Goal: Task Accomplishment & Management: Manage account settings

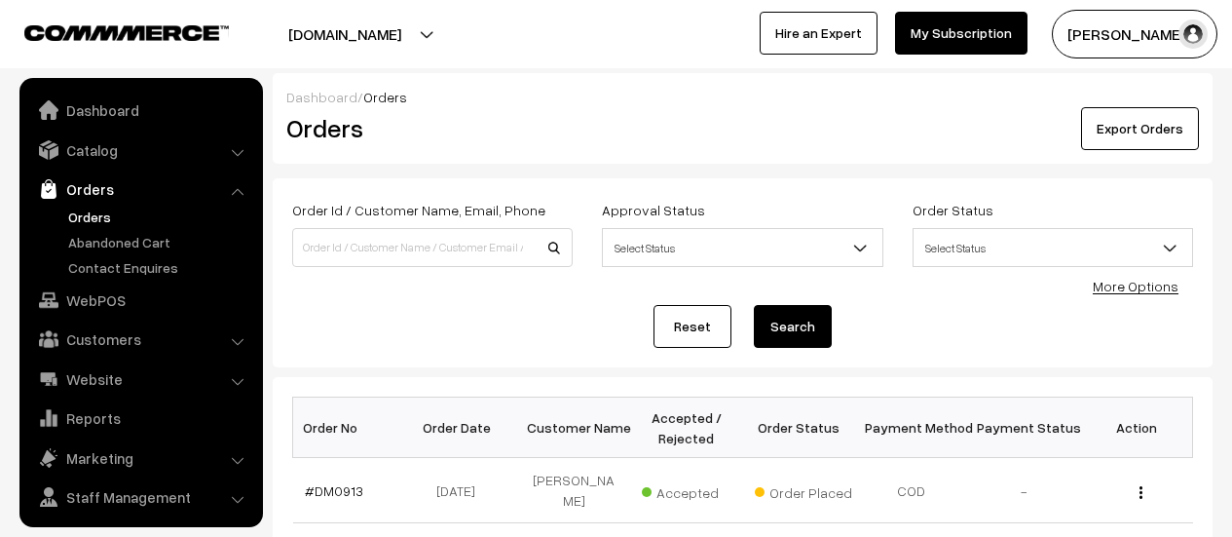
click at [91, 232] on link "Abandoned Cart" at bounding box center [159, 242] width 193 height 20
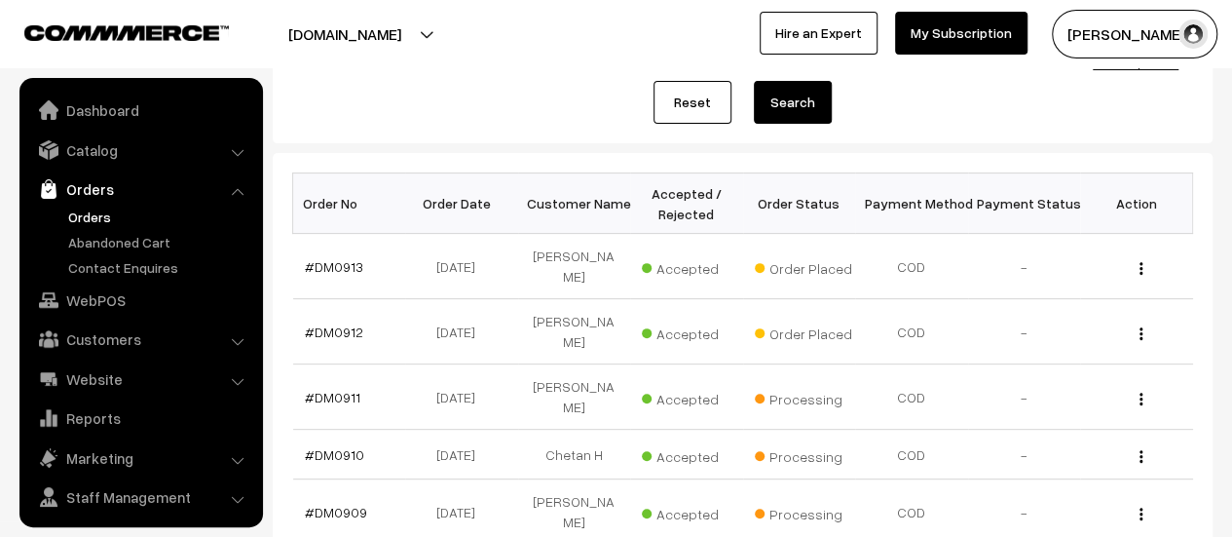
scroll to position [45, 0]
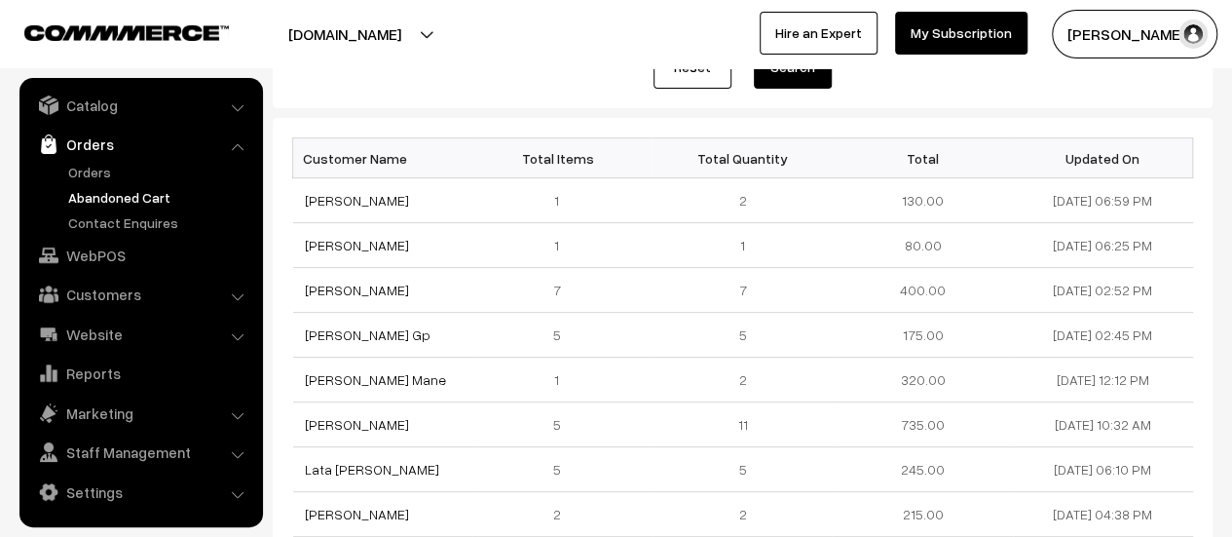
scroll to position [243, 0]
drag, startPoint x: 1108, startPoint y: 424, endPoint x: 1042, endPoint y: 420, distance: 66.3
click at [1042, 420] on td "[DATE] 10:32 AM" at bounding box center [1103, 423] width 180 height 45
copy td "[DATE]"
drag, startPoint x: 393, startPoint y: 421, endPoint x: 287, endPoint y: 418, distance: 106.2
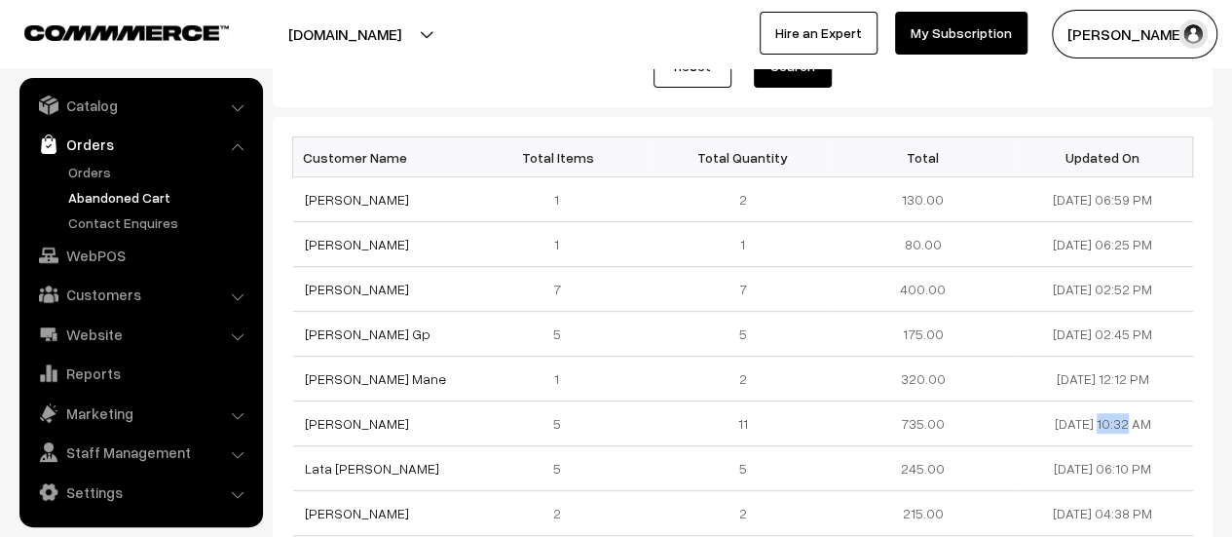
click at [287, 418] on div "Customer Name Total Items Total Quantity Total Updated On [PERSON_NAME] 1 2 130…" at bounding box center [743, 430] width 940 height 626
click at [440, 412] on td "[PERSON_NAME]" at bounding box center [383, 423] width 180 height 45
drag, startPoint x: 385, startPoint y: 423, endPoint x: 306, endPoint y: 427, distance: 79.0
click at [306, 427] on td "[PERSON_NAME]" at bounding box center [383, 423] width 180 height 45
copy link "[PERSON_NAME]"
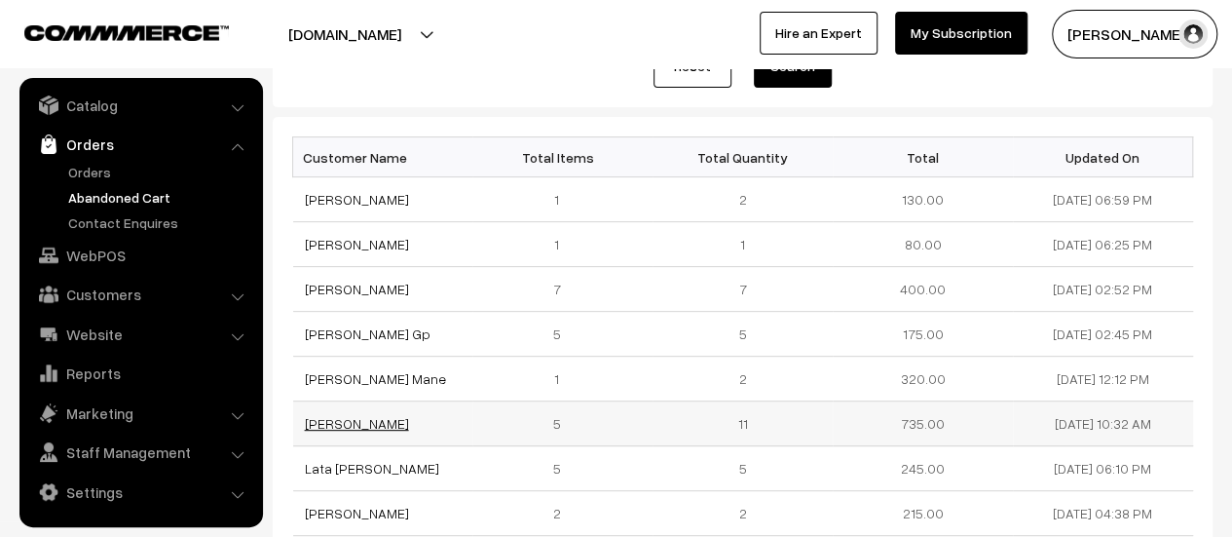
click at [322, 421] on link "[PERSON_NAME]" at bounding box center [357, 423] width 104 height 17
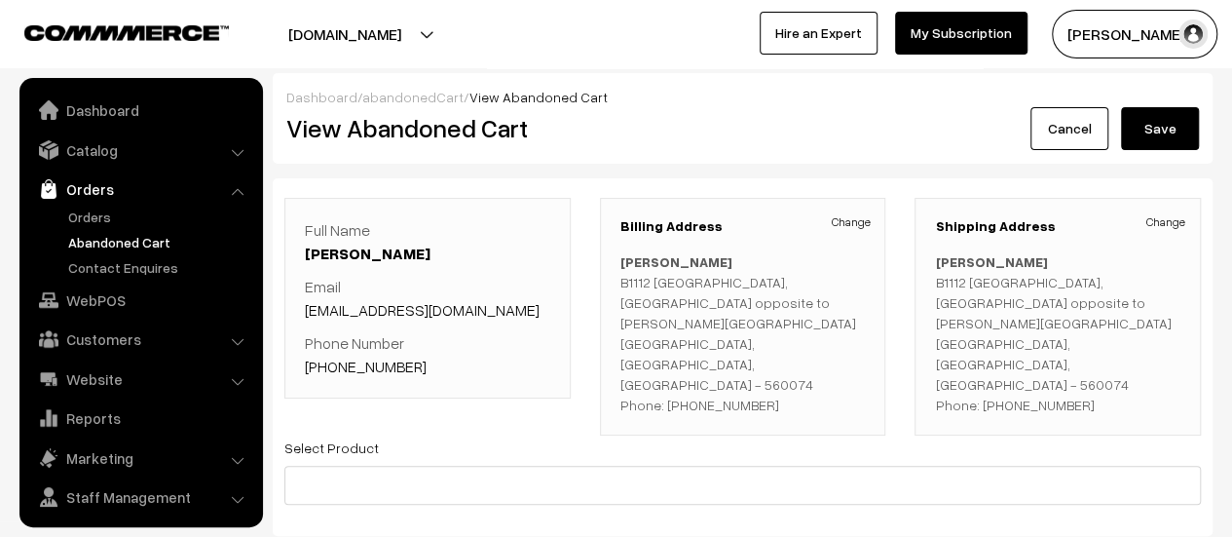
scroll to position [45, 0]
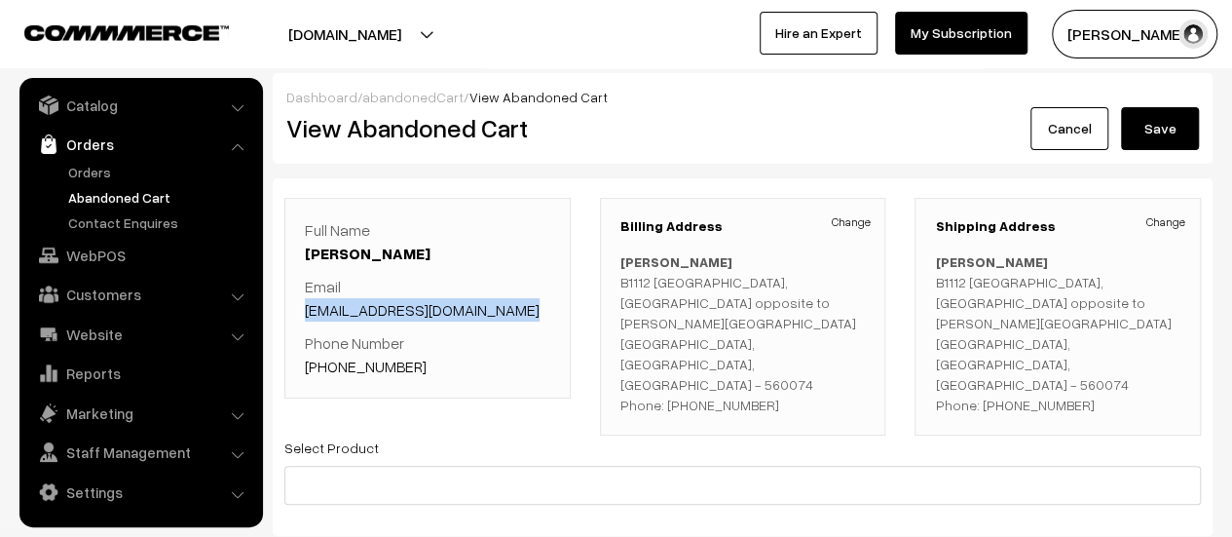
drag, startPoint x: 520, startPoint y: 305, endPoint x: 304, endPoint y: 306, distance: 216.2
click at [304, 306] on div "Full Name Sharan Shetty Email Ananyasharanshetty@gnail.com Phone Number +91 874…" at bounding box center [427, 298] width 286 height 201
copy link "Ananyasharanshetty@gnail.com"
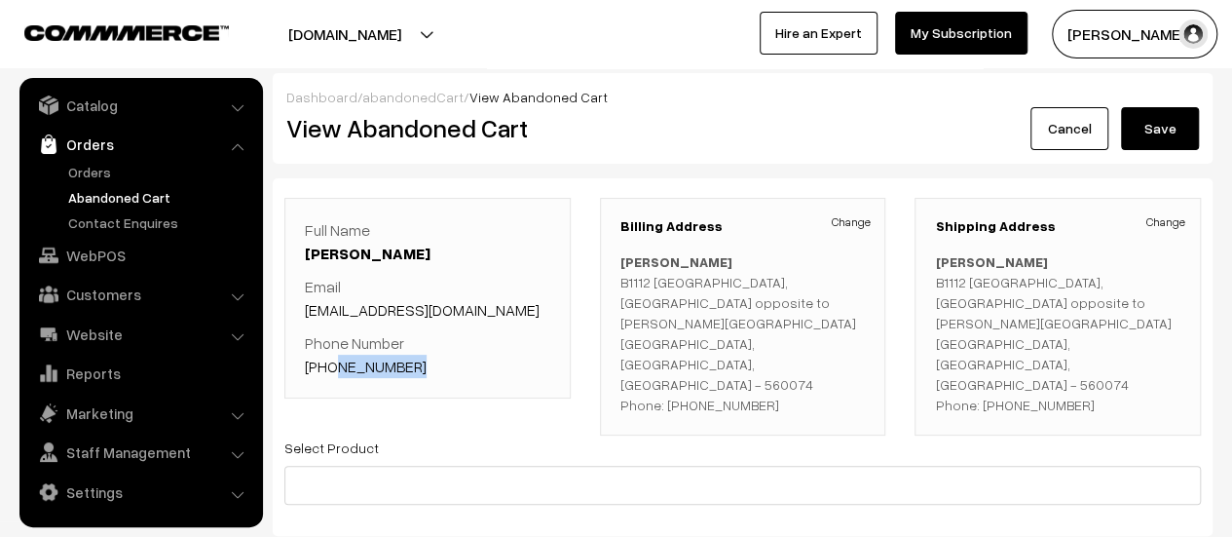
drag, startPoint x: 413, startPoint y: 363, endPoint x: 330, endPoint y: 370, distance: 83.0
click at [330, 370] on p "Phone Number +91 8748097374" at bounding box center [427, 354] width 245 height 47
copy link "8748097374"
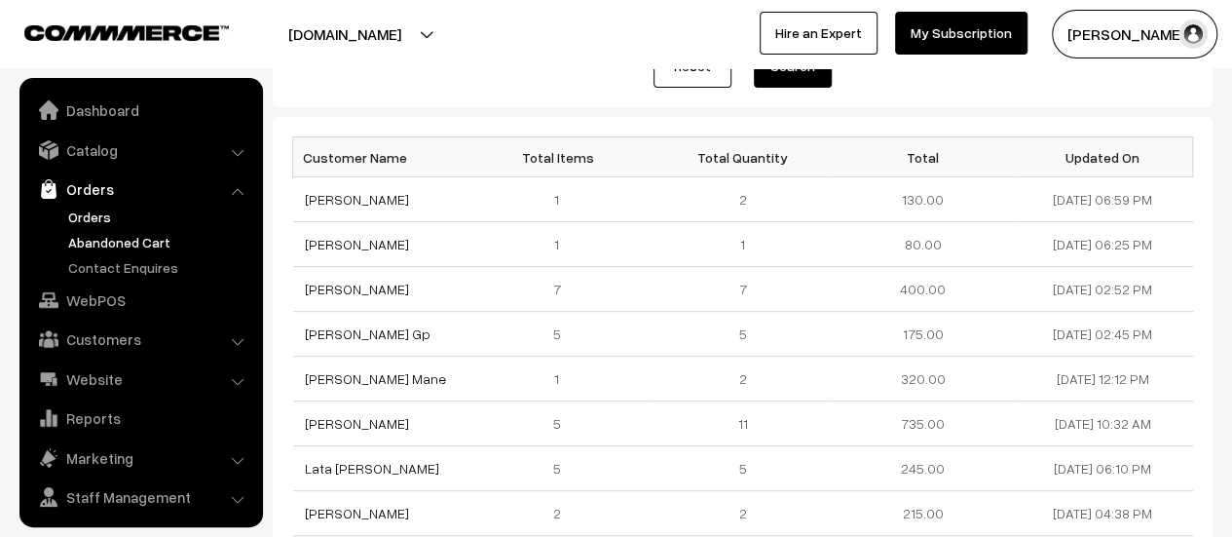
scroll to position [45, 0]
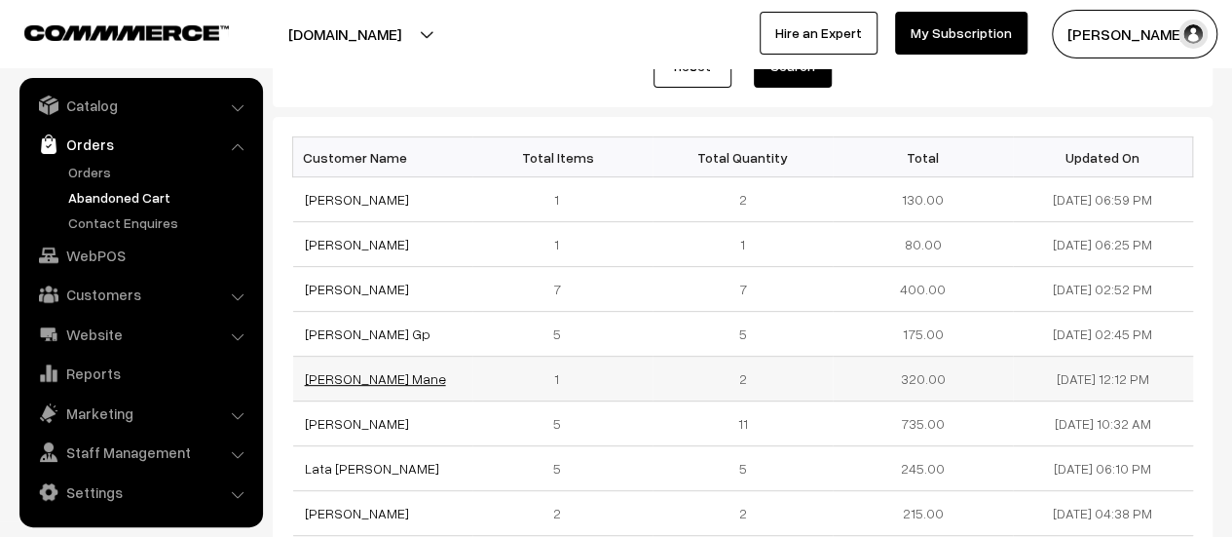
drag, startPoint x: 405, startPoint y: 377, endPoint x: 309, endPoint y: 381, distance: 96.5
click at [309, 381] on td "Shivanand Mane" at bounding box center [383, 378] width 180 height 45
click at [429, 375] on td "Shivanand Mane" at bounding box center [383, 378] width 180 height 45
drag, startPoint x: 401, startPoint y: 379, endPoint x: 304, endPoint y: 381, distance: 97.4
click at [304, 381] on td "Shivanand Mane" at bounding box center [383, 378] width 180 height 45
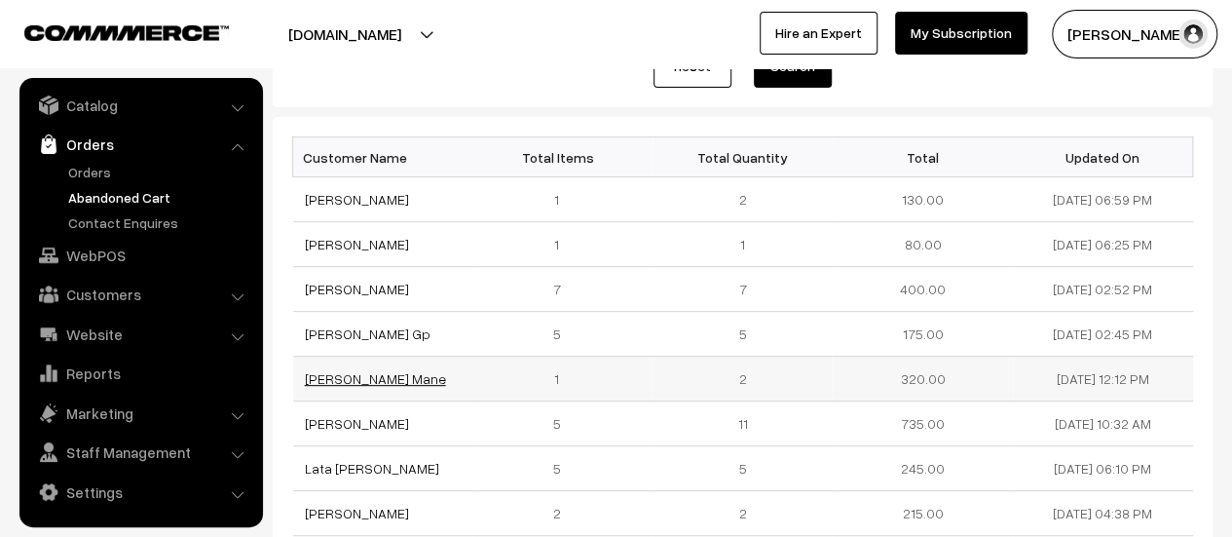
copy link "Shivanand Mane"
click at [371, 375] on link "Shivanand Mane" at bounding box center [375, 378] width 141 height 17
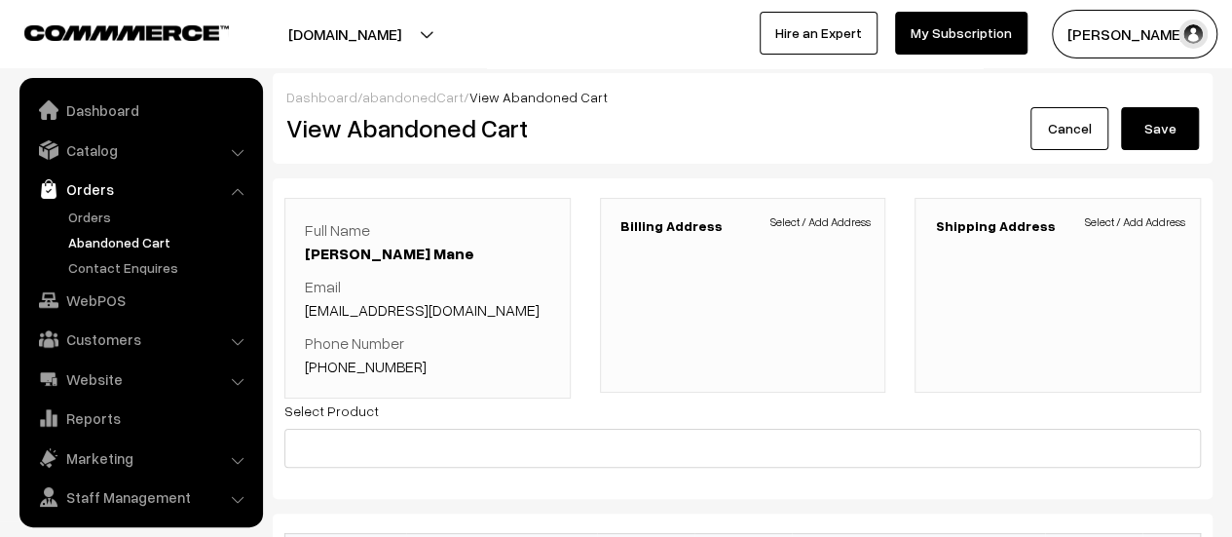
scroll to position [45, 0]
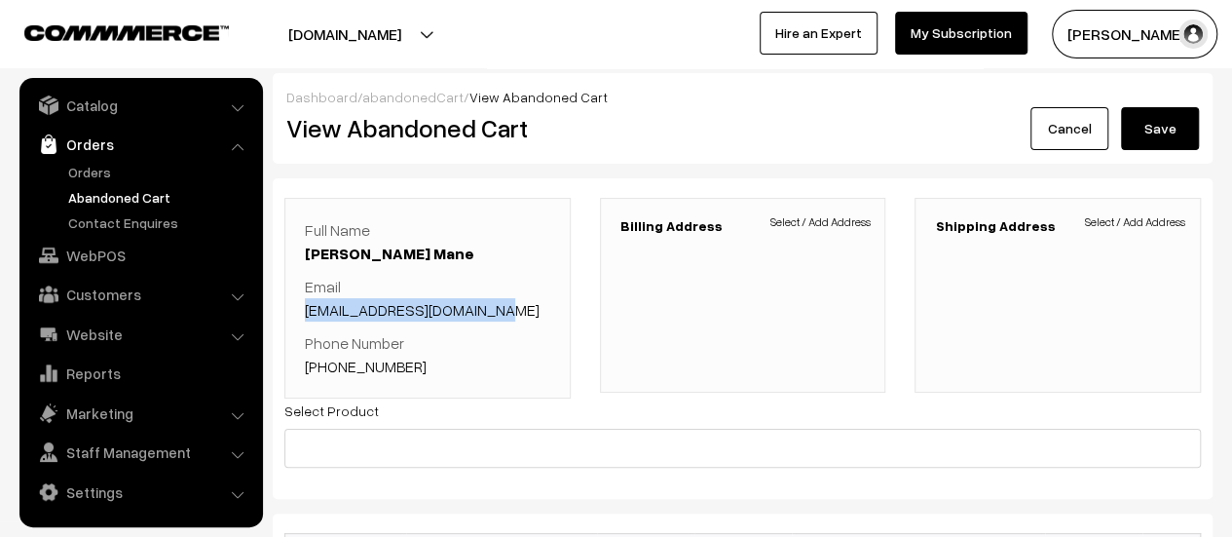
drag, startPoint x: 512, startPoint y: 312, endPoint x: 302, endPoint y: 309, distance: 210.3
click at [302, 309] on div "Full Name Shivanand Mane Email shivanandmane47@gmail.com Phone Number +91 96869…" at bounding box center [427, 298] width 286 height 201
copy link "shivanandmane47@gmail.com"
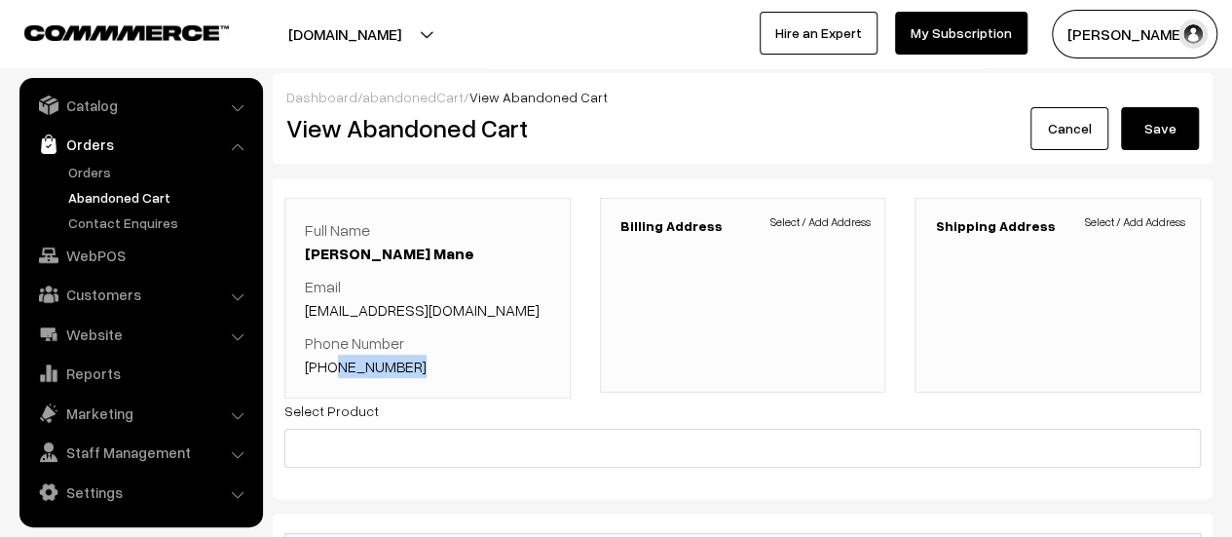
drag, startPoint x: 415, startPoint y: 365, endPoint x: 330, endPoint y: 359, distance: 84.9
click at [330, 359] on p "Phone Number +91 9686991244" at bounding box center [427, 354] width 245 height 47
copy link "9686991244"
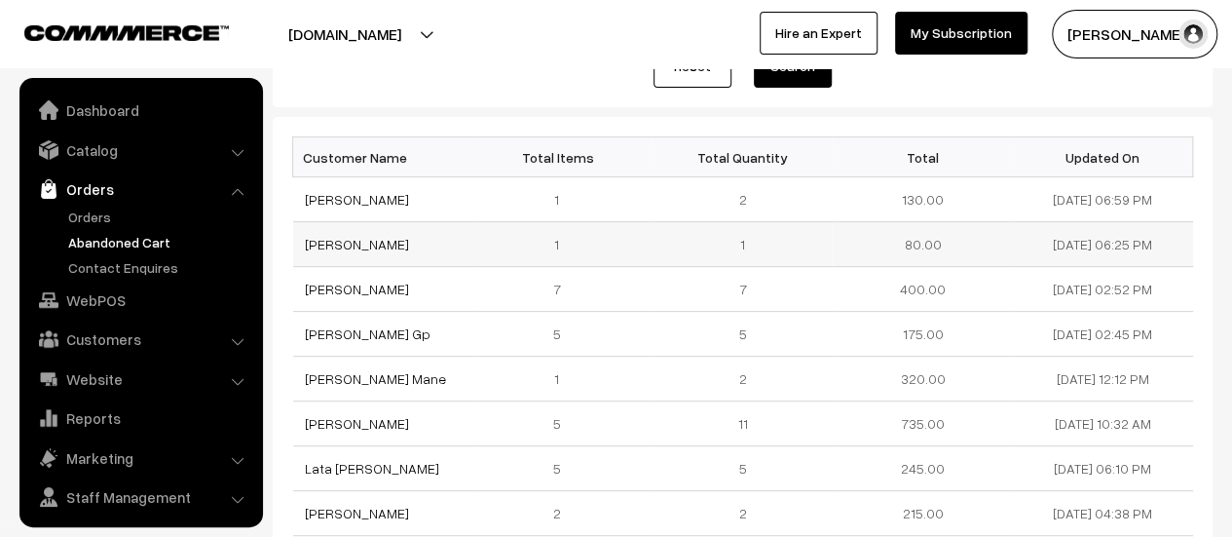
scroll to position [45, 0]
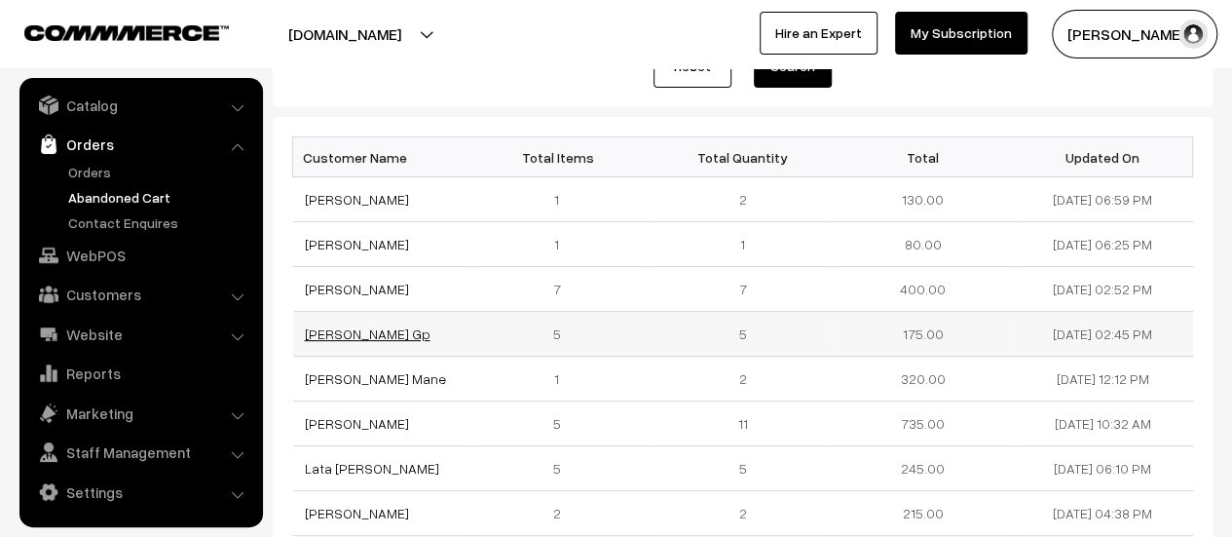
drag, startPoint x: 368, startPoint y: 330, endPoint x: 305, endPoint y: 328, distance: 63.3
click at [305, 328] on td "[PERSON_NAME] Gp" at bounding box center [383, 334] width 180 height 45
copy link "[PERSON_NAME] Gp"
click at [323, 330] on link "[PERSON_NAME] Gp" at bounding box center [368, 333] width 126 height 17
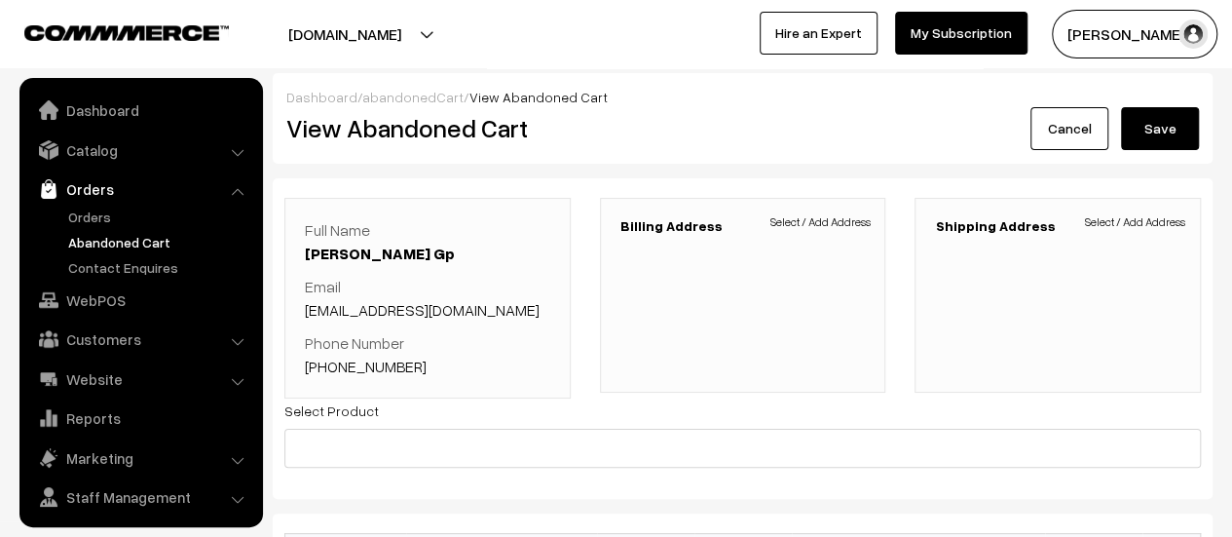
scroll to position [45, 0]
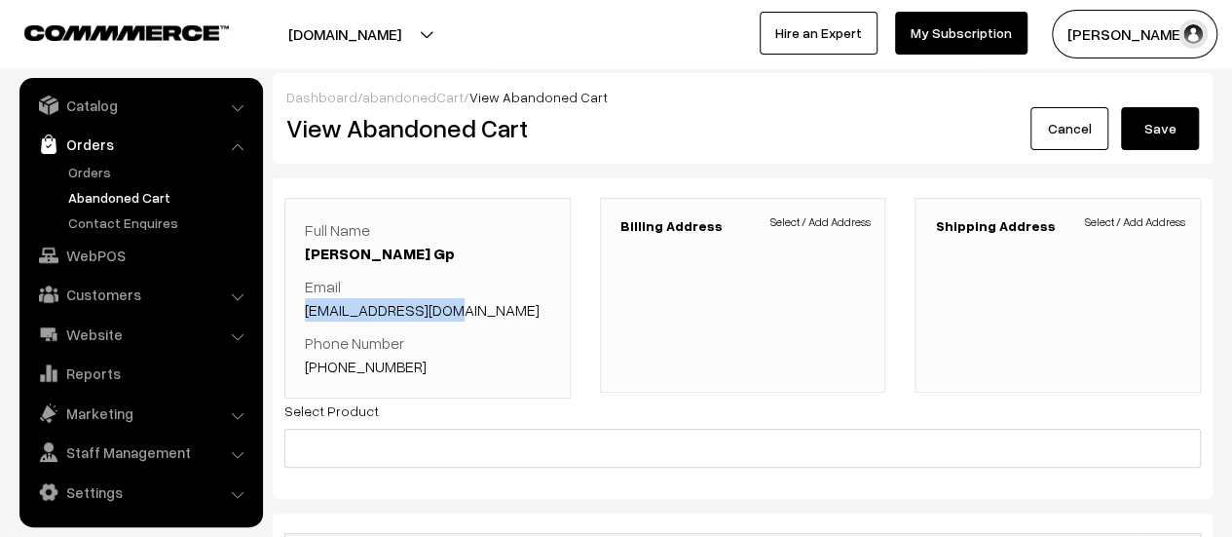
drag, startPoint x: 463, startPoint y: 306, endPoint x: 304, endPoint y: 307, distance: 158.7
click at [305, 307] on p "Email [EMAIL_ADDRESS][DOMAIN_NAME]" at bounding box center [427, 298] width 245 height 47
copy link "[EMAIL_ADDRESS][DOMAIN_NAME]"
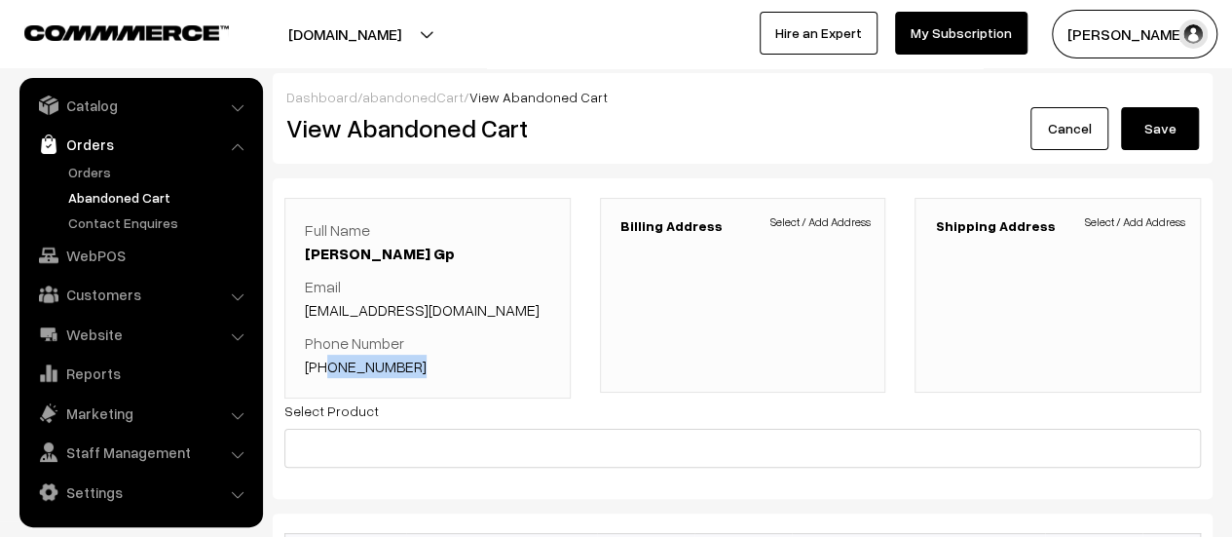
drag, startPoint x: 413, startPoint y: 367, endPoint x: 326, endPoint y: 361, distance: 86.9
click at [326, 361] on p "Phone Number [PHONE_NUMBER]" at bounding box center [427, 354] width 245 height 47
copy link "8123652233"
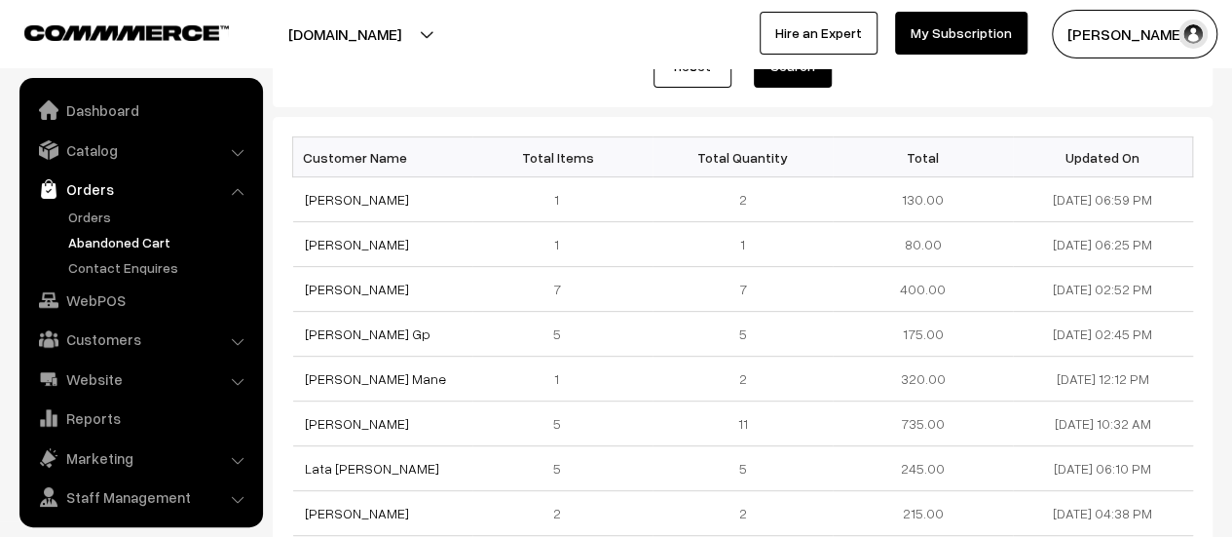
scroll to position [45, 0]
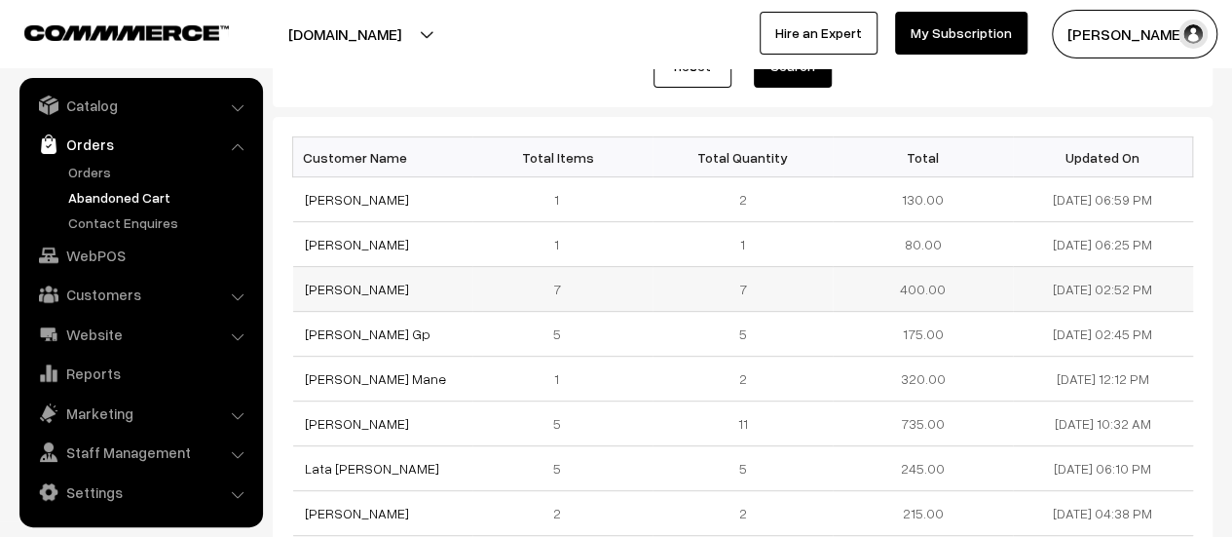
drag, startPoint x: 378, startPoint y: 288, endPoint x: 302, endPoint y: 285, distance: 76.0
click at [302, 285] on td "[PERSON_NAME]" at bounding box center [383, 289] width 180 height 45
copy link "[PERSON_NAME]"
click at [325, 283] on link "[PERSON_NAME]" at bounding box center [357, 288] width 104 height 17
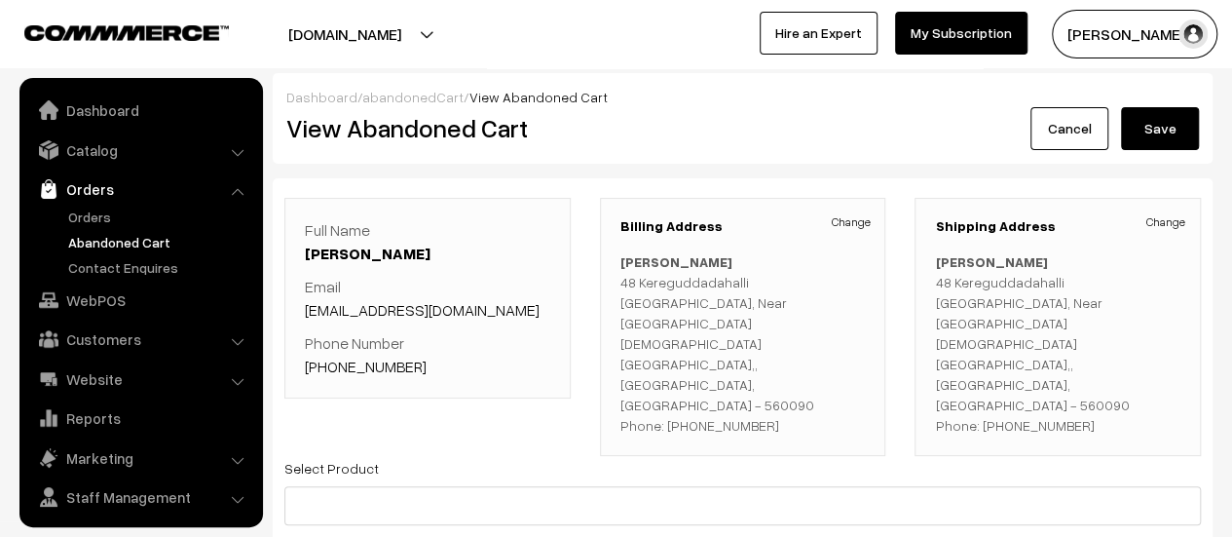
scroll to position [45, 0]
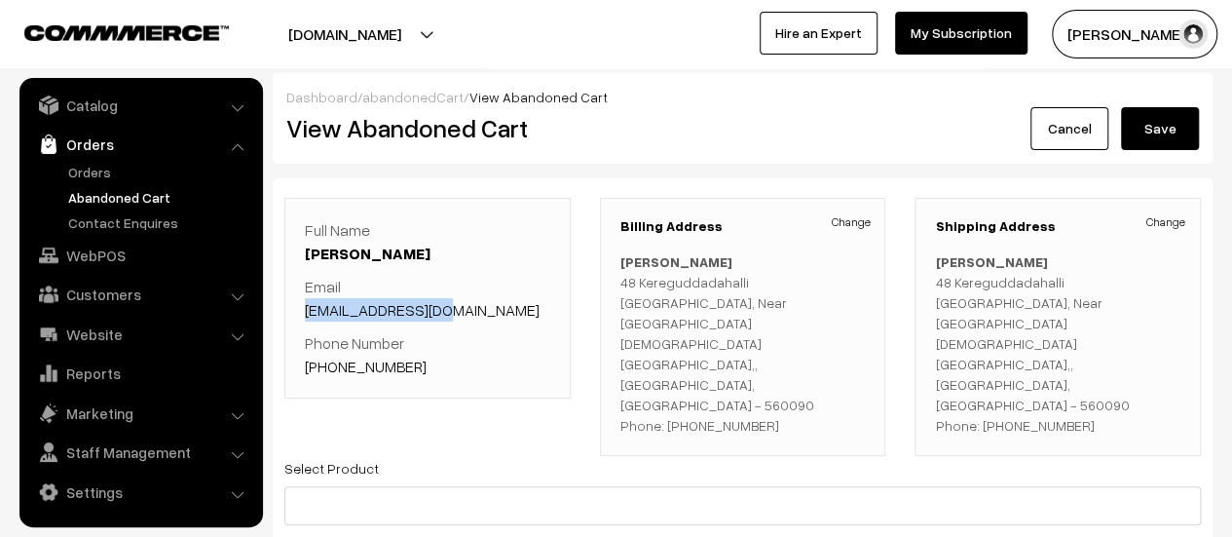
drag, startPoint x: 449, startPoint y: 307, endPoint x: 300, endPoint y: 316, distance: 149.3
click at [300, 316] on div "Full Name [PERSON_NAME] Email [EMAIL_ADDRESS][DOMAIN_NAME] Phone Number [PHONE_…" at bounding box center [427, 298] width 286 height 201
copy link "[EMAIL_ADDRESS][DOMAIN_NAME]"
drag, startPoint x: 419, startPoint y: 363, endPoint x: 329, endPoint y: 360, distance: 89.6
click at [329, 360] on p "Phone Number +91 9535834044" at bounding box center [427, 354] width 245 height 47
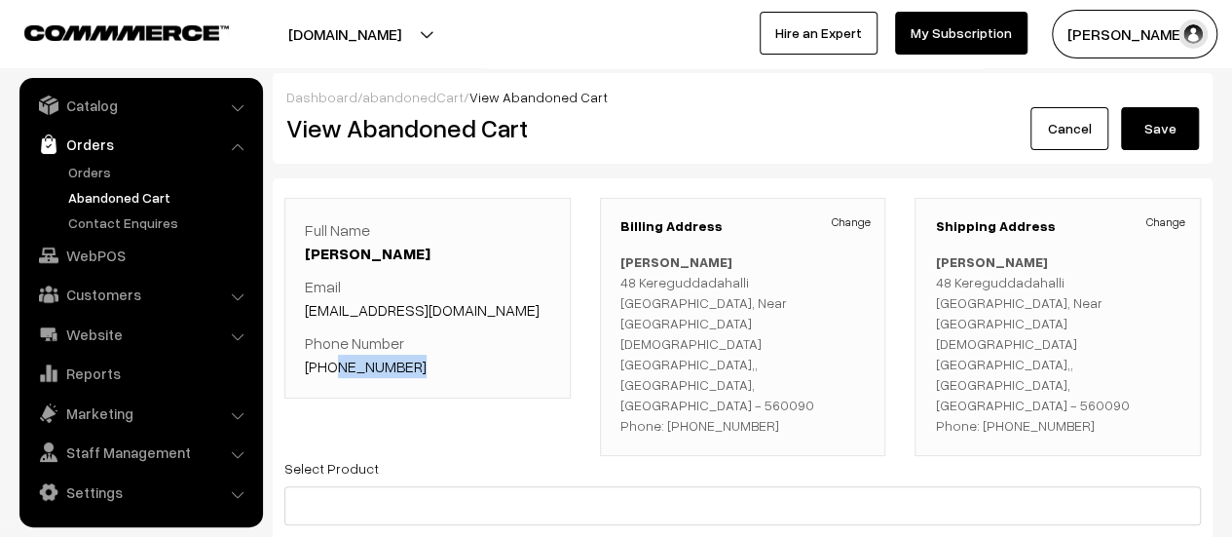
copy link "9535834044"
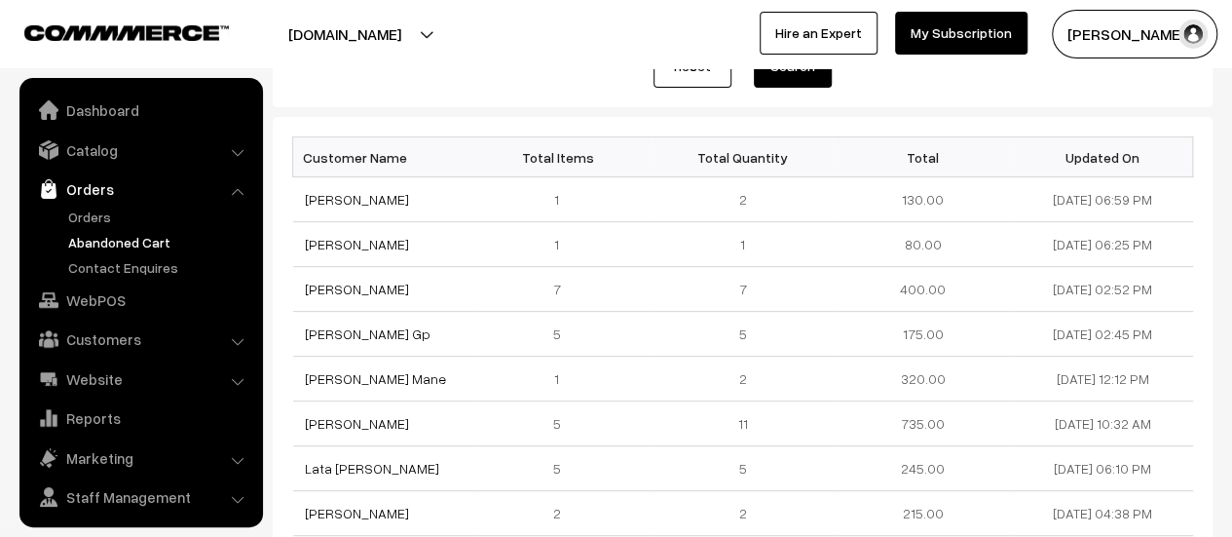
scroll to position [45, 0]
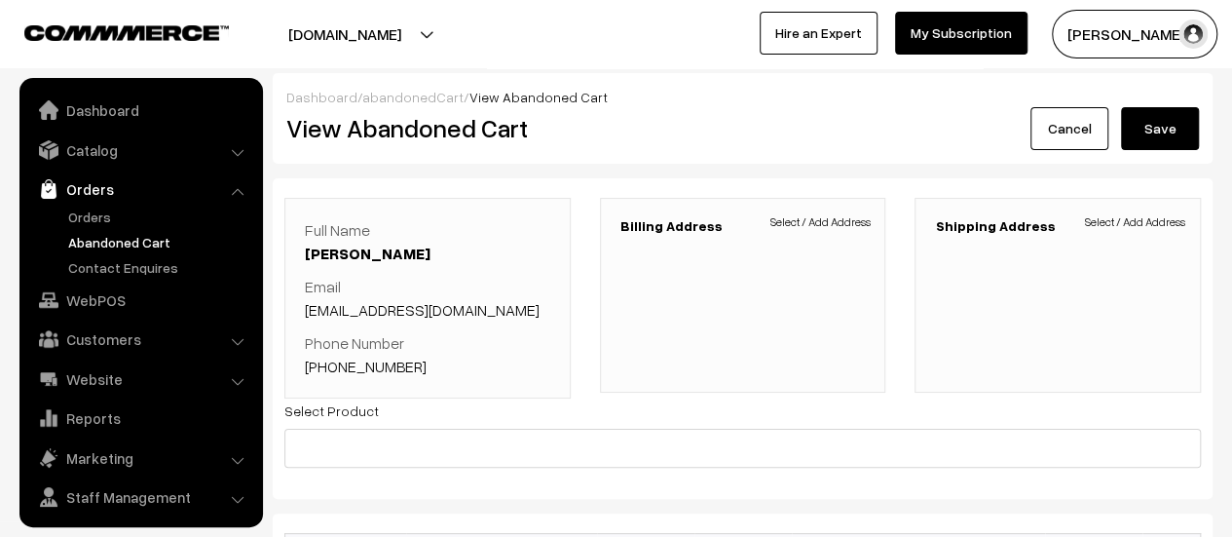
scroll to position [45, 0]
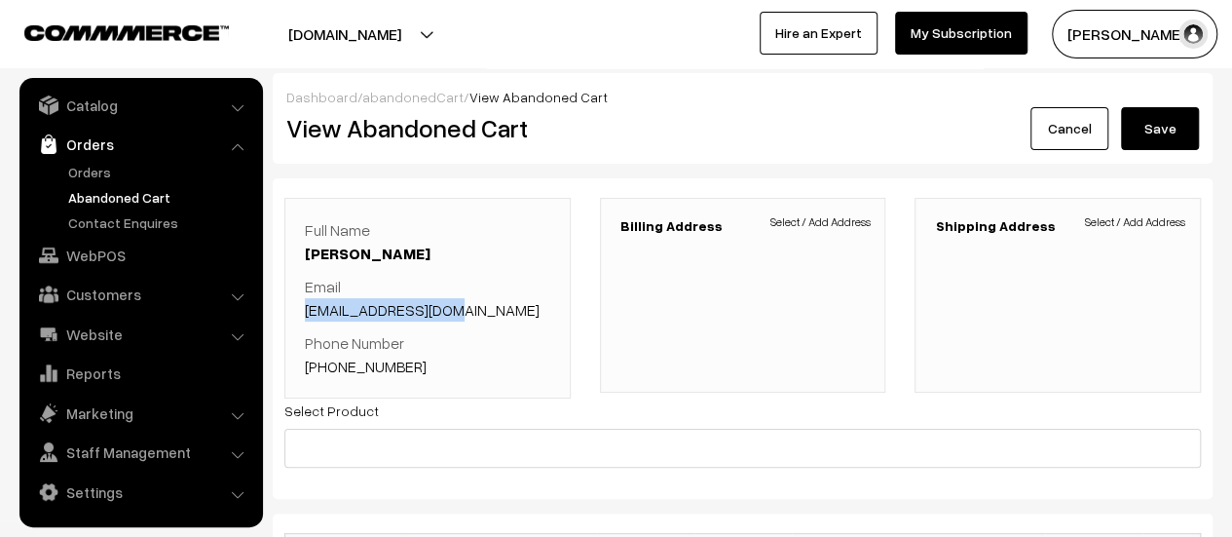
drag, startPoint x: 463, startPoint y: 309, endPoint x: 298, endPoint y: 294, distance: 166.2
click at [298, 294] on div "Full Name Pooja Pooja Email Ps2629360@gmail.com Phone Number +91 6366742853" at bounding box center [427, 298] width 286 height 201
click at [498, 292] on p "Email Ps2629360@gmail.com" at bounding box center [427, 298] width 245 height 47
drag, startPoint x: 464, startPoint y: 309, endPoint x: 304, endPoint y: 311, distance: 160.7
click at [305, 311] on p "Email Ps2629360@gmail.com" at bounding box center [427, 298] width 245 height 47
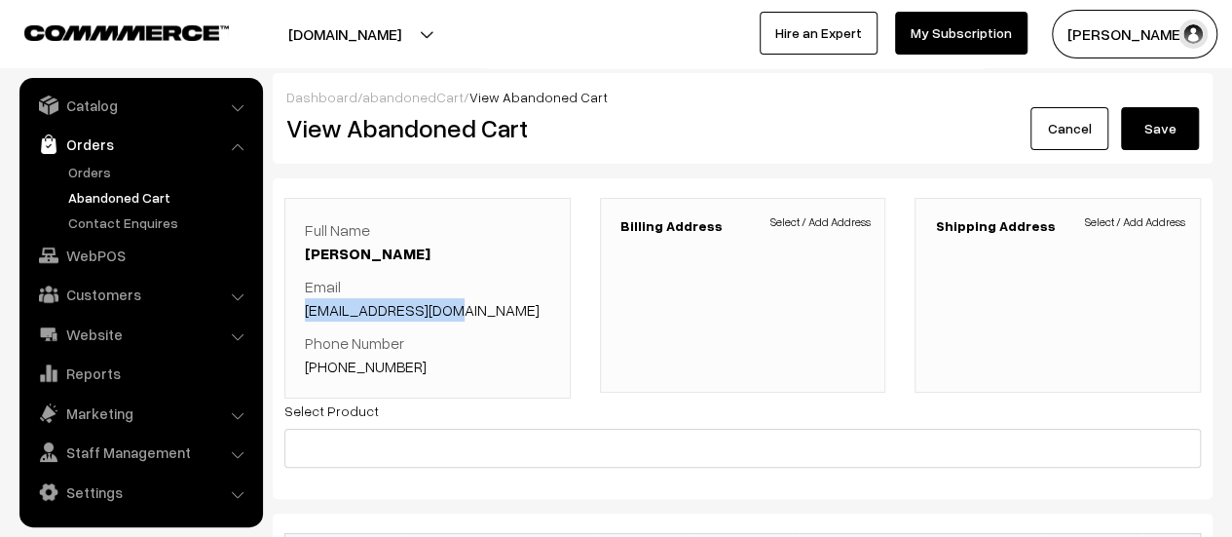
copy link "Ps2629360@gmail.com"
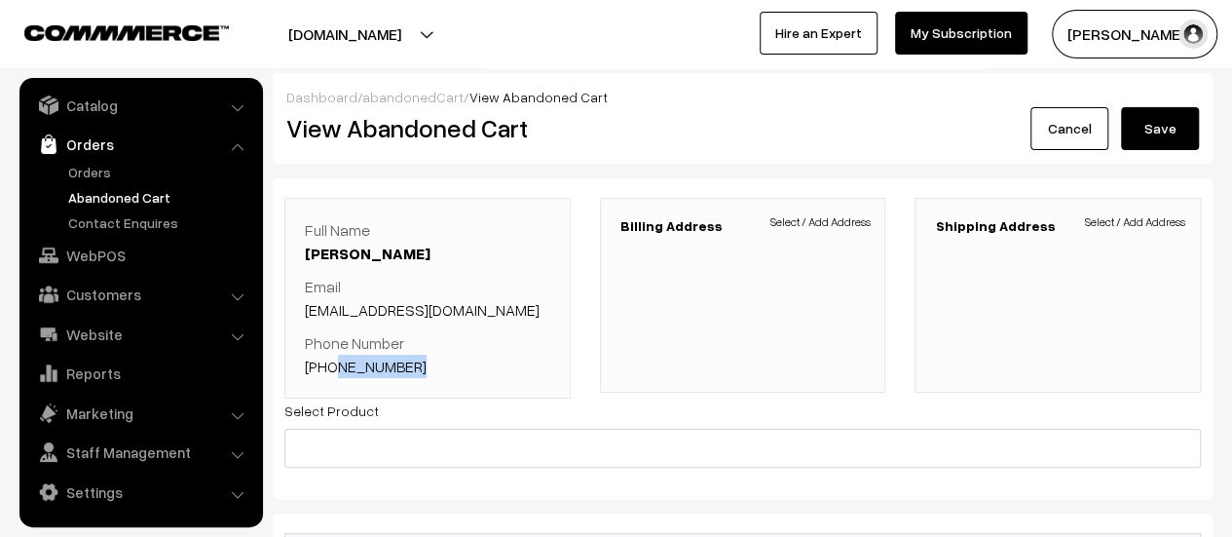
drag, startPoint x: 412, startPoint y: 362, endPoint x: 329, endPoint y: 358, distance: 82.9
click at [329, 358] on p "Phone Number +91 6366742853" at bounding box center [427, 354] width 245 height 47
copy link "6366742853"
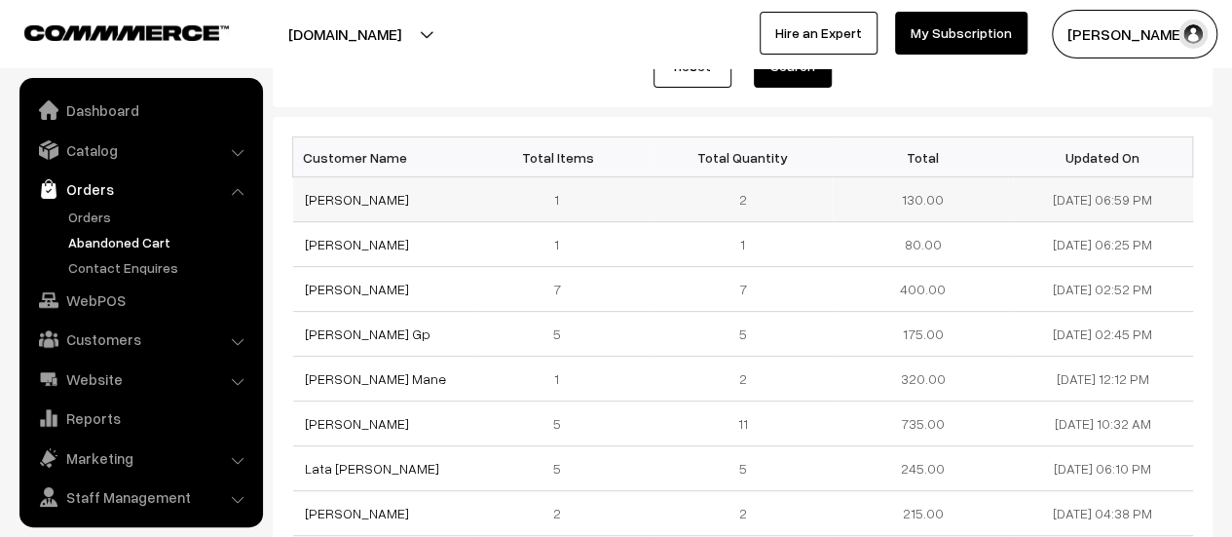
scroll to position [45, 0]
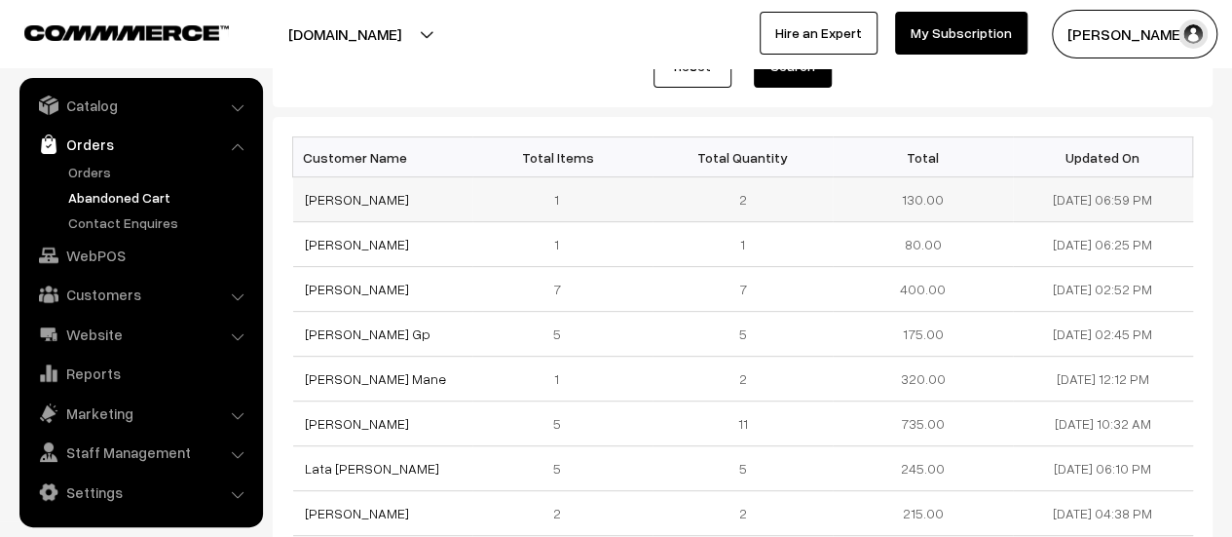
drag, startPoint x: 408, startPoint y: 194, endPoint x: 300, endPoint y: 200, distance: 108.2
click at [300, 200] on td "[PERSON_NAME]" at bounding box center [383, 199] width 180 height 45
copy link "[PERSON_NAME]"
click at [351, 194] on link "[PERSON_NAME]" at bounding box center [357, 199] width 104 height 17
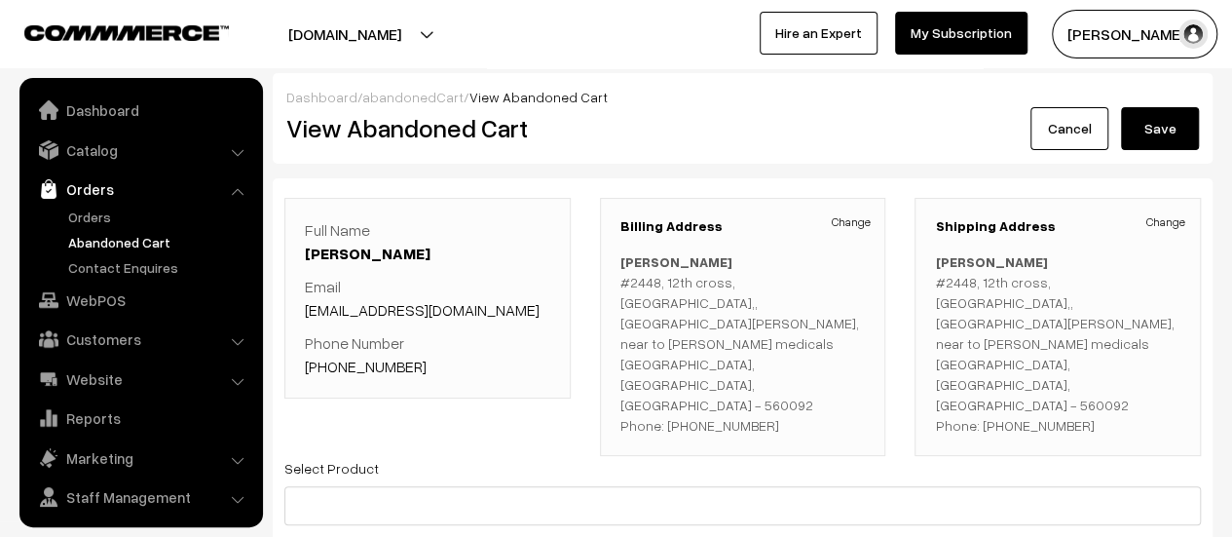
scroll to position [45, 0]
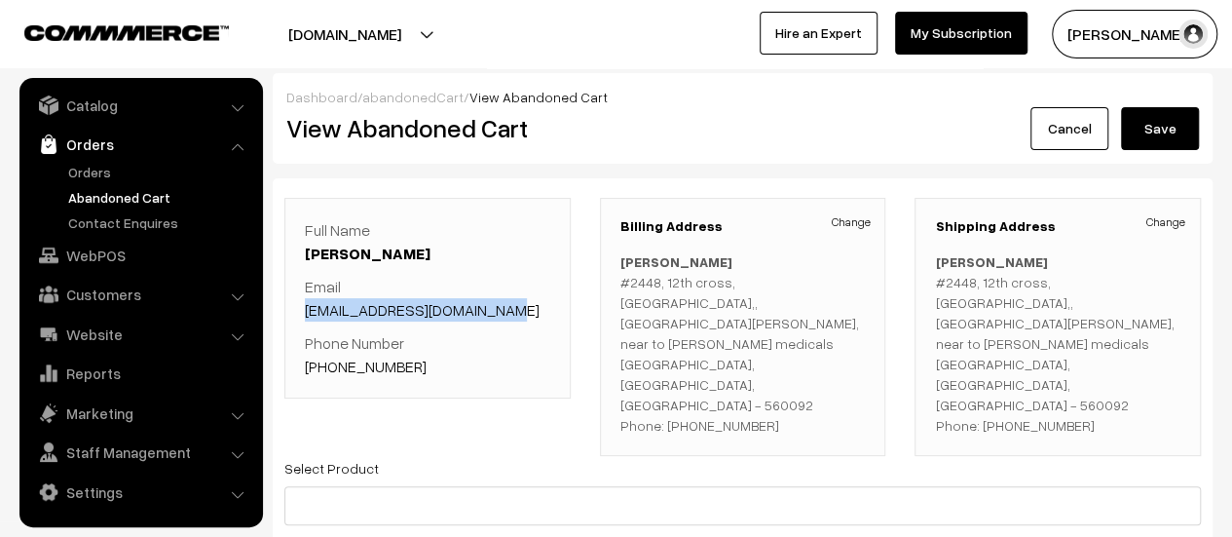
drag, startPoint x: 517, startPoint y: 310, endPoint x: 305, endPoint y: 309, distance: 212.3
click at [305, 309] on p "Email [EMAIL_ADDRESS][DOMAIN_NAME]" at bounding box center [427, 298] width 245 height 47
copy link "[EMAIL_ADDRESS][DOMAIN_NAME]"
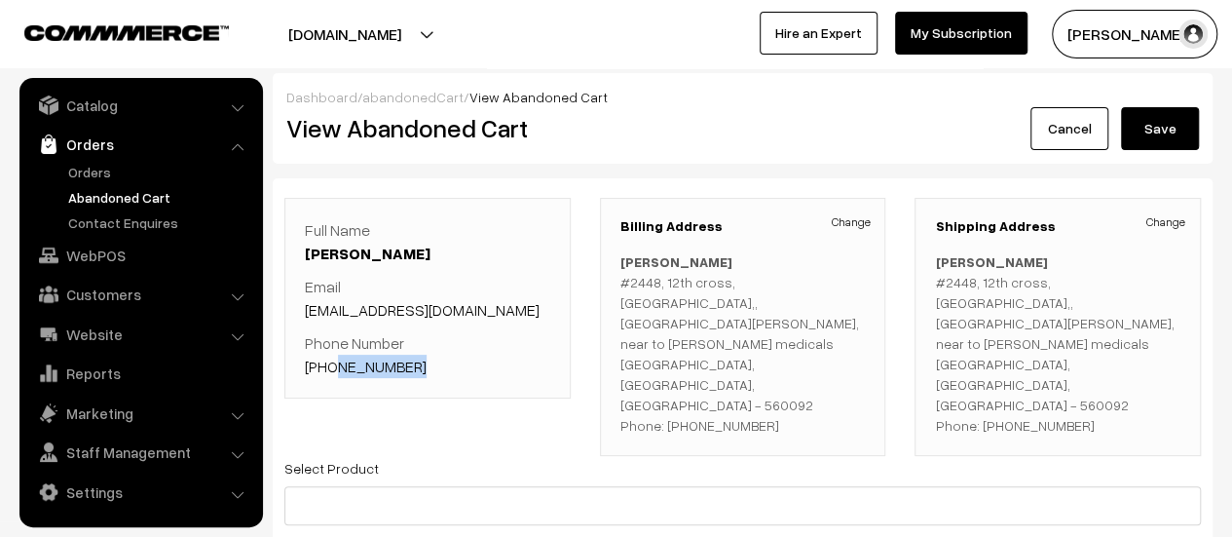
drag, startPoint x: 417, startPoint y: 366, endPoint x: 330, endPoint y: 371, distance: 86.8
click at [330, 371] on p "Phone Number [PHONE_NUMBER]" at bounding box center [427, 354] width 245 height 47
copy link "9538929240"
click at [76, 174] on link "Orders" at bounding box center [159, 172] width 193 height 20
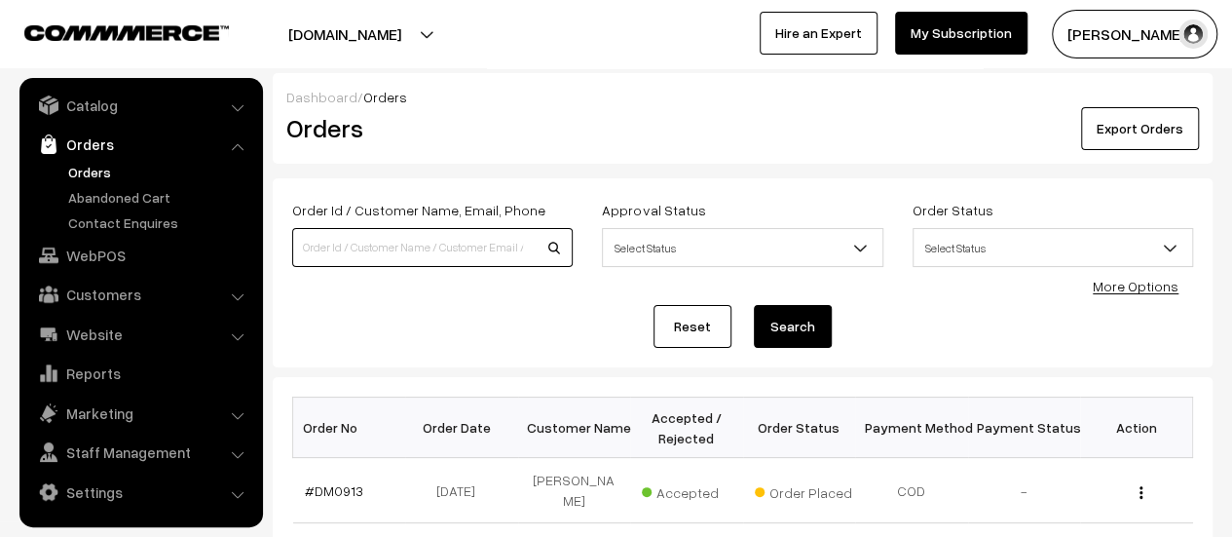
click at [417, 247] on input at bounding box center [432, 247] width 280 height 39
type input "901"
click at [754, 305] on button "Search" at bounding box center [793, 326] width 78 height 43
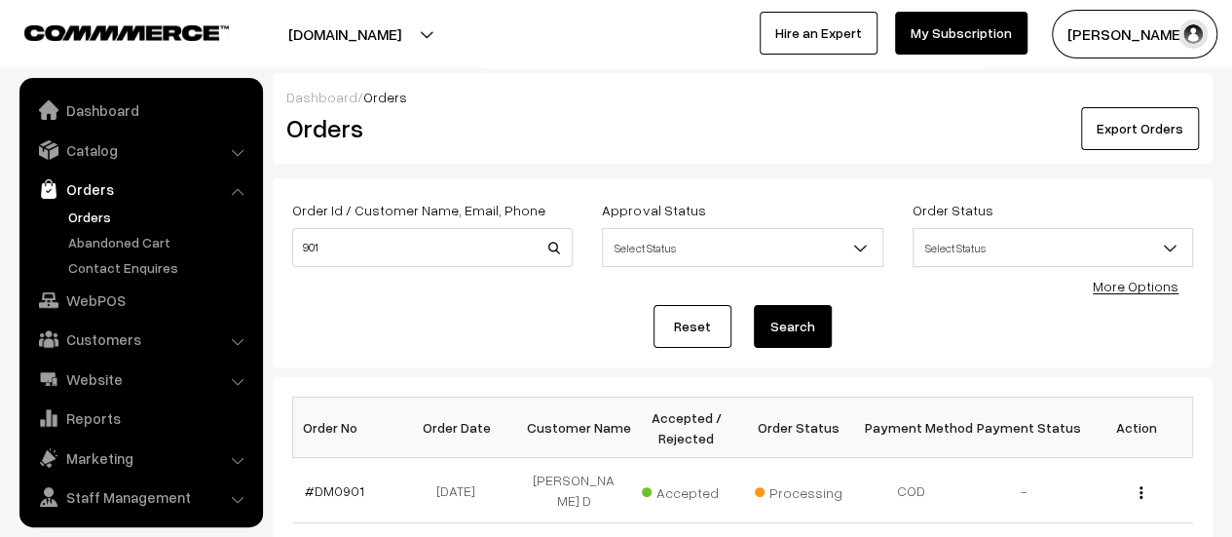
scroll to position [45, 0]
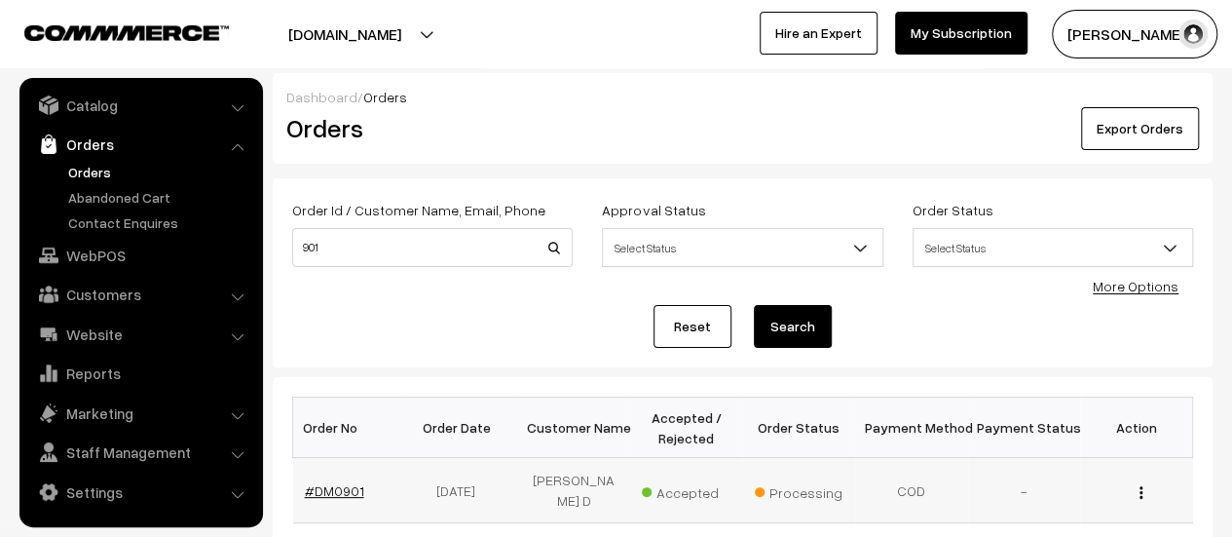
click at [332, 482] on link "#DM0901" at bounding box center [334, 490] width 59 height 17
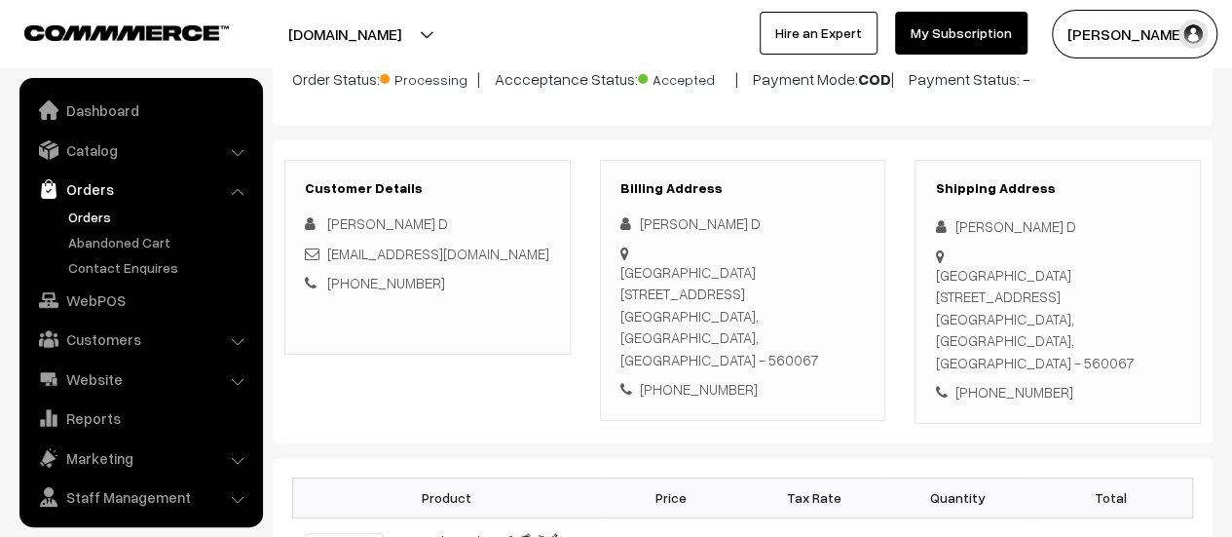
scroll to position [45, 0]
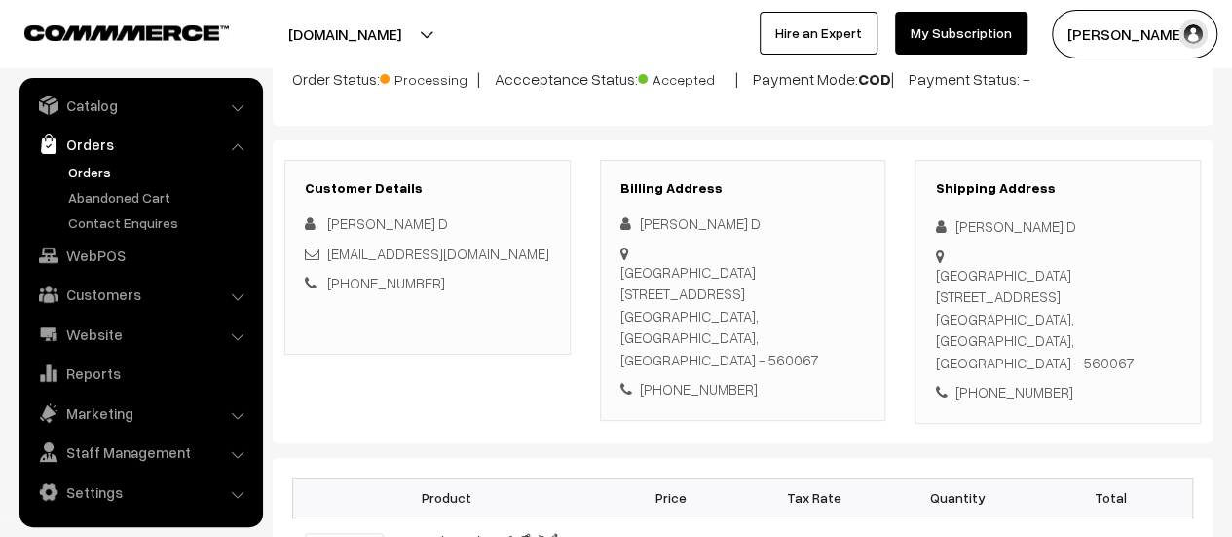
drag, startPoint x: 623, startPoint y: 267, endPoint x: 843, endPoint y: 322, distance: 227.0
click at [843, 322] on div "MVS Paradise Apartment, [STREET_ADDRESS]" at bounding box center [742, 316] width 245 height 110
copy div "MVS Paradise Apartment, [STREET_ADDRESS]"
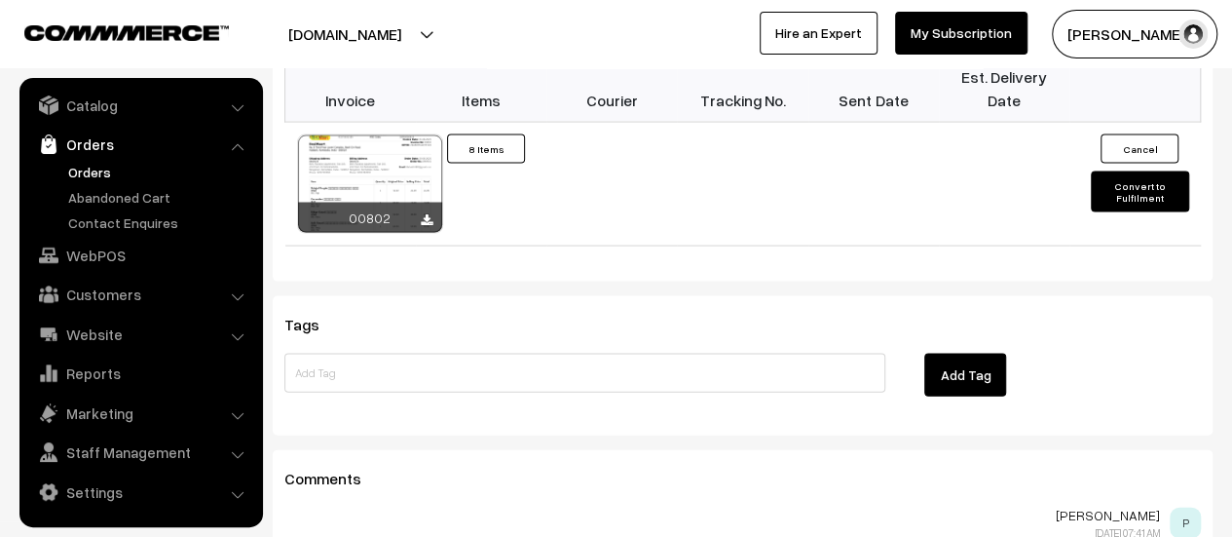
scroll to position [1922, 0]
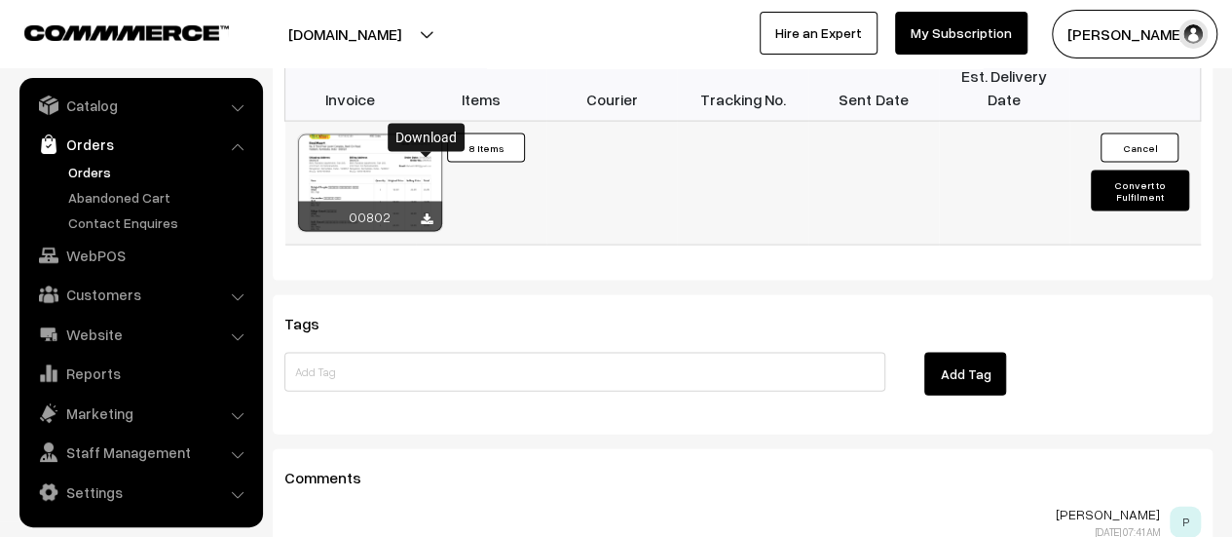
click at [425, 213] on icon at bounding box center [427, 219] width 12 height 13
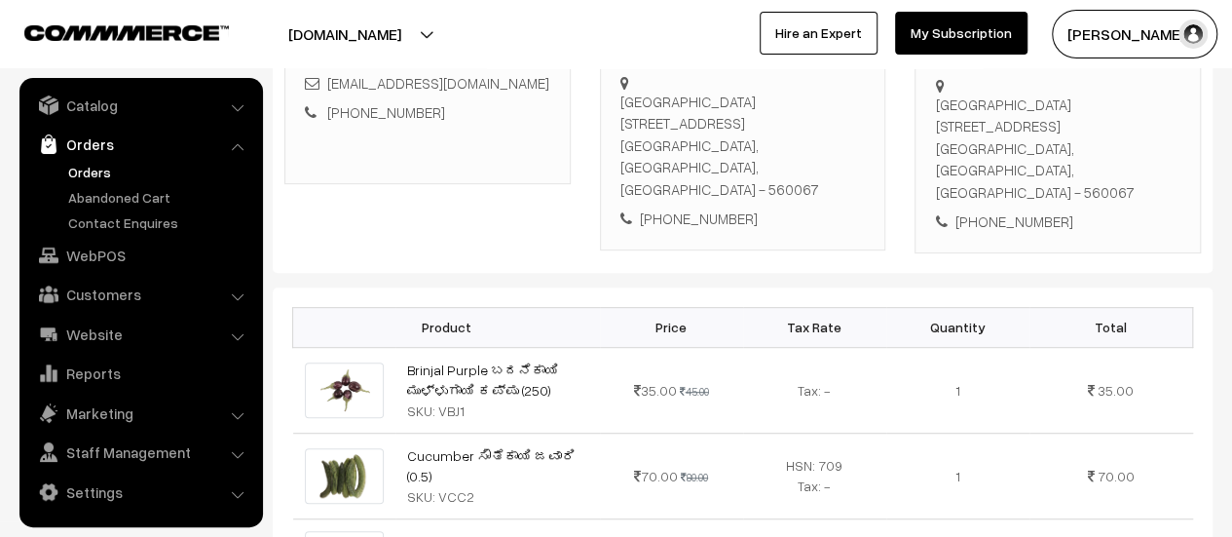
scroll to position [0, 0]
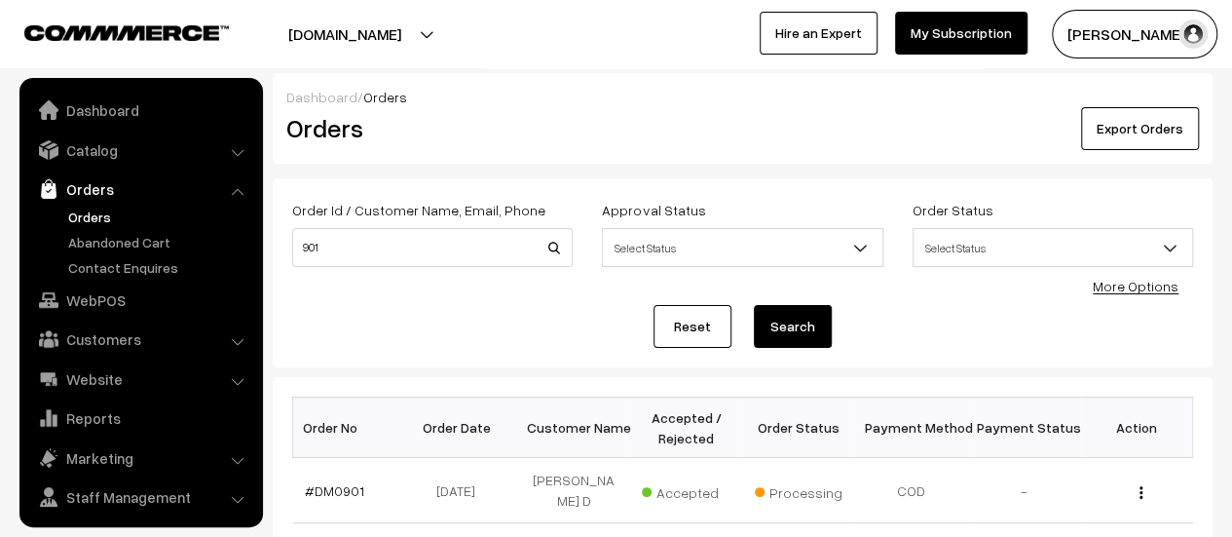
scroll to position [45, 0]
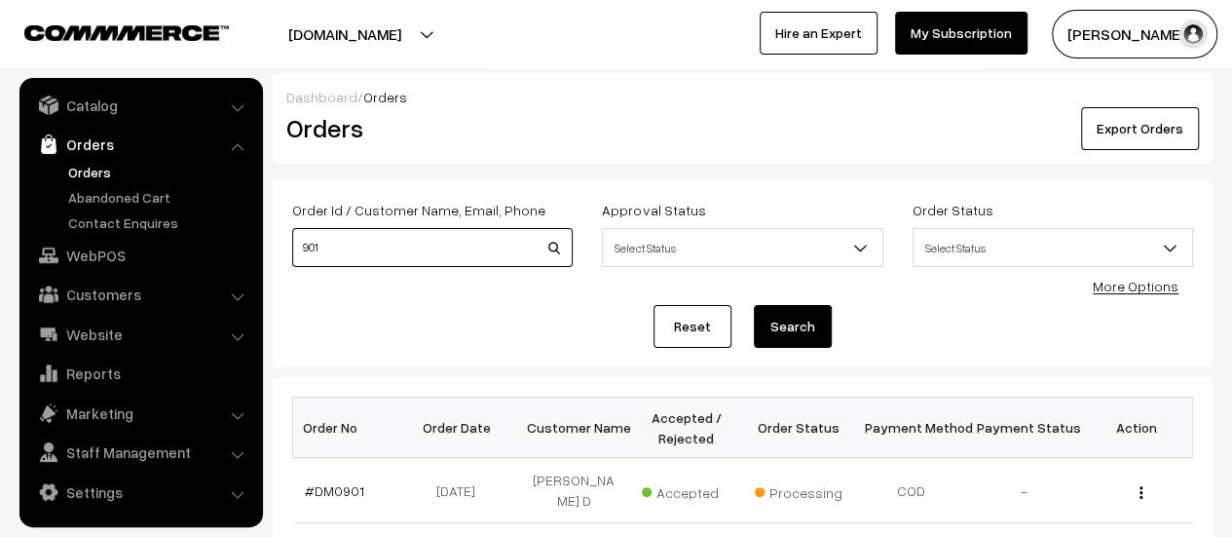
click at [347, 252] on input "901" at bounding box center [432, 247] width 280 height 39
type input "902"
click at [754, 305] on button "Search" at bounding box center [793, 326] width 78 height 43
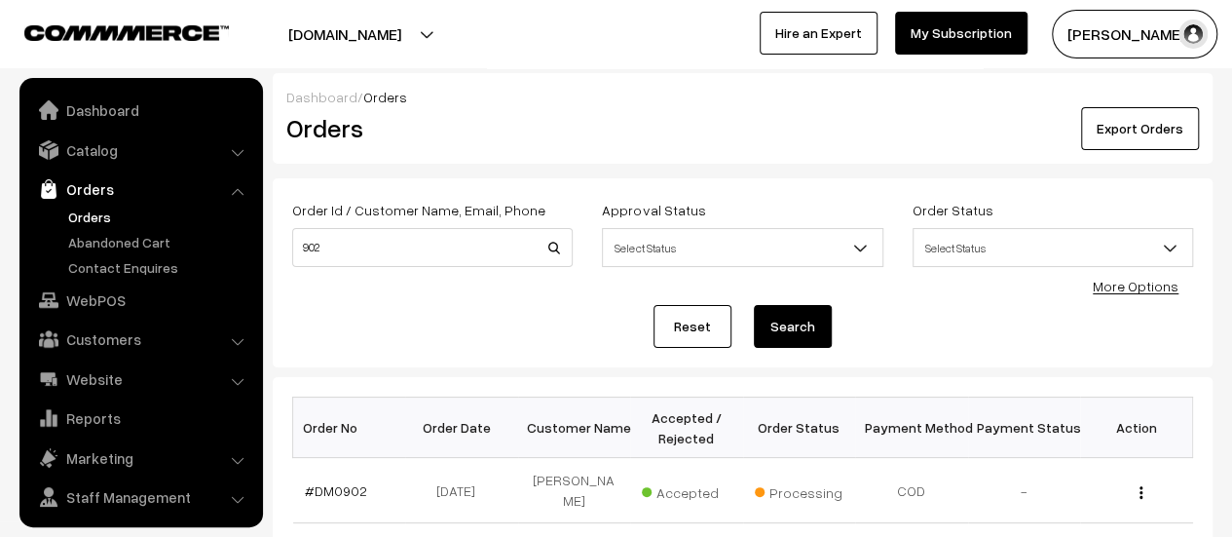
scroll to position [45, 0]
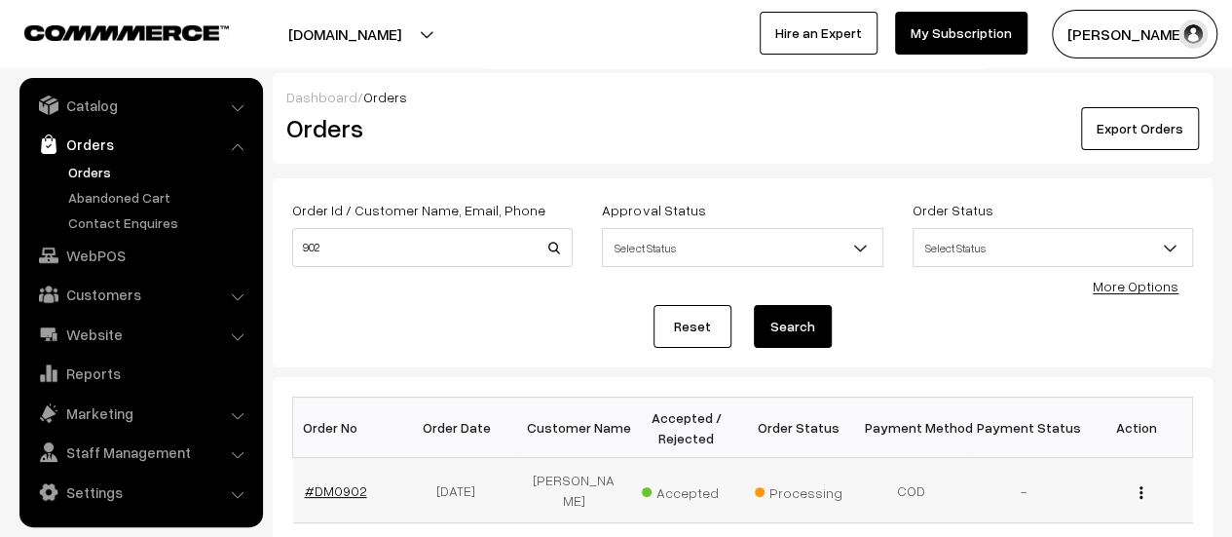
click at [344, 482] on link "#DM0902" at bounding box center [336, 490] width 62 height 17
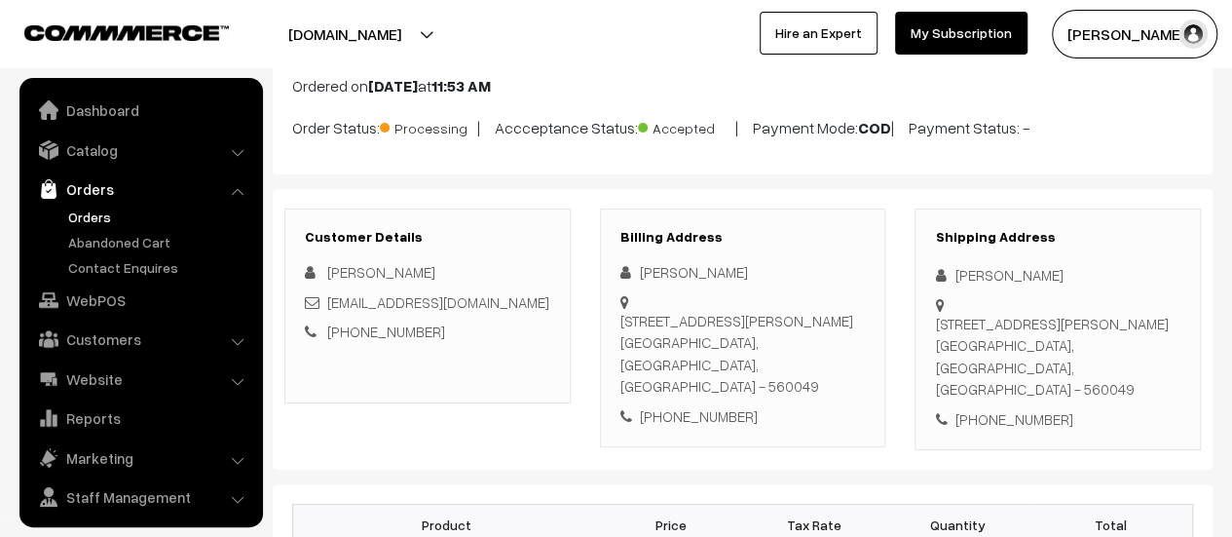
scroll to position [45, 0]
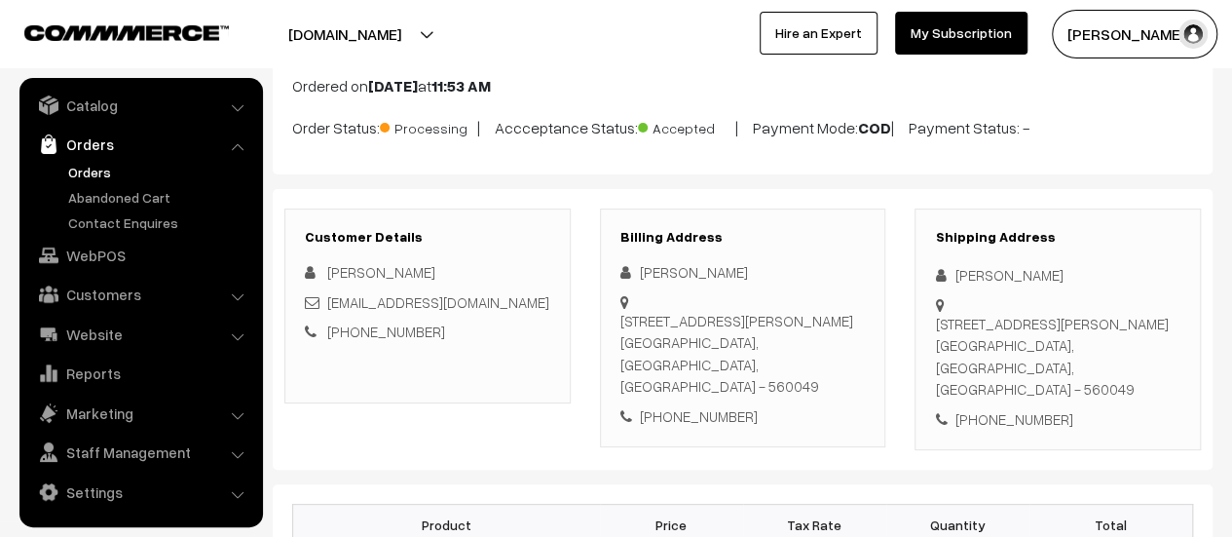
drag, startPoint x: 621, startPoint y: 316, endPoint x: 837, endPoint y: 360, distance: 220.6
click at [837, 360] on div "[STREET_ADDRESS][PERSON_NAME]" at bounding box center [742, 354] width 245 height 88
copy div "[STREET_ADDRESS][PERSON_NAME]"
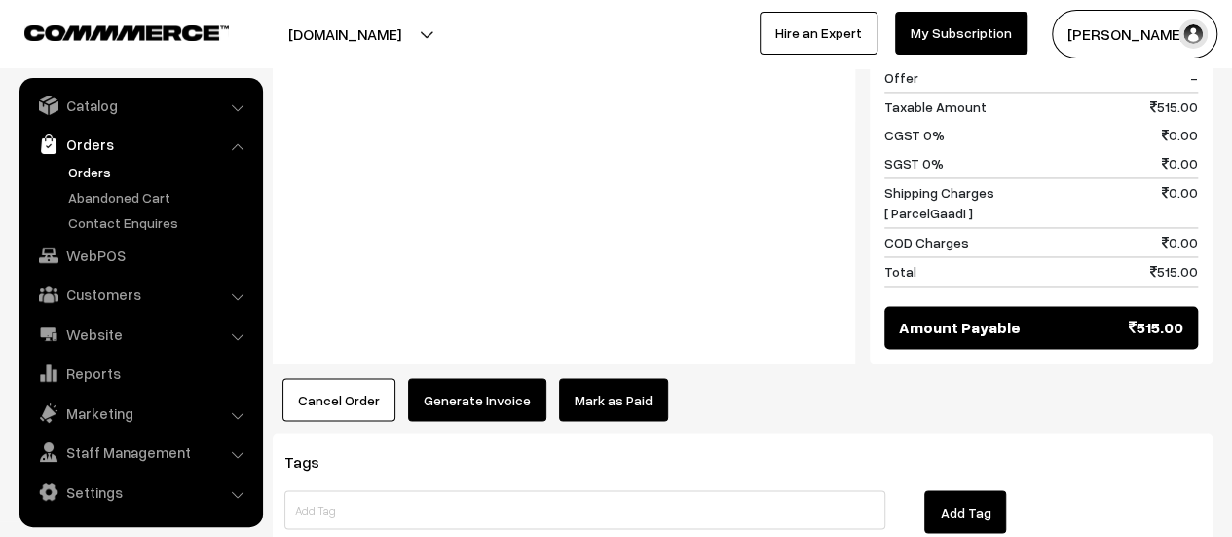
scroll to position [1613, 0]
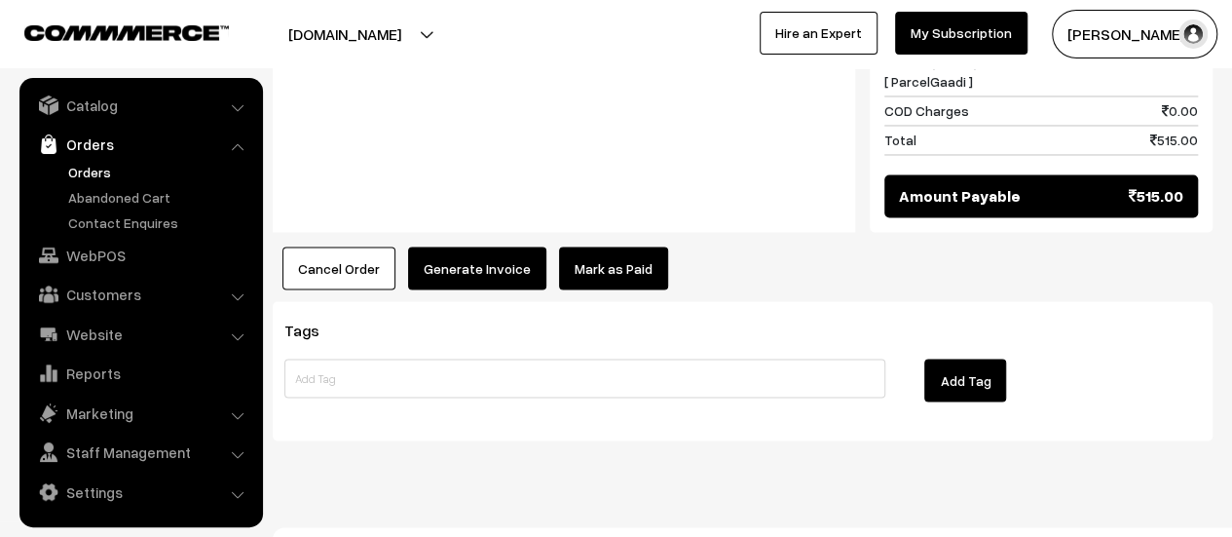
click at [468, 246] on button "Generate Invoice" at bounding box center [477, 267] width 138 height 43
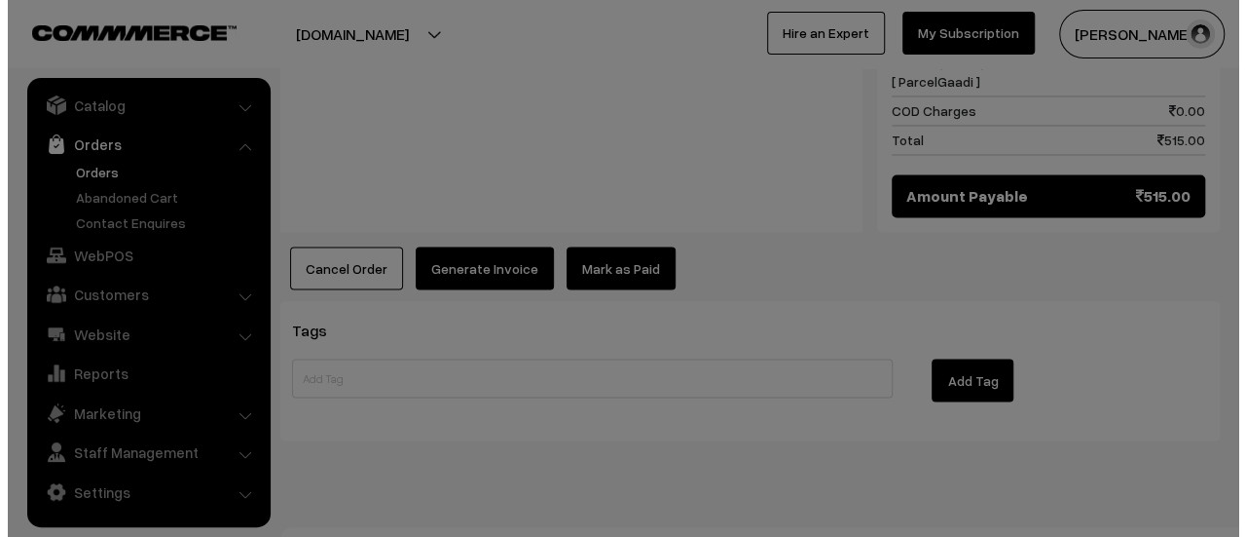
scroll to position [1614, 0]
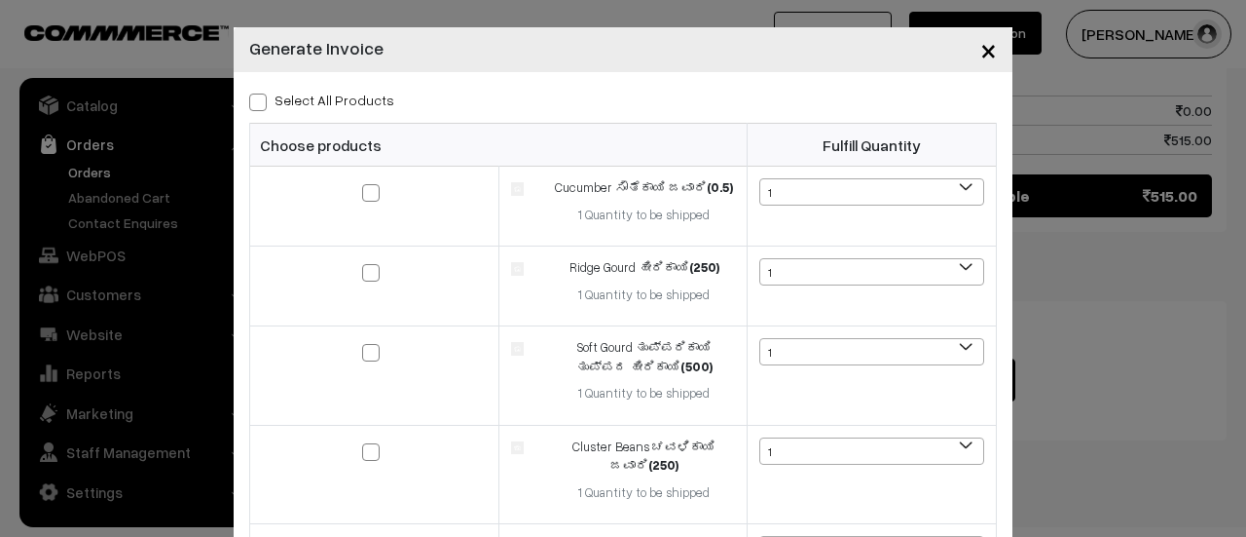
click at [252, 108] on span at bounding box center [258, 102] width 18 height 18
click at [252, 105] on input "Select All Products" at bounding box center [255, 99] width 13 height 13
checkbox input "true"
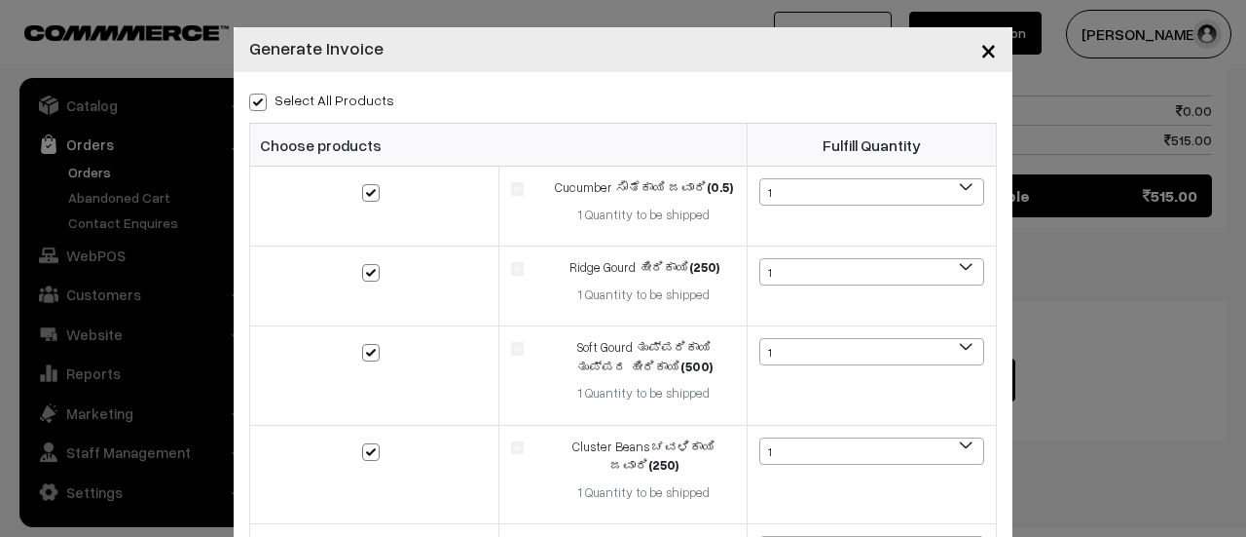
checkbox input "true"
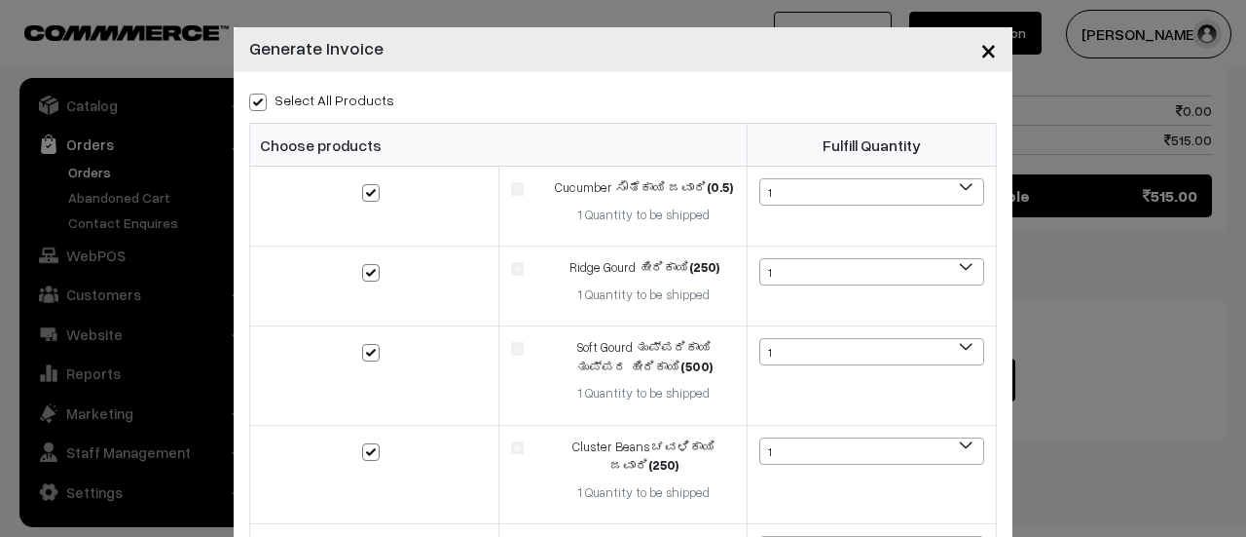
checkbox input "true"
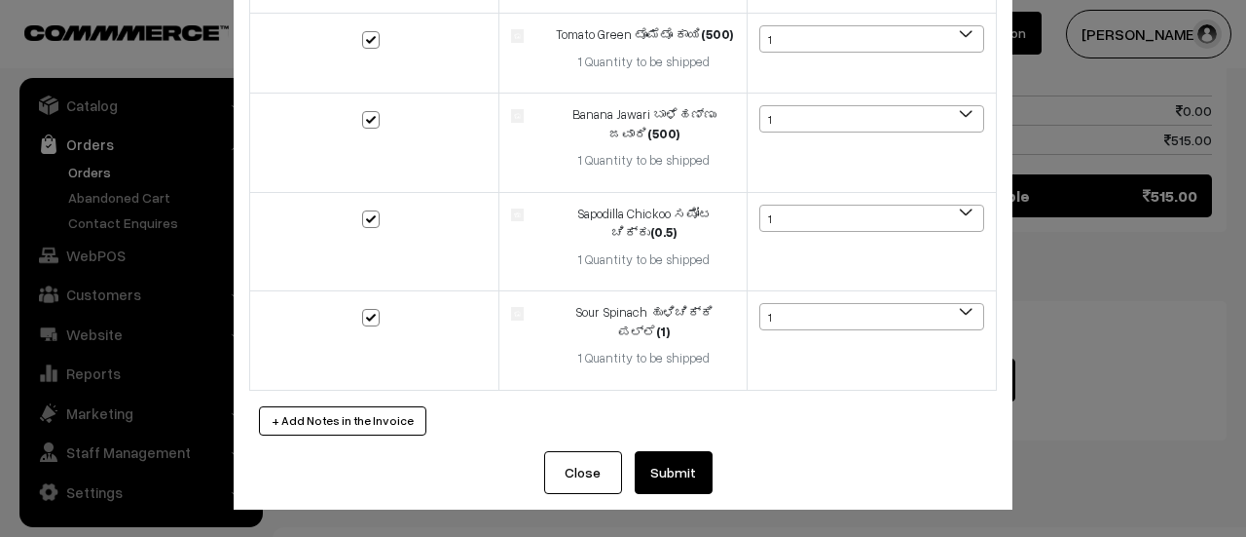
click at [680, 488] on button "Submit" at bounding box center [674, 472] width 78 height 43
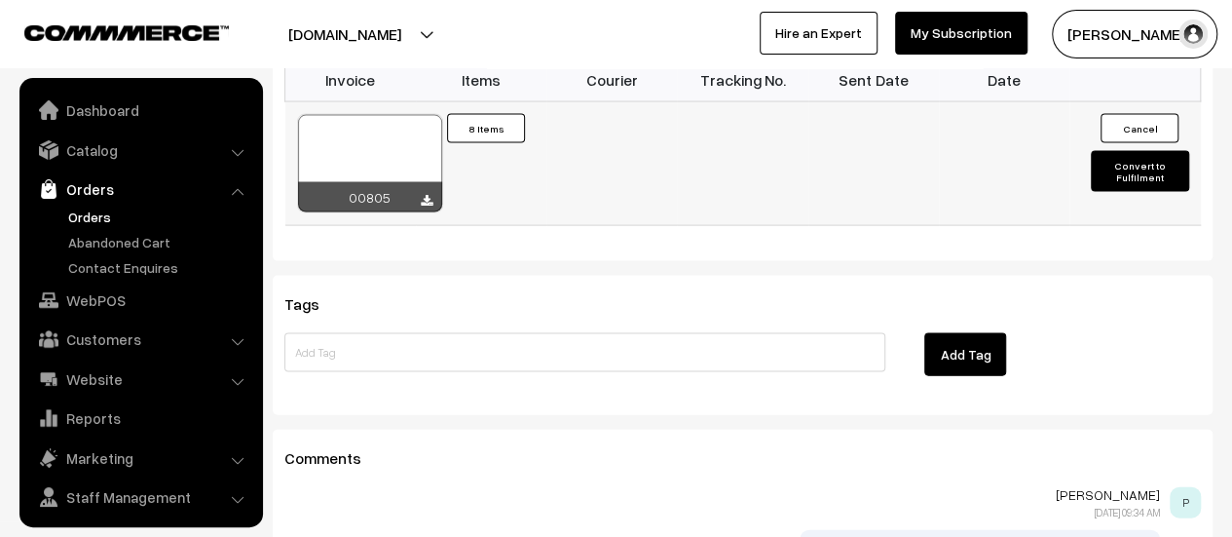
scroll to position [45, 0]
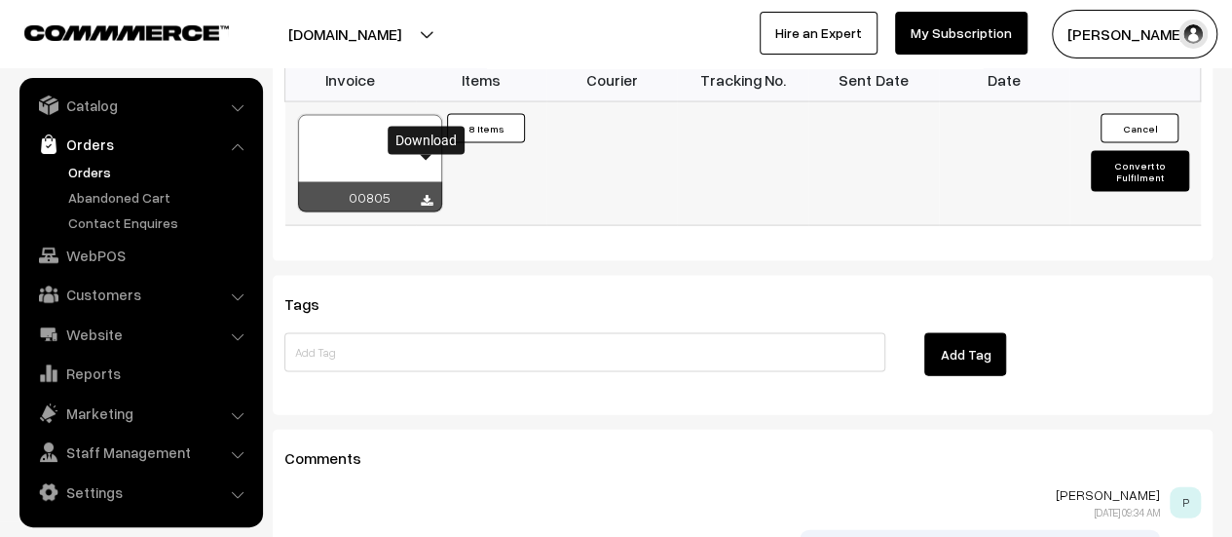
click at [426, 195] on icon at bounding box center [427, 201] width 12 height 13
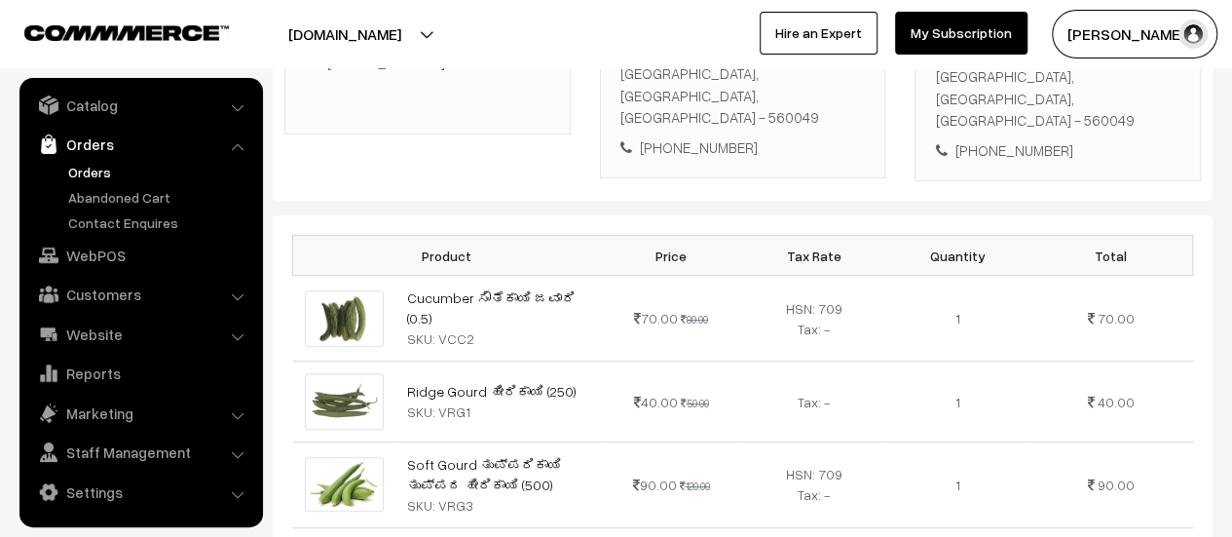
scroll to position [0, 0]
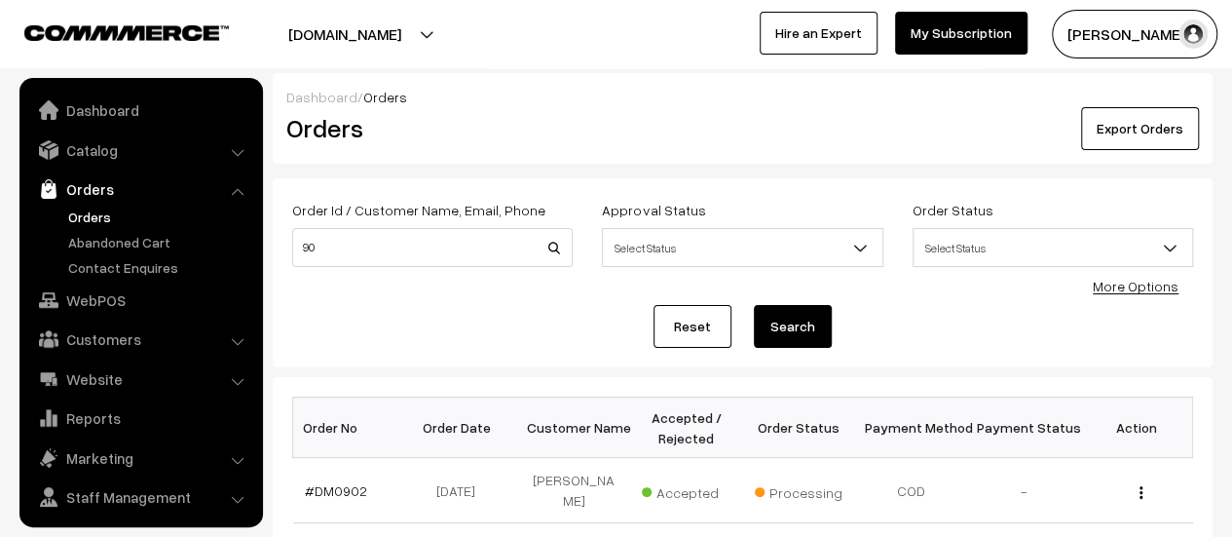
scroll to position [45, 0]
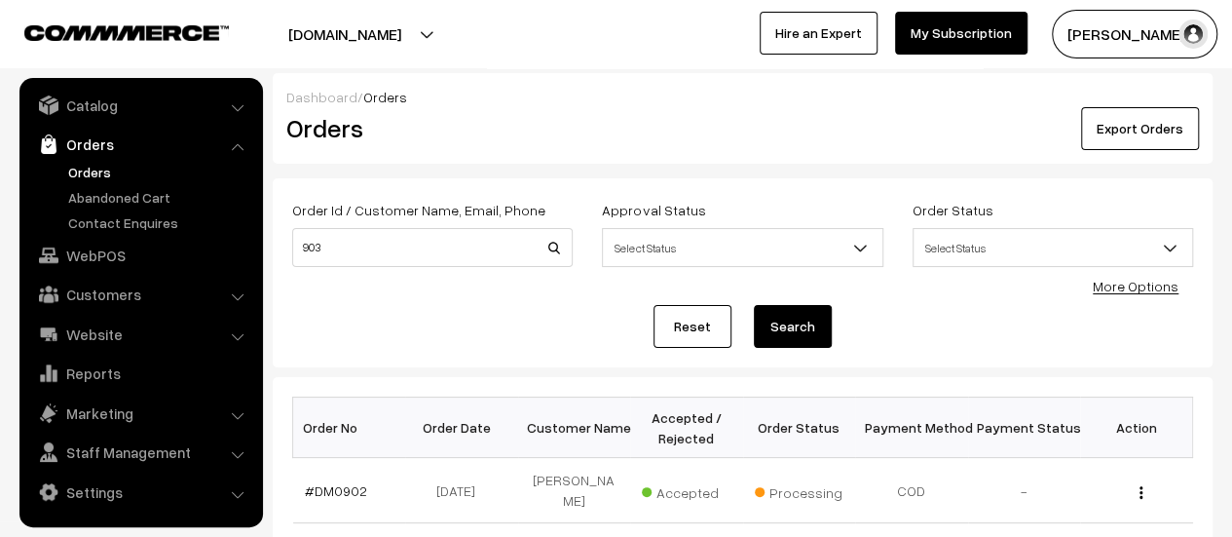
type input "903"
click at [783, 322] on button "Search" at bounding box center [793, 326] width 78 height 43
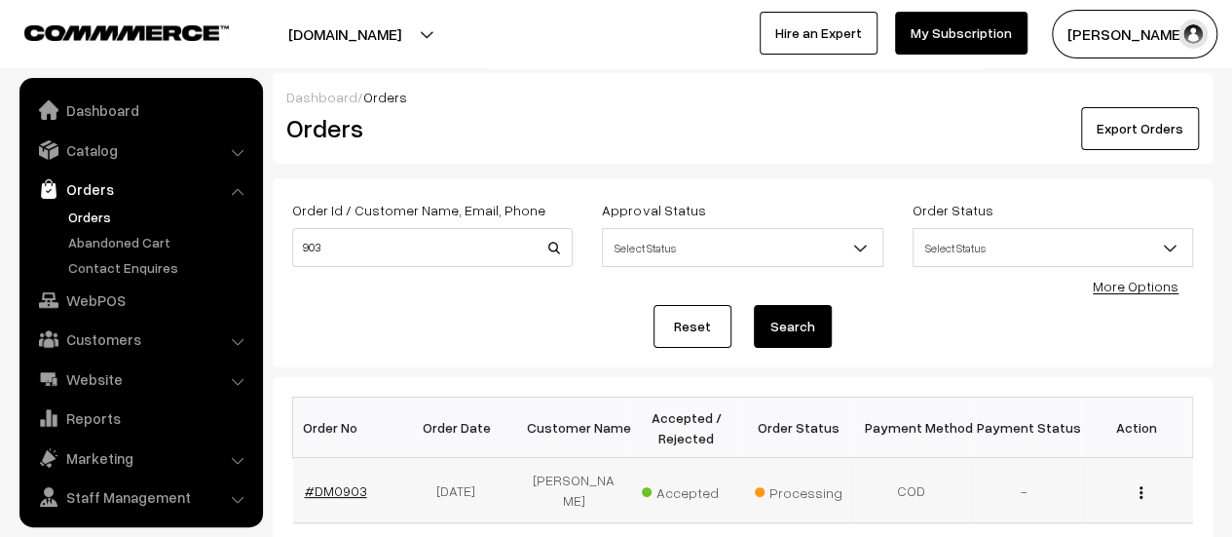
scroll to position [45, 0]
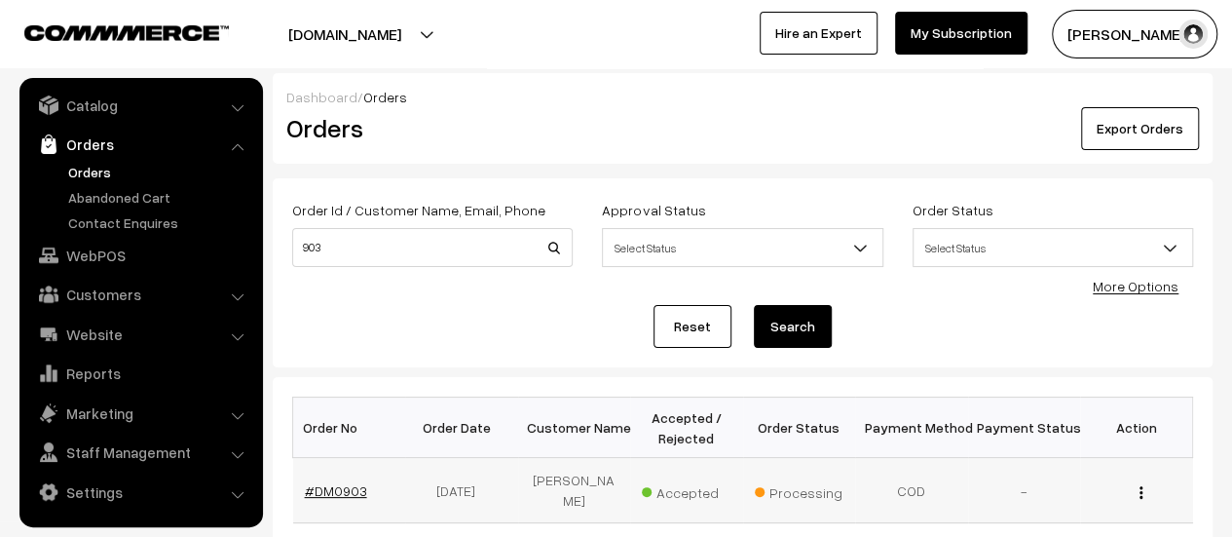
click at [337, 482] on link "#DM0903" at bounding box center [336, 490] width 62 height 17
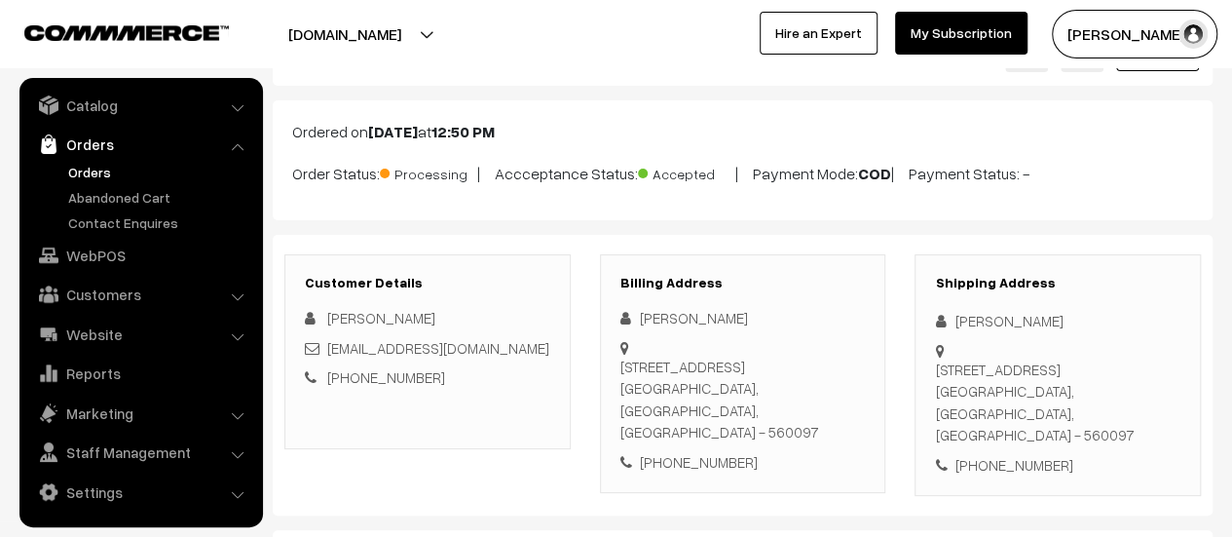
scroll to position [82, 0]
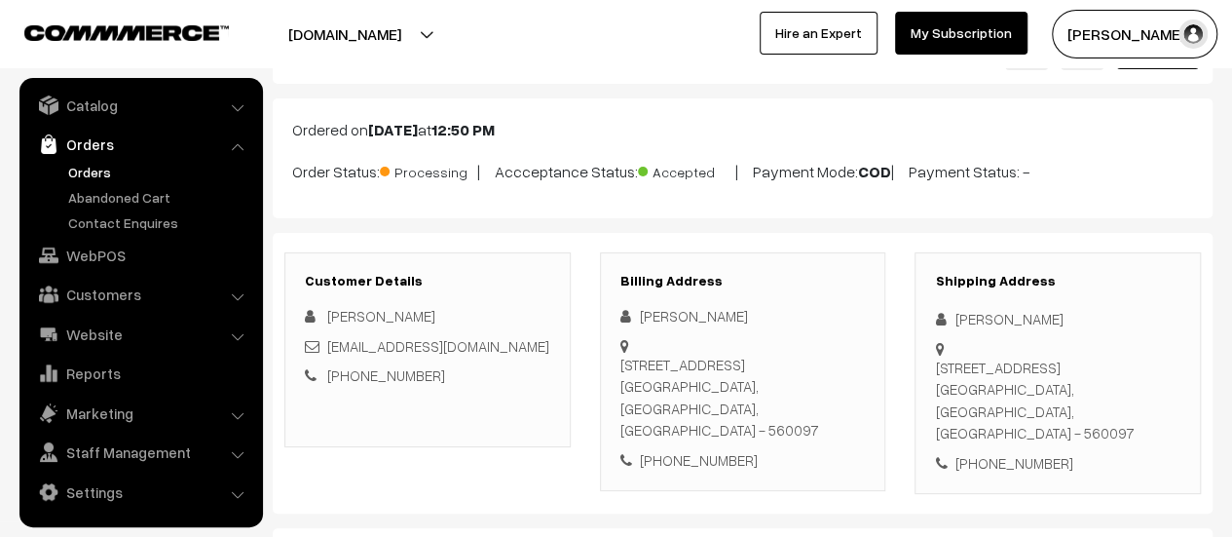
drag, startPoint x: 619, startPoint y: 357, endPoint x: 849, endPoint y: 427, distance: 240.3
click at [849, 427] on div "122, Nandanam, 1st floor, 2nd main tower road, Singapura layout, Vidyaranyapur …" at bounding box center [742, 397] width 245 height 88
copy div "122, Nandanam, 1st floor, 2nd main tower road, Singapura layout, Vidyaranyapur …"
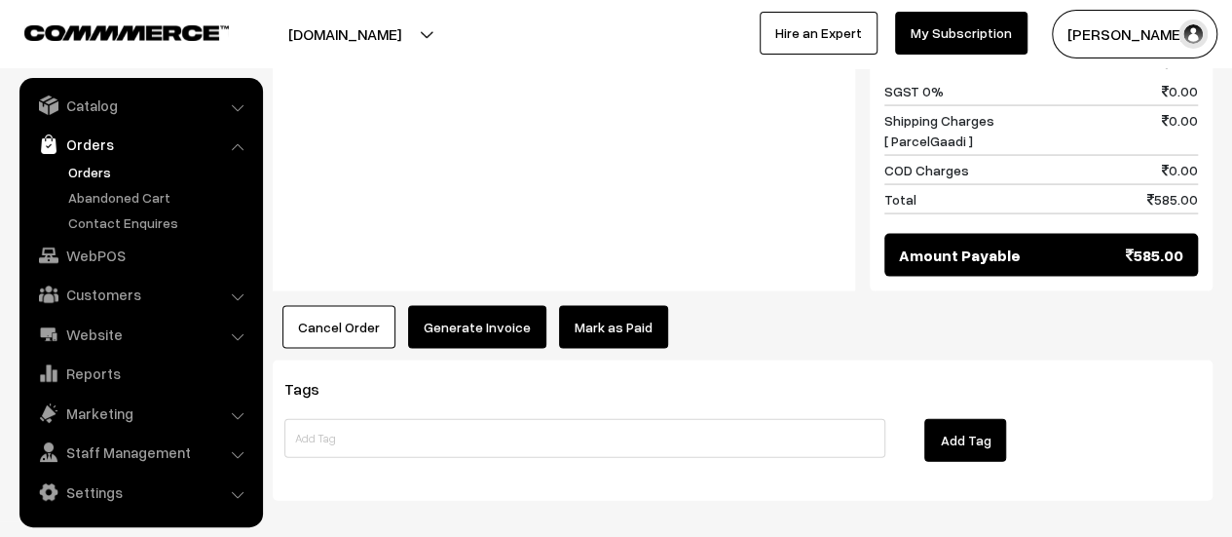
scroll to position [1912, 0]
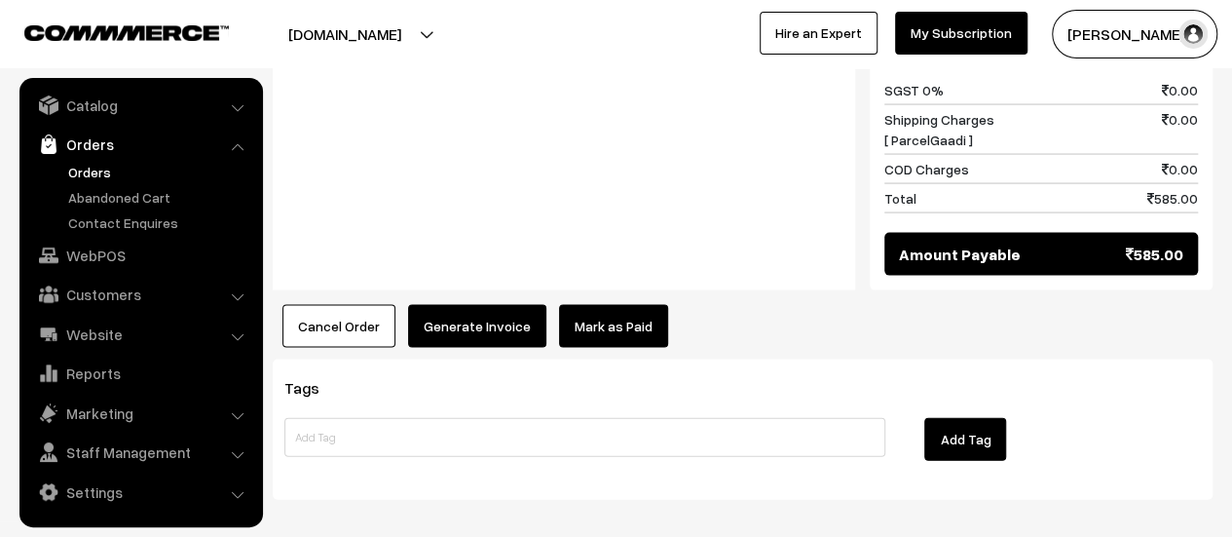
click at [482, 316] on button "Generate Invoice" at bounding box center [477, 326] width 138 height 43
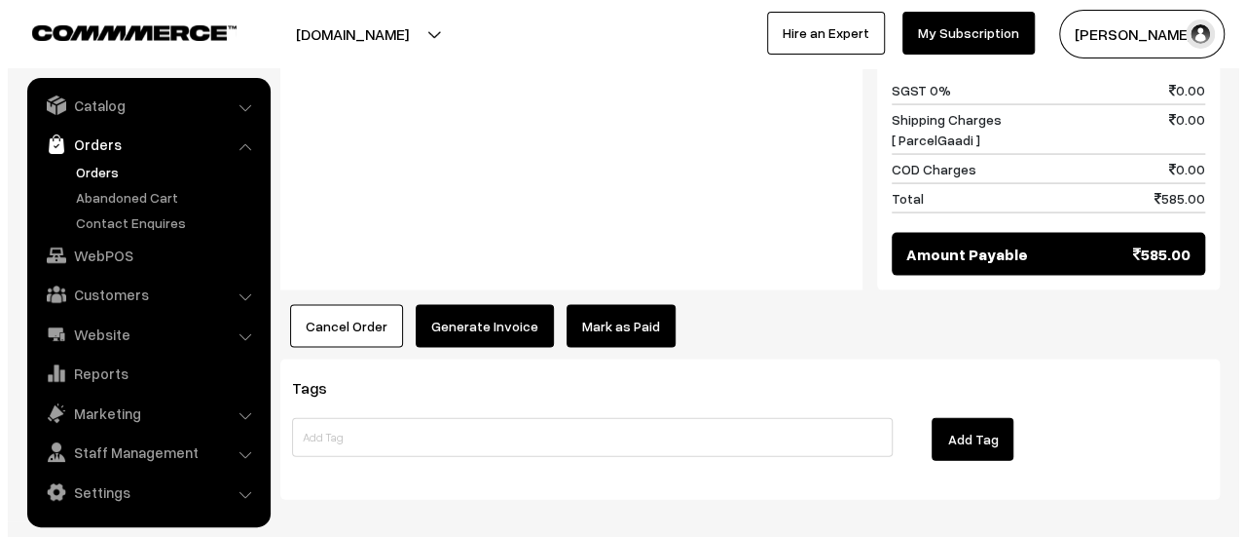
scroll to position [1915, 0]
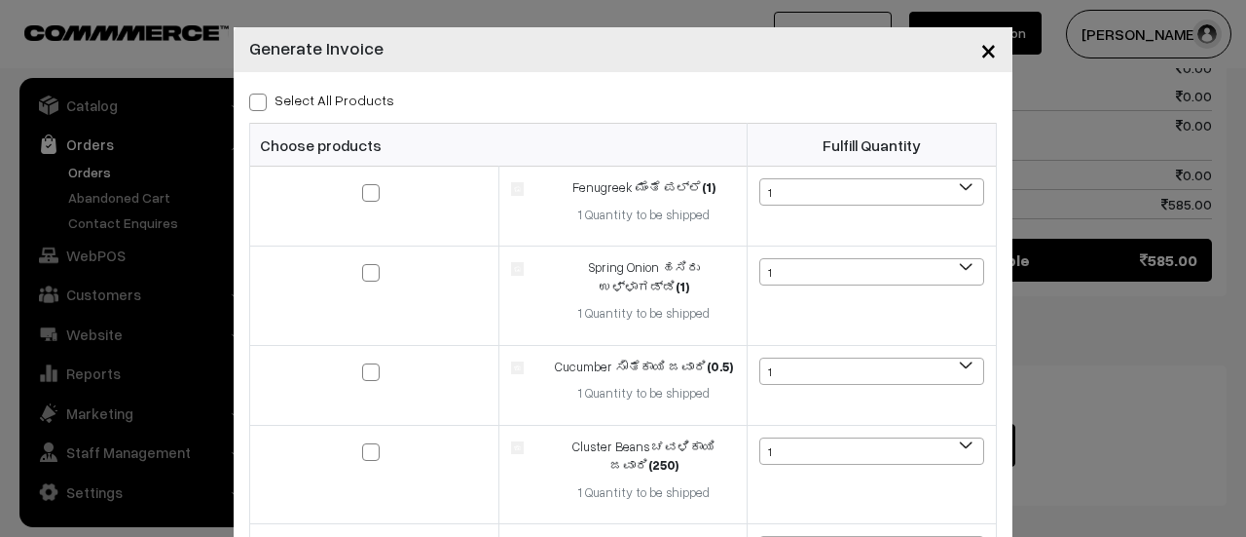
click at [251, 98] on span at bounding box center [258, 102] width 18 height 18
click at [251, 98] on input "Select All Products" at bounding box center [255, 99] width 13 height 13
checkbox input "true"
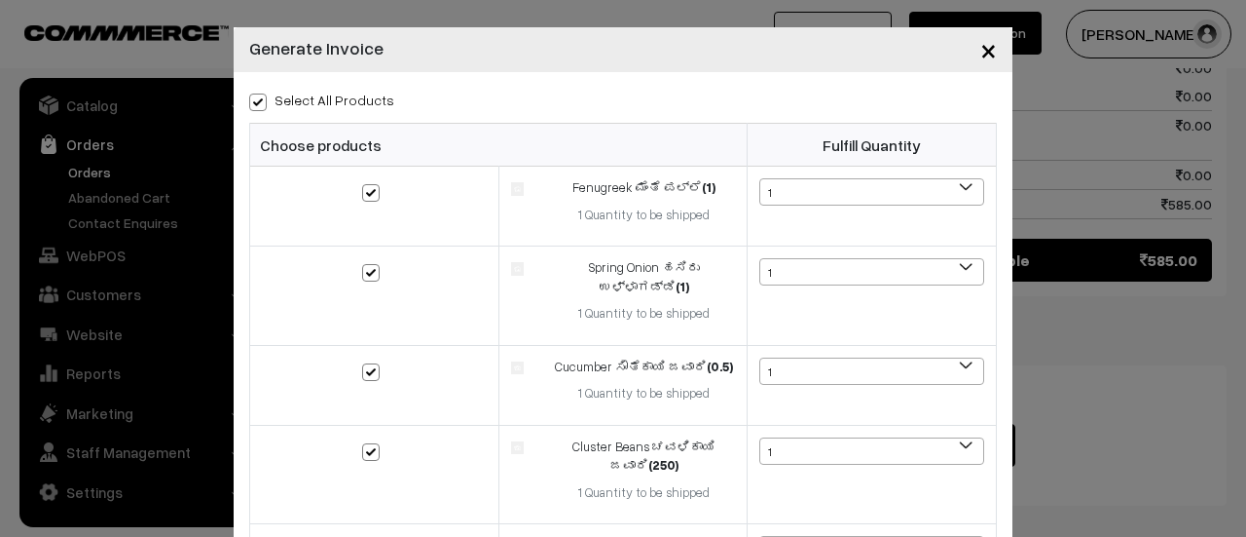
checkbox input "true"
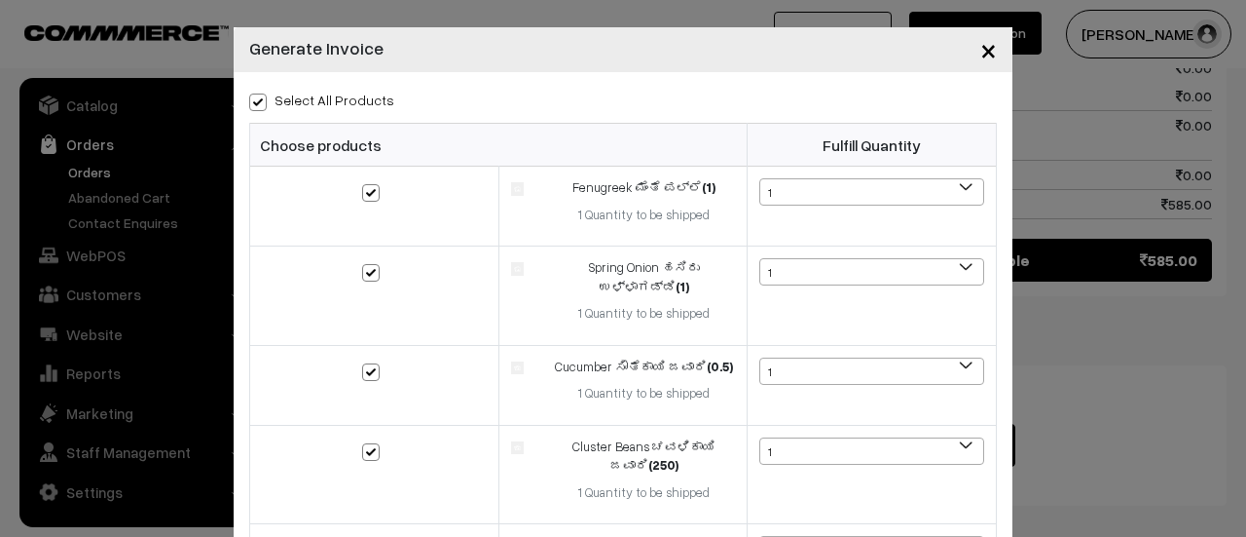
checkbox input "true"
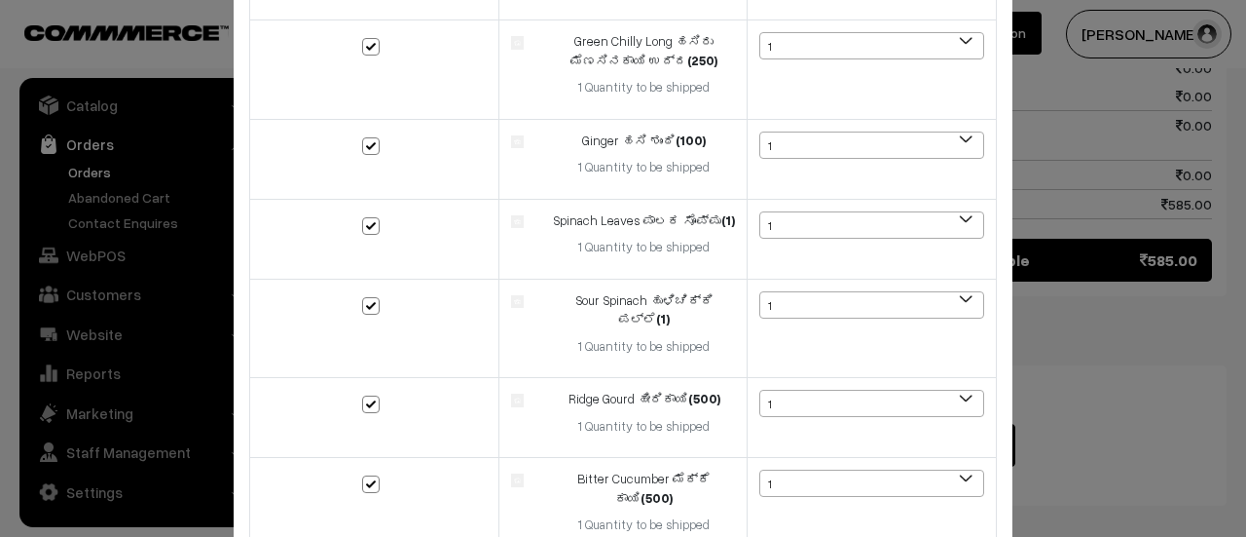
scroll to position [823, 0]
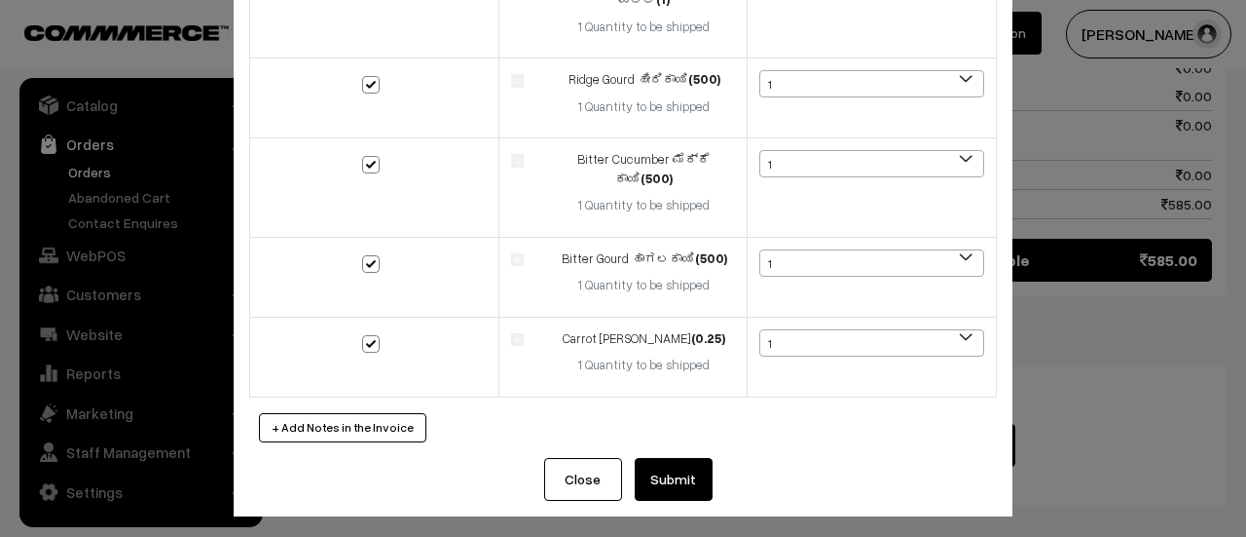
click at [667, 477] on button "Submit" at bounding box center [674, 479] width 78 height 43
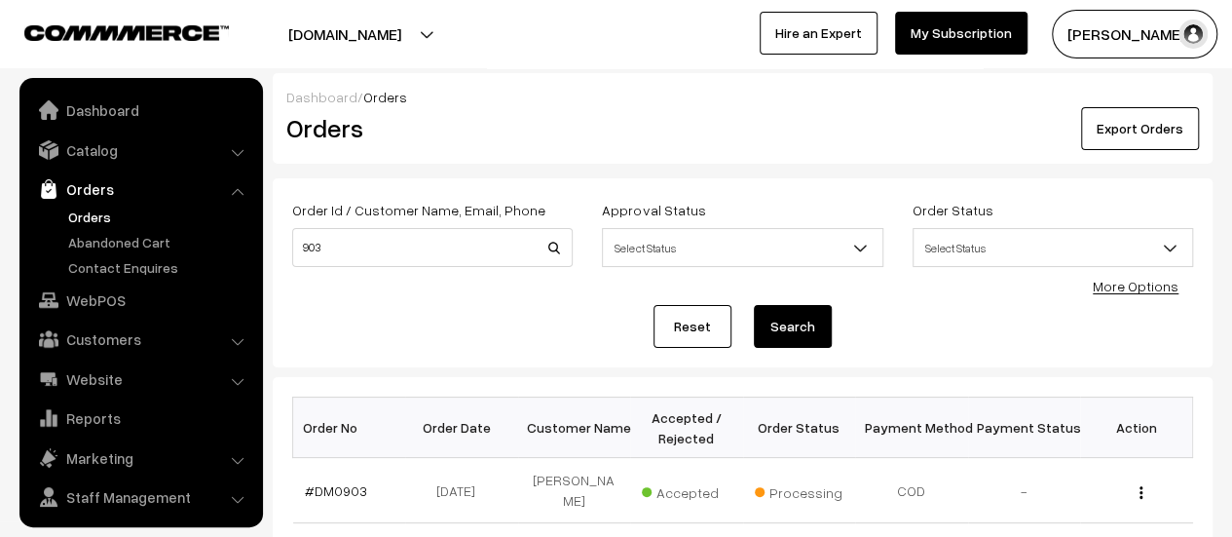
scroll to position [45, 0]
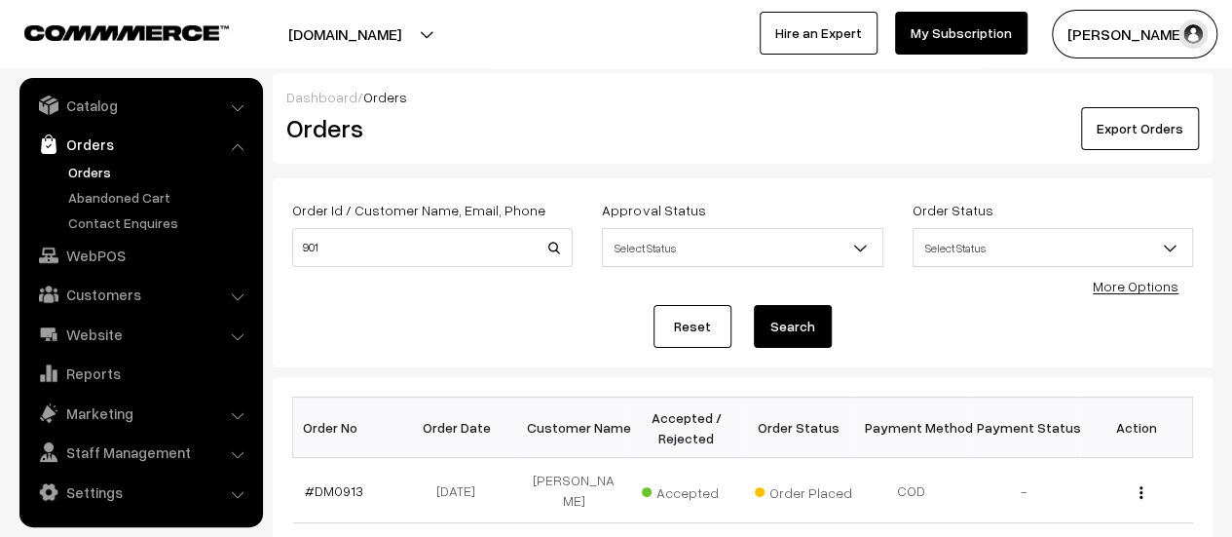
click at [86, 168] on link "Orders" at bounding box center [159, 172] width 193 height 20
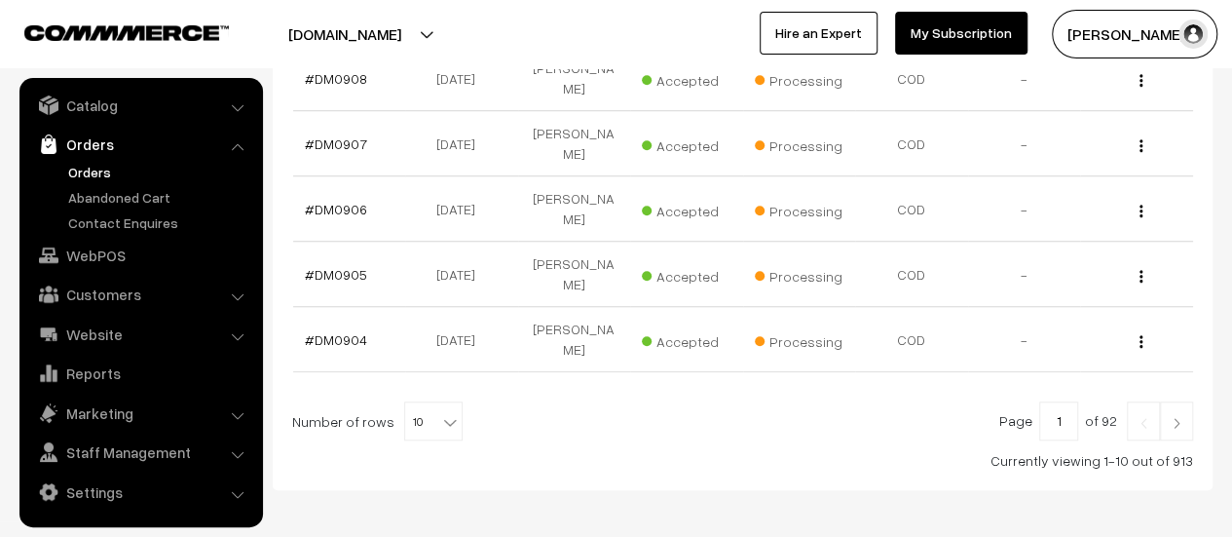
scroll to position [751, 0]
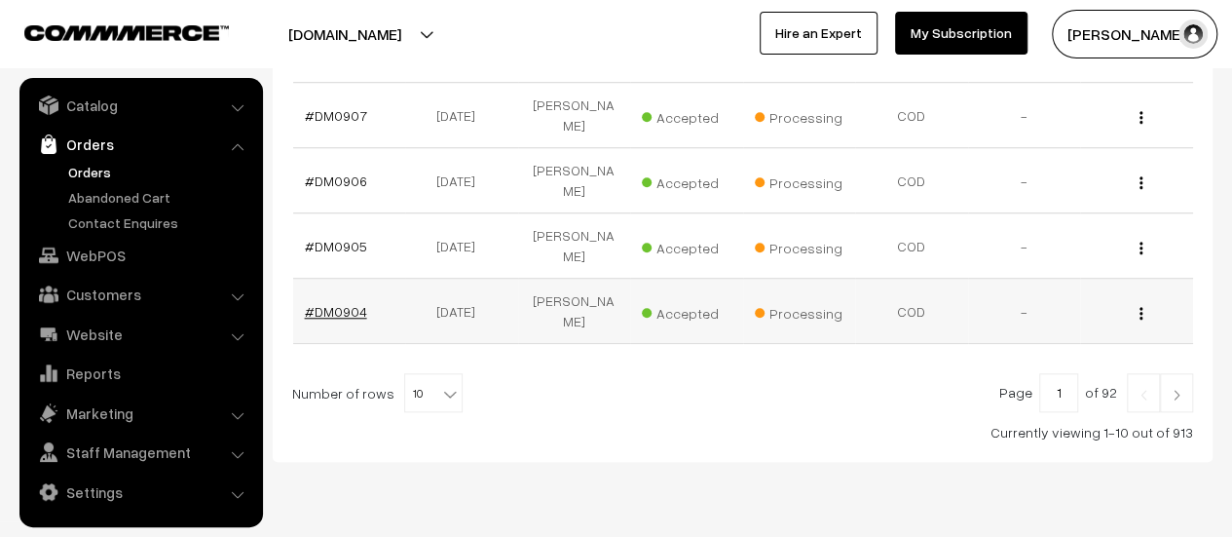
click at [342, 303] on link "#DM0904" at bounding box center [336, 311] width 62 height 17
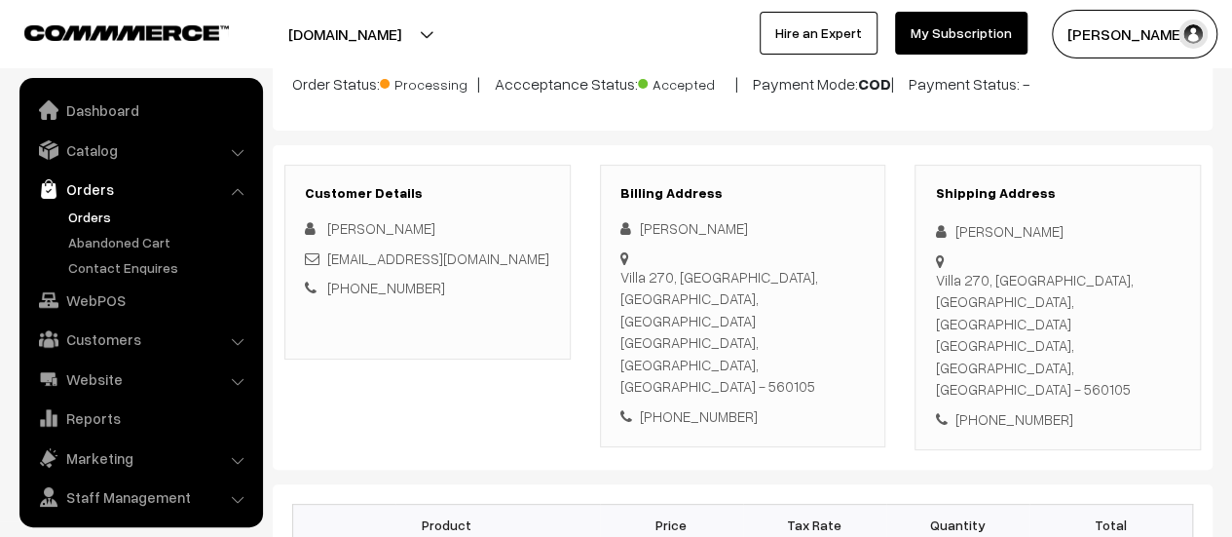
scroll to position [45, 0]
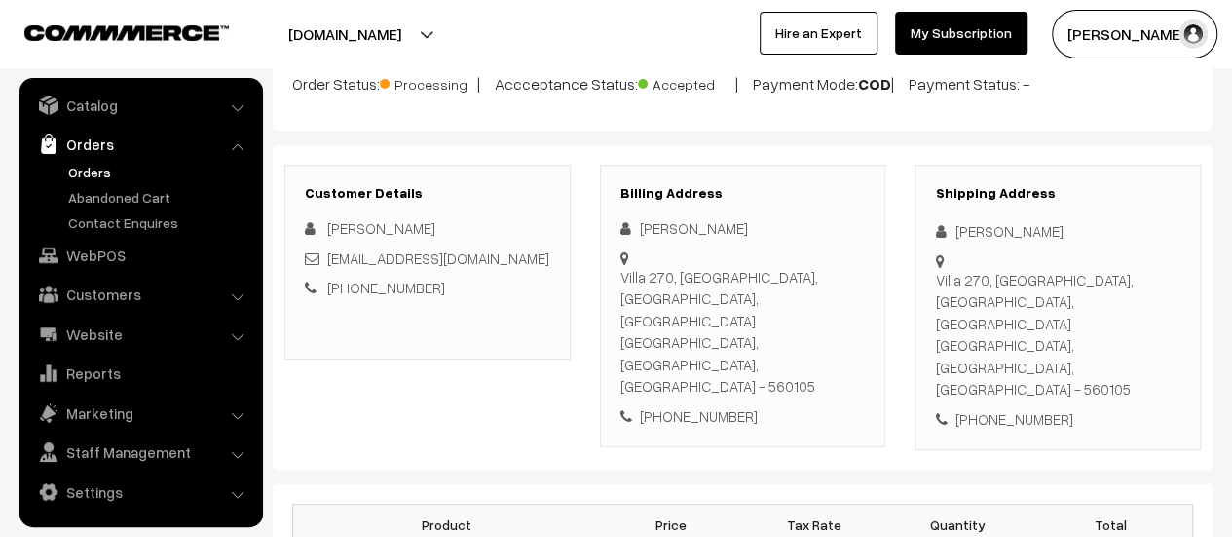
drag, startPoint x: 621, startPoint y: 274, endPoint x: 839, endPoint y: 309, distance: 220.9
click at [839, 309] on div "Villa 270, White County, Masthenahalli, Jigani Bengaluru, Karnataka, India - 56…" at bounding box center [742, 331] width 245 height 131
copy div "Villa 270, White County, Masthenahalli, Jigani Bengaluru, Karnataka, India - 56…"
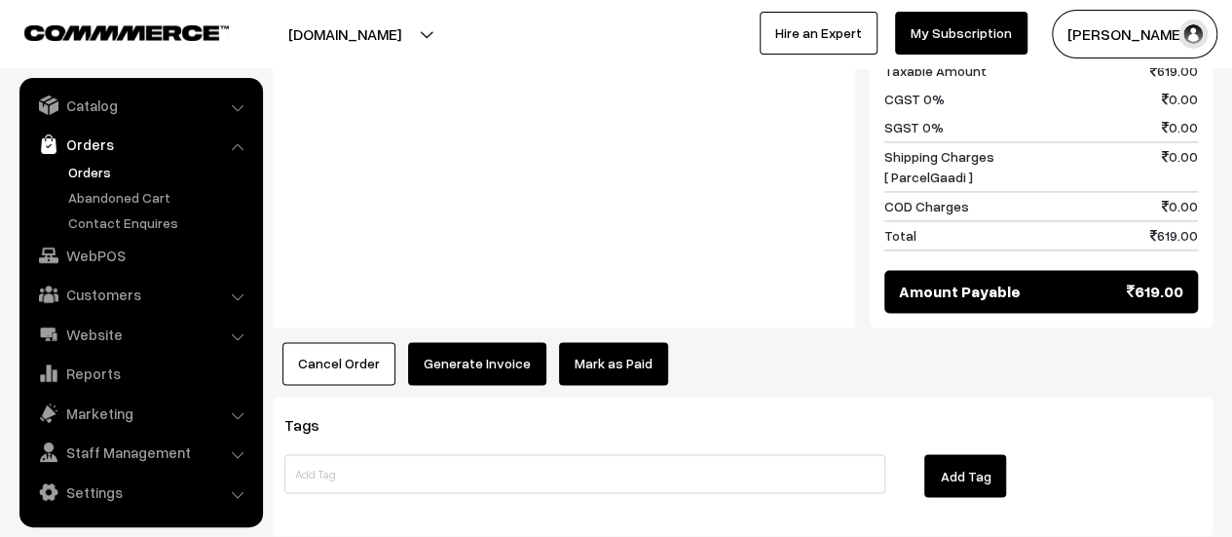
scroll to position [1459, 0]
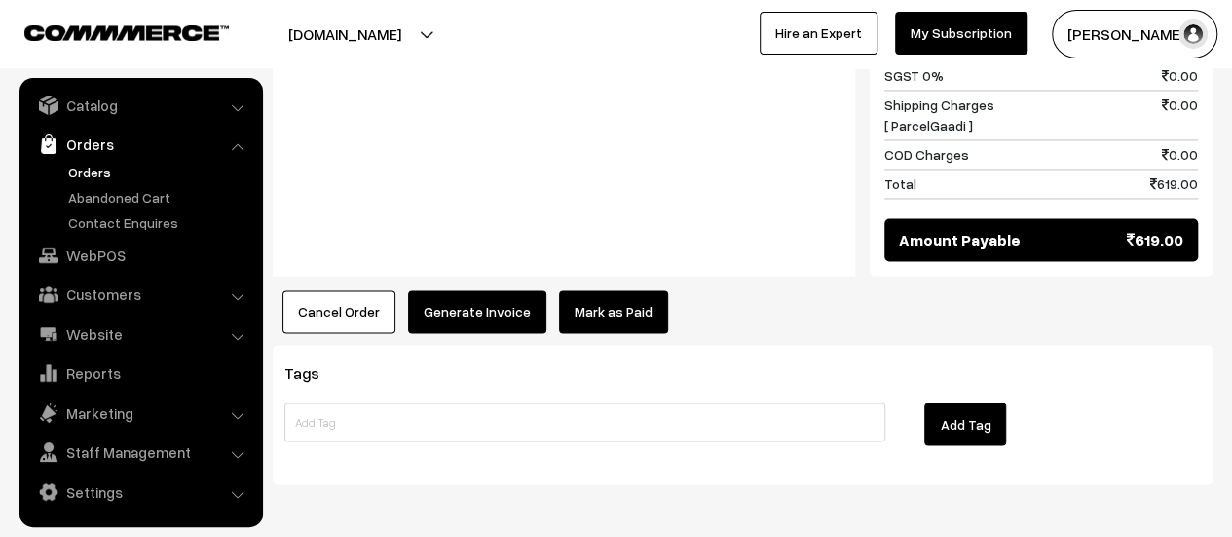
click at [465, 290] on button "Generate Invoice" at bounding box center [477, 311] width 138 height 43
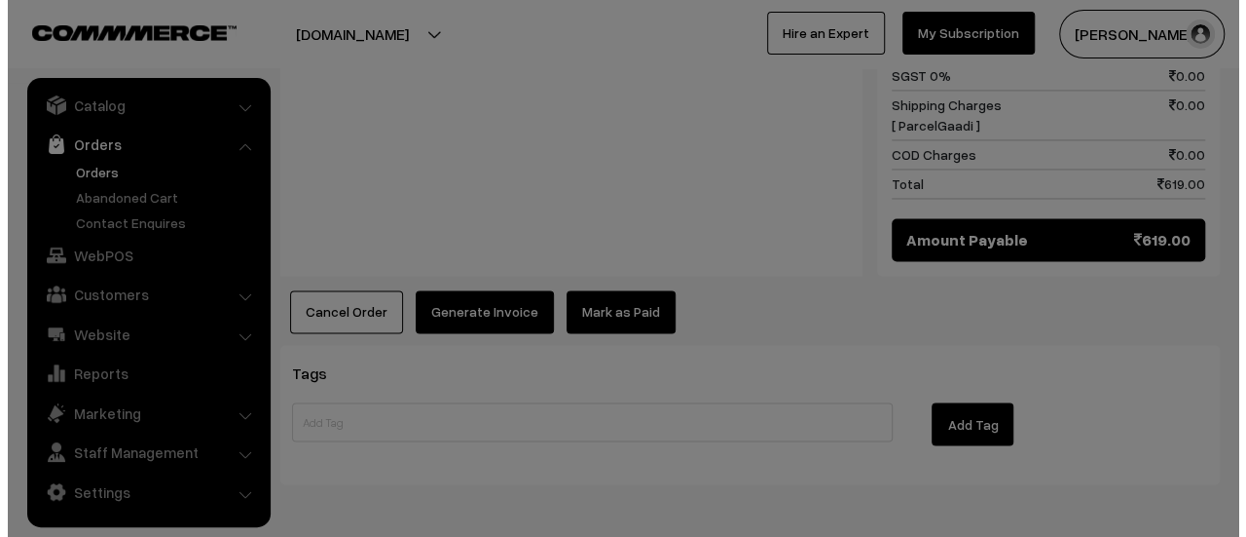
scroll to position [1463, 0]
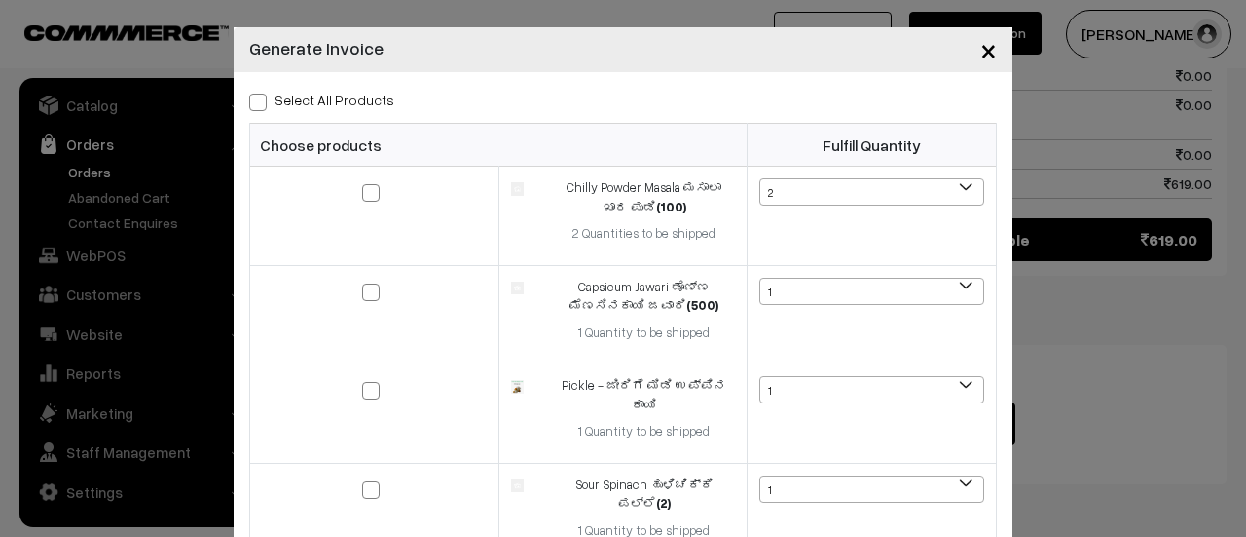
click at [251, 100] on span at bounding box center [258, 102] width 18 height 18
click at [251, 100] on input "Select All Products" at bounding box center [255, 99] width 13 height 13
checkbox input "true"
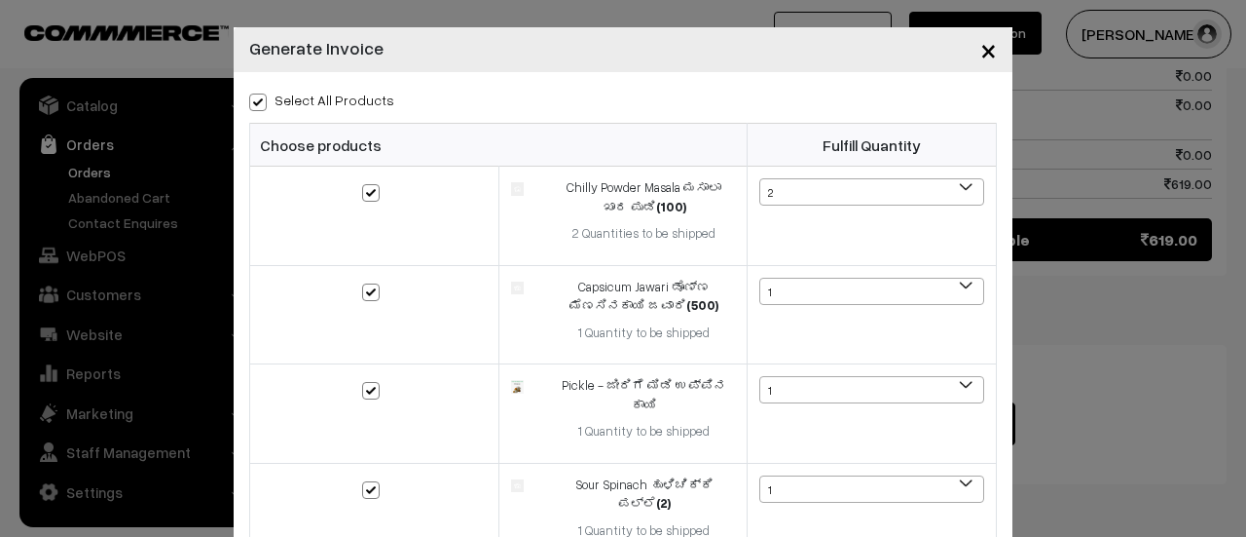
checkbox input "true"
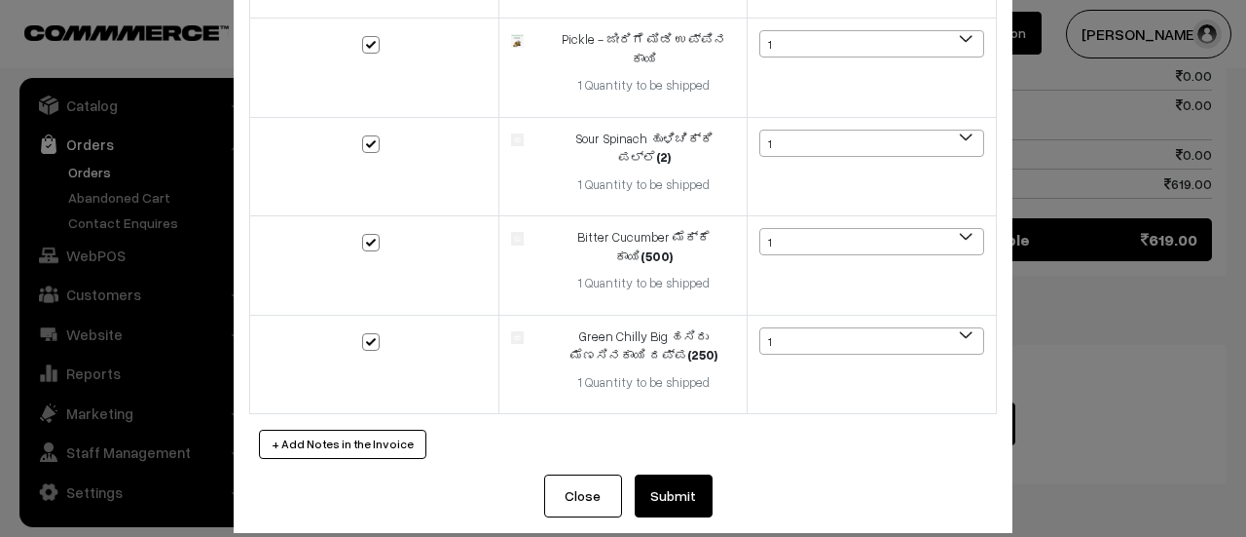
click at [665, 479] on button "Submit" at bounding box center [674, 495] width 78 height 43
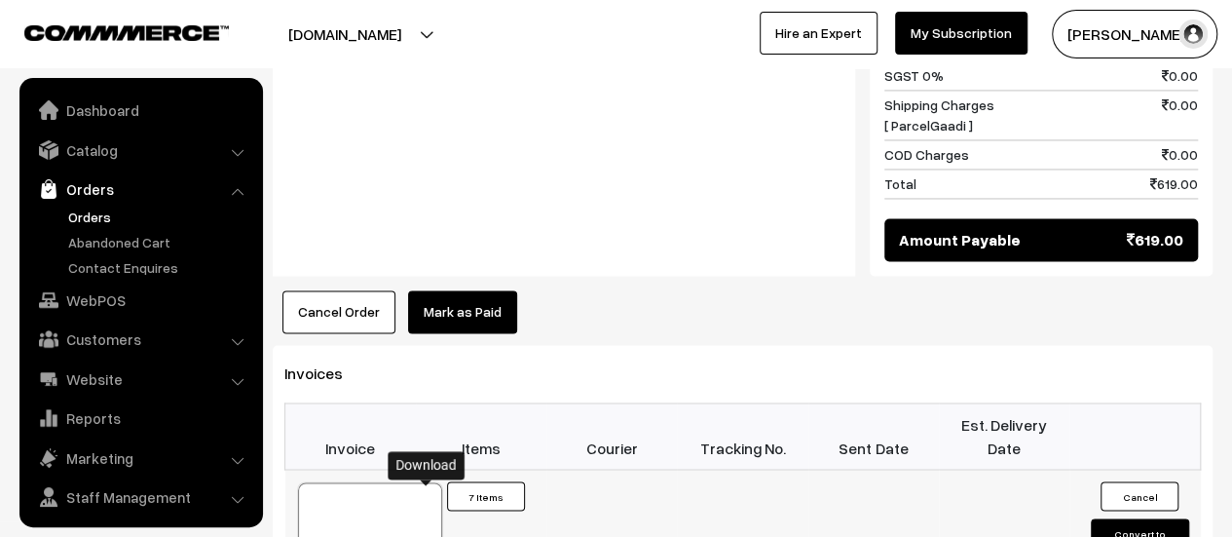
scroll to position [45, 0]
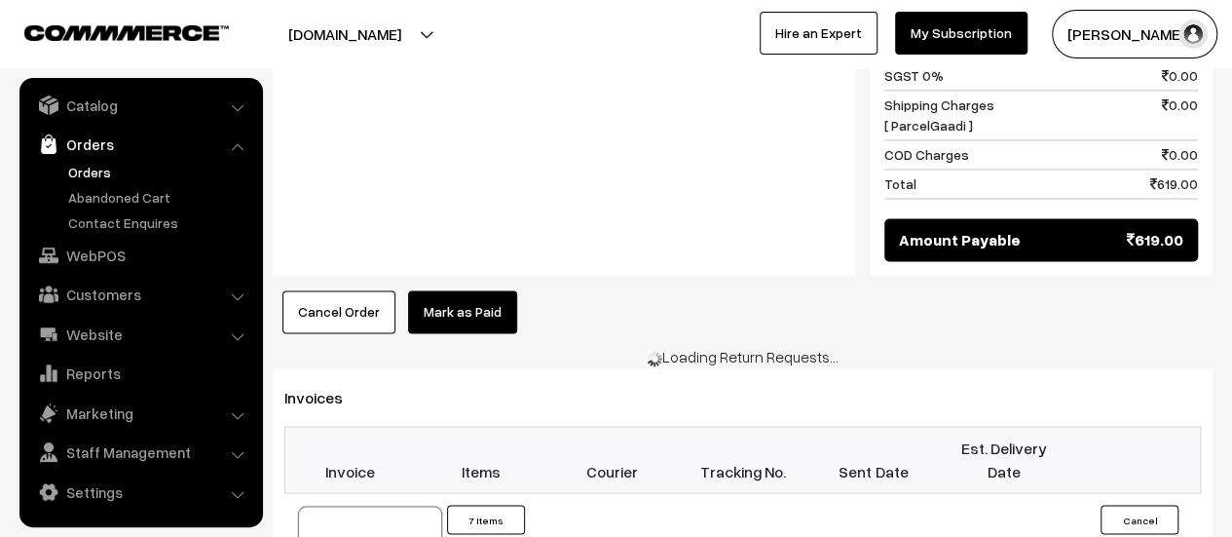
scroll to position [1463, 0]
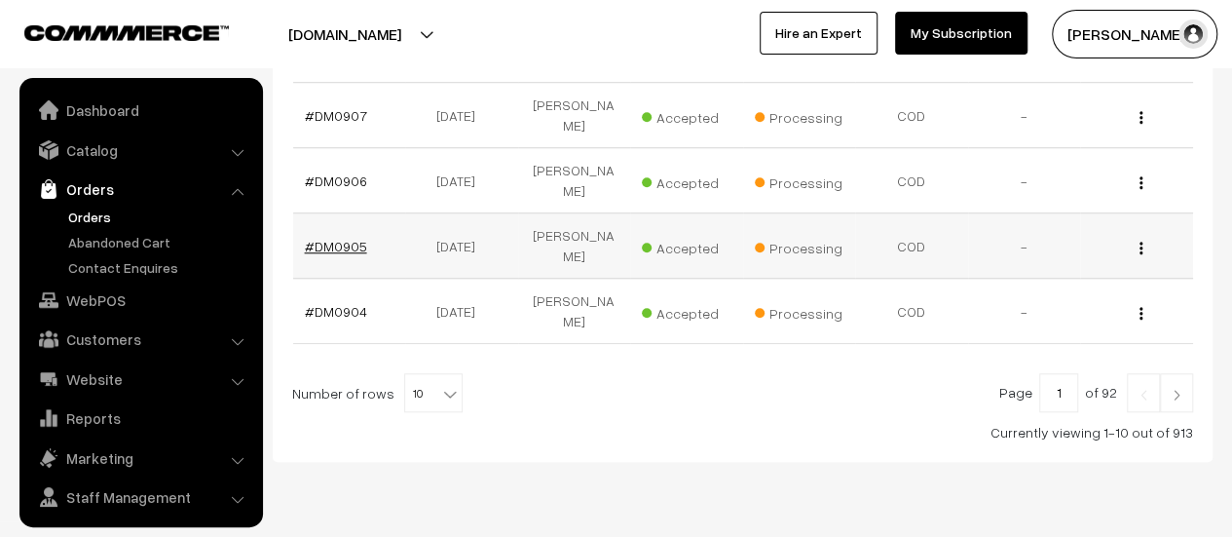
scroll to position [45, 0]
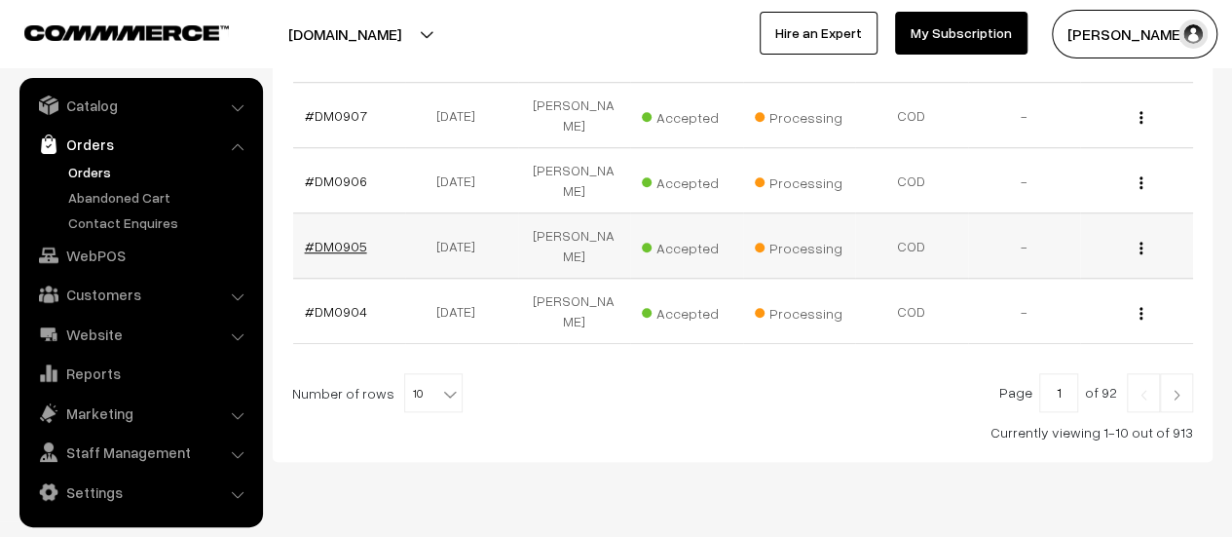
click at [343, 238] on link "#DM0905" at bounding box center [336, 246] width 62 height 17
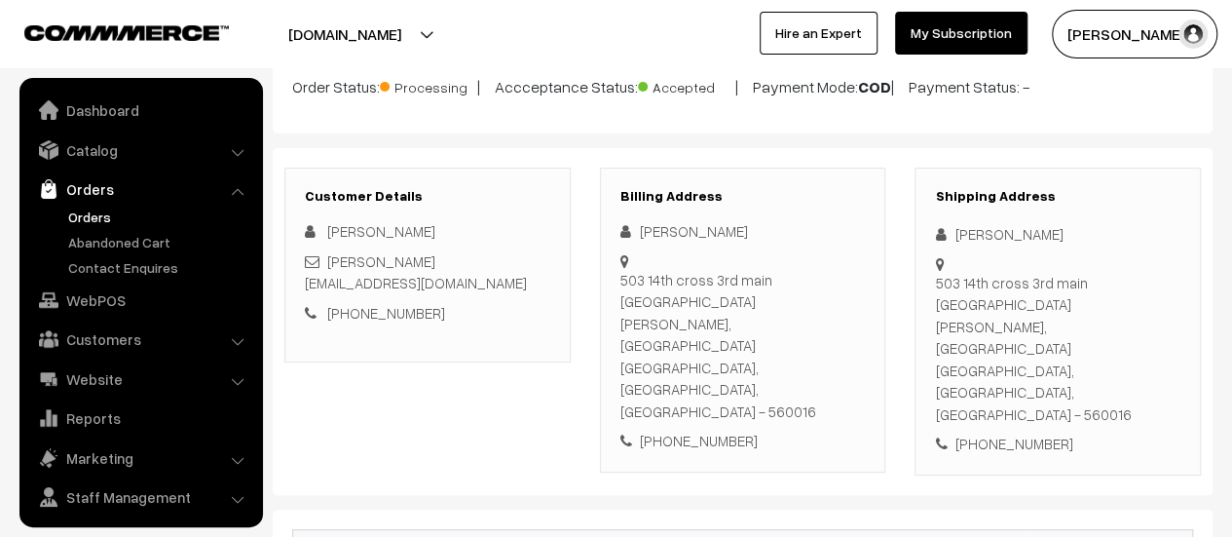
scroll to position [45, 0]
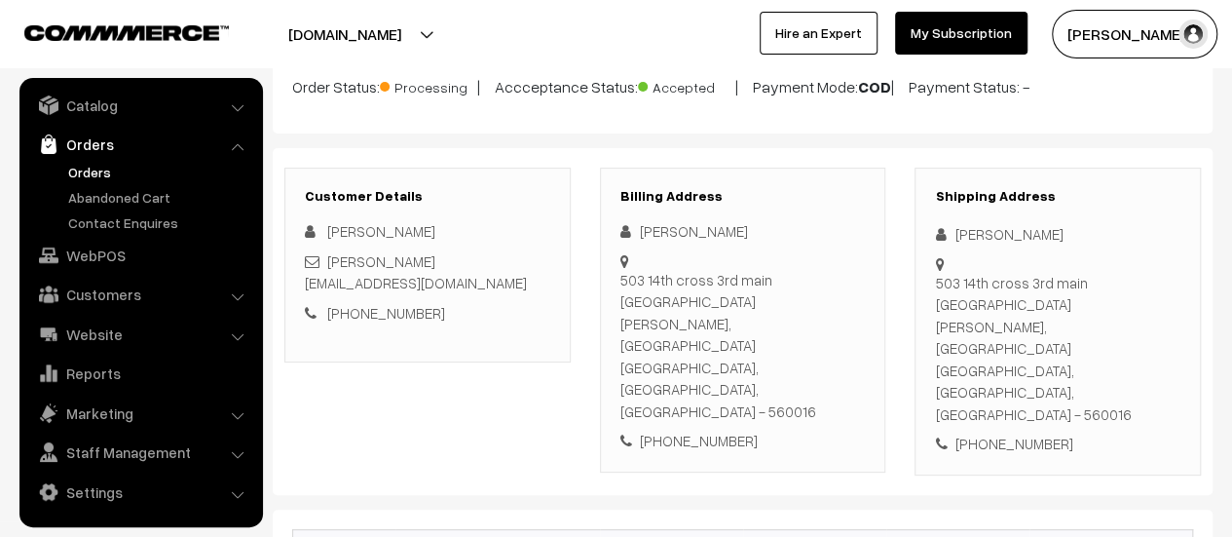
drag, startPoint x: 620, startPoint y: 277, endPoint x: 831, endPoint y: 339, distance: 219.4
click at [831, 339] on div "503 14th cross 3rd main Hoysala Nagar Ramamurthy Nagar, Near Corner stone villa…" at bounding box center [742, 346] width 245 height 154
copy div "503 14th cross 3rd main Hoysala Nagar Ramamurthy Nagar, Near Corner stone villa…"
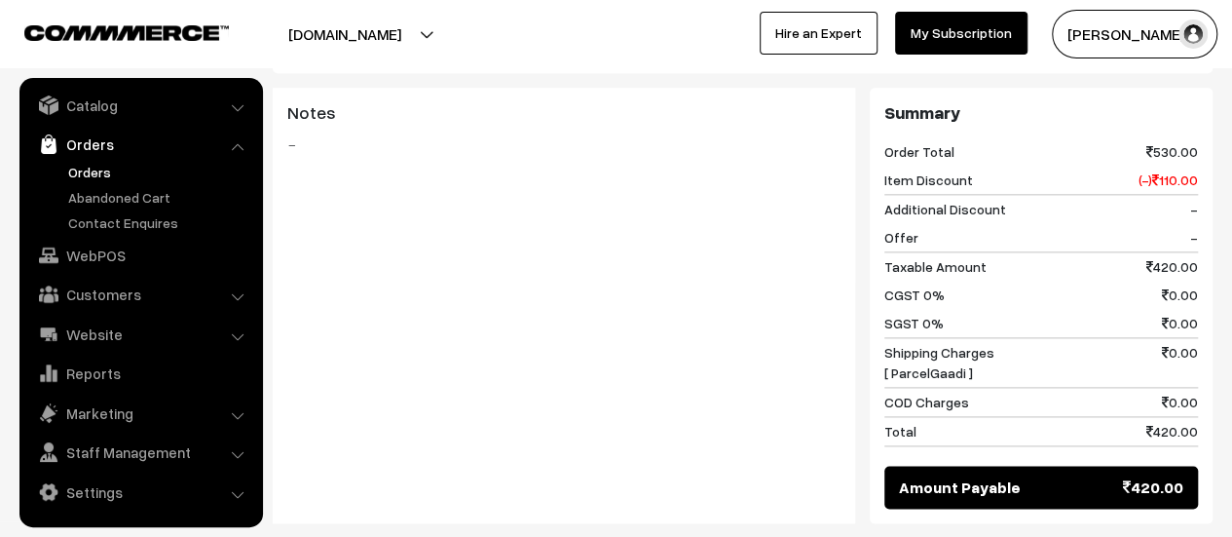
scroll to position [1372, 0]
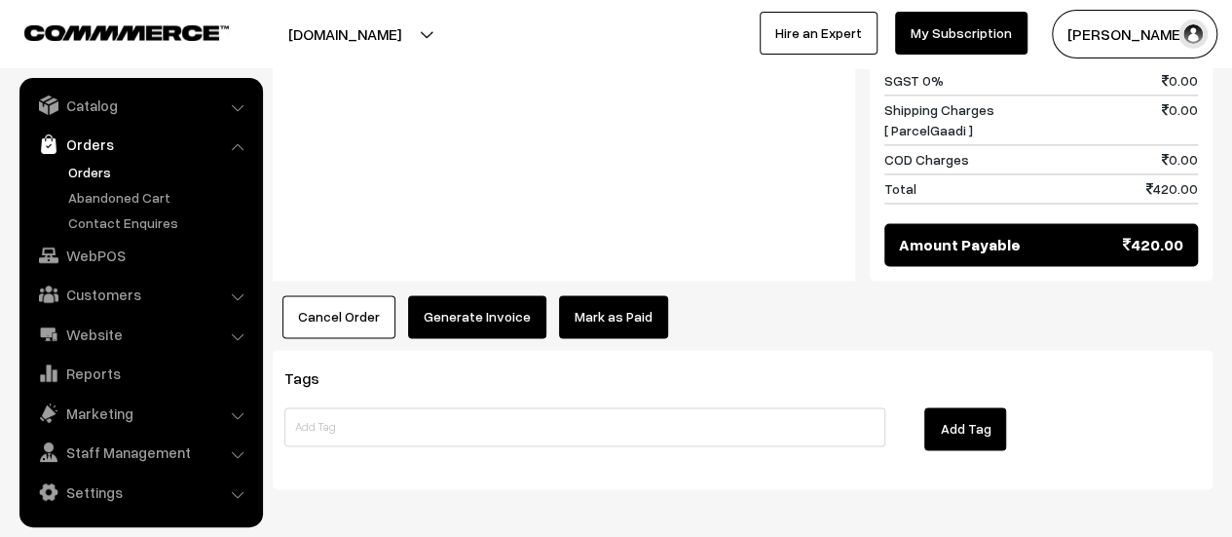
click at [454, 295] on button "Generate Invoice" at bounding box center [477, 316] width 138 height 43
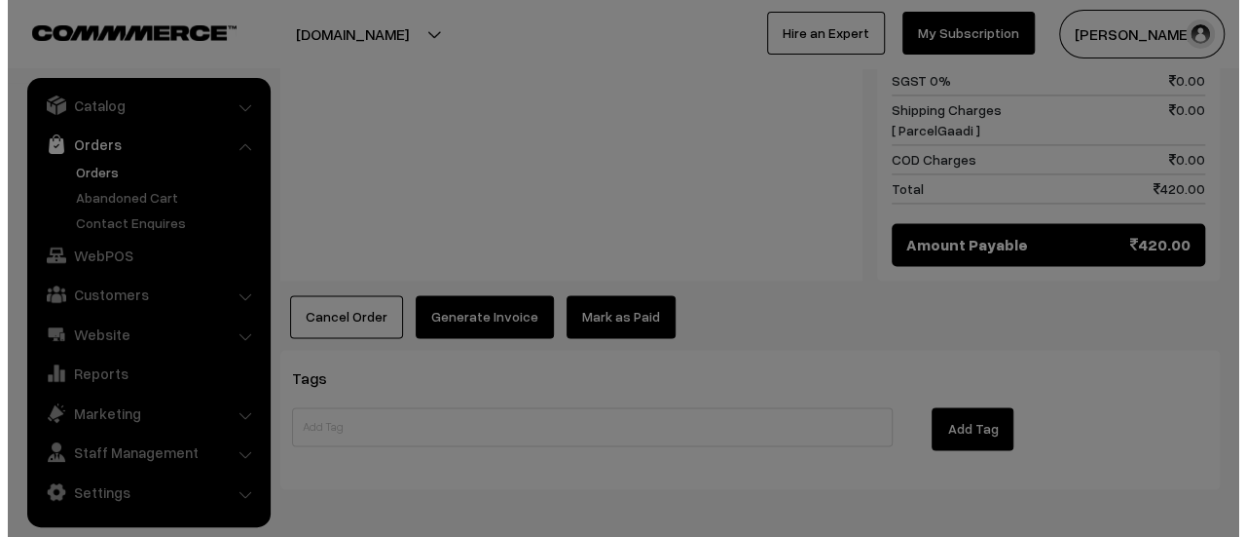
scroll to position [1375, 0]
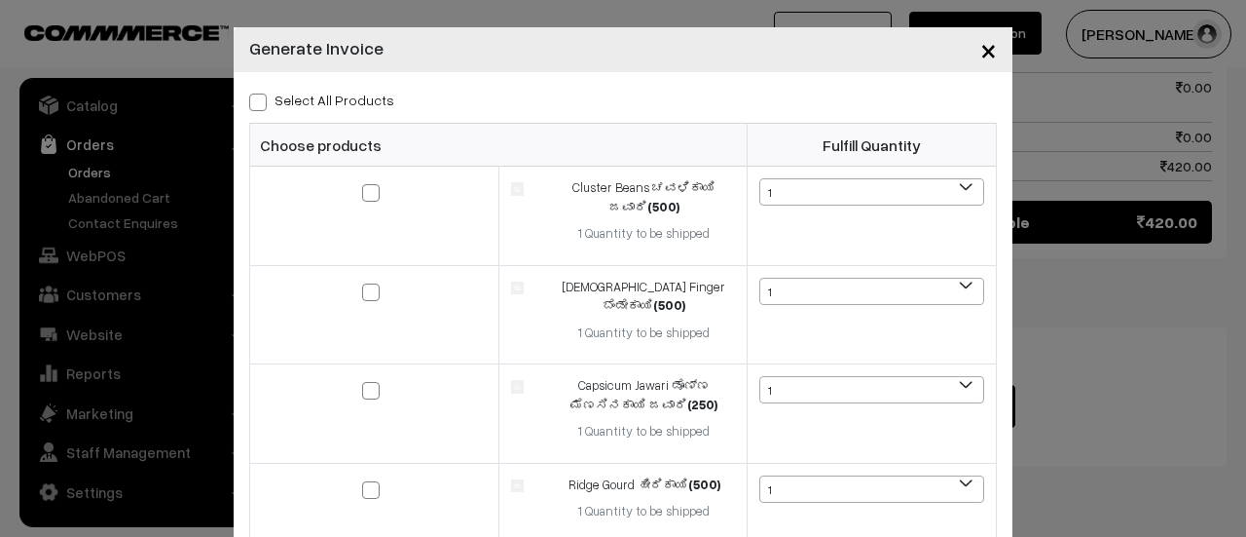
click at [249, 96] on span at bounding box center [258, 102] width 18 height 18
click at [249, 96] on input "Select All Products" at bounding box center [255, 99] width 13 height 13
checkbox input "true"
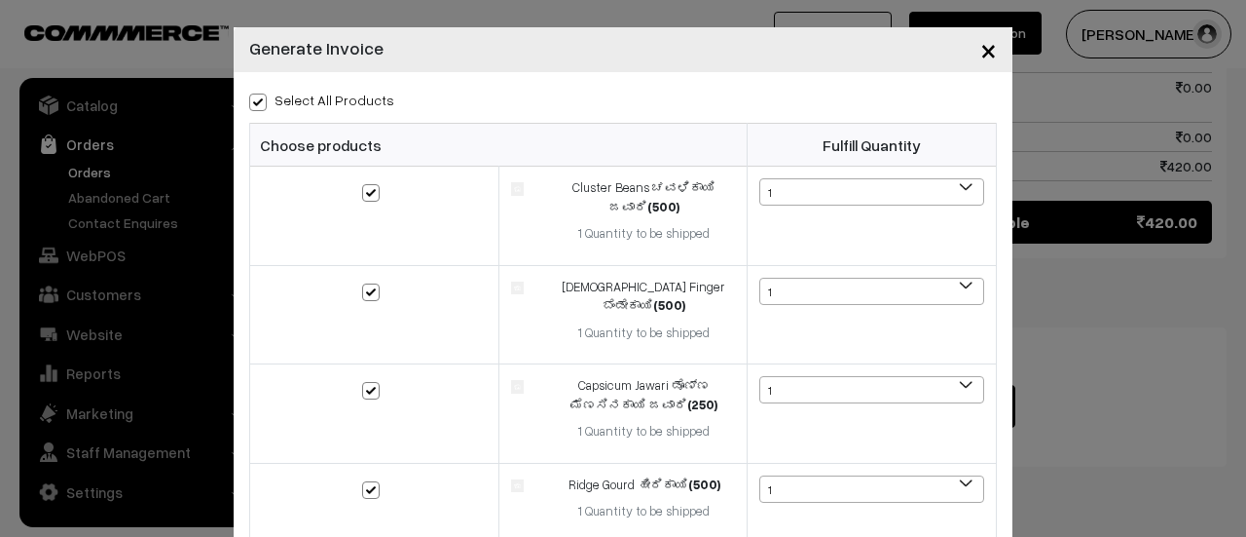
checkbox input "true"
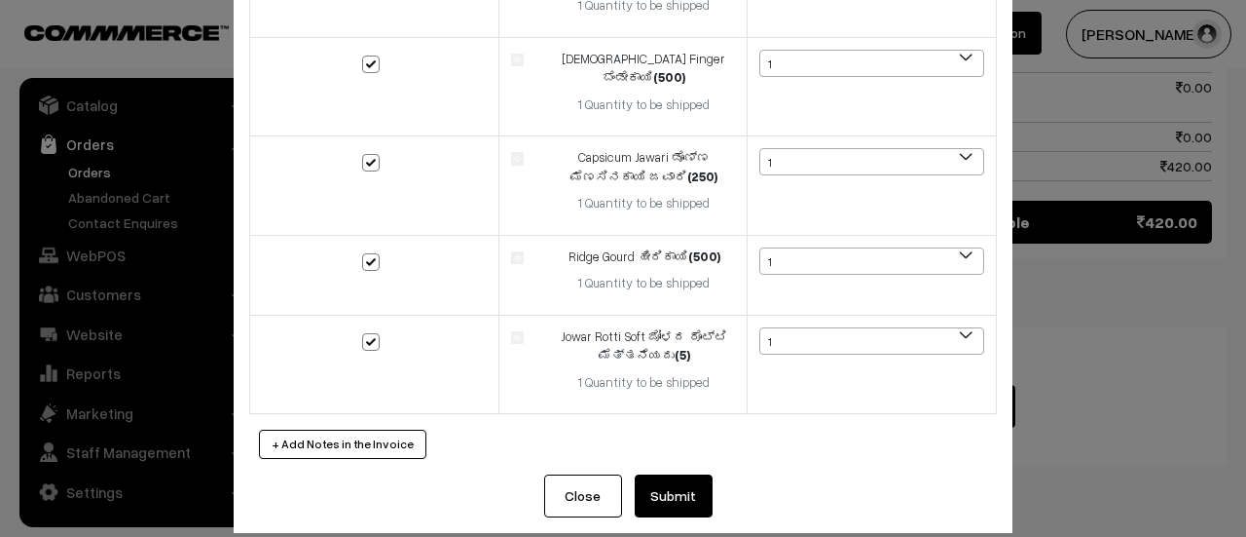
click at [662, 478] on button "Submit" at bounding box center [674, 495] width 78 height 43
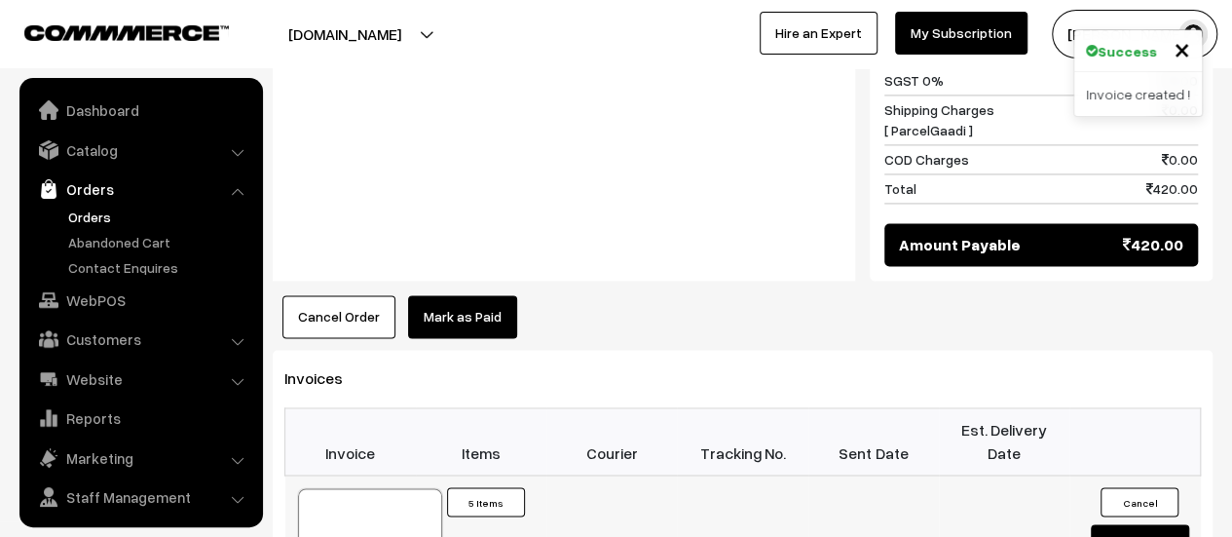
scroll to position [45, 0]
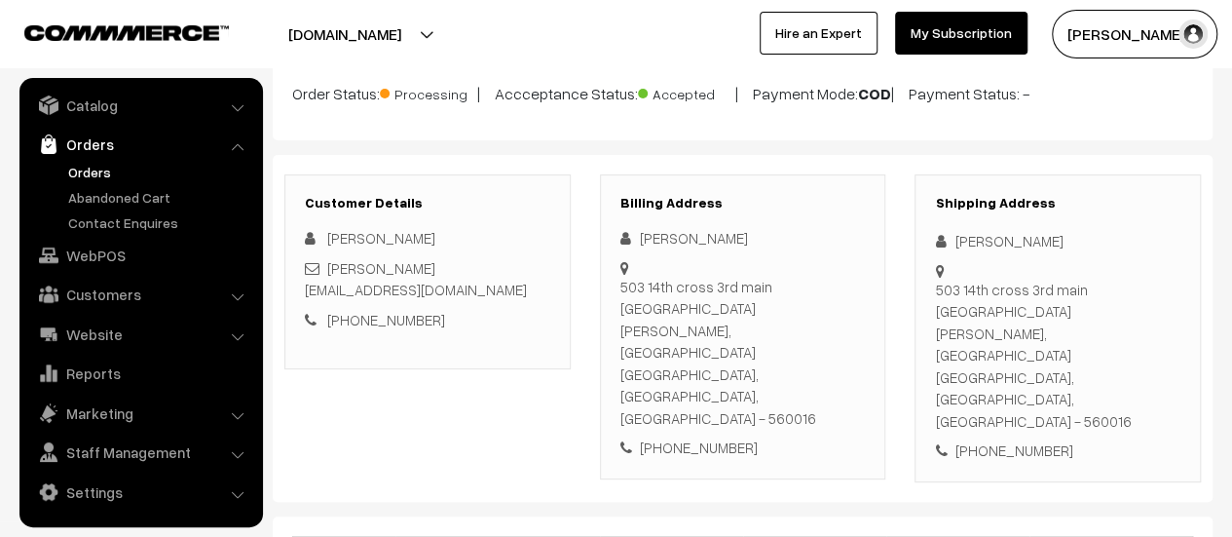
scroll to position [0, 0]
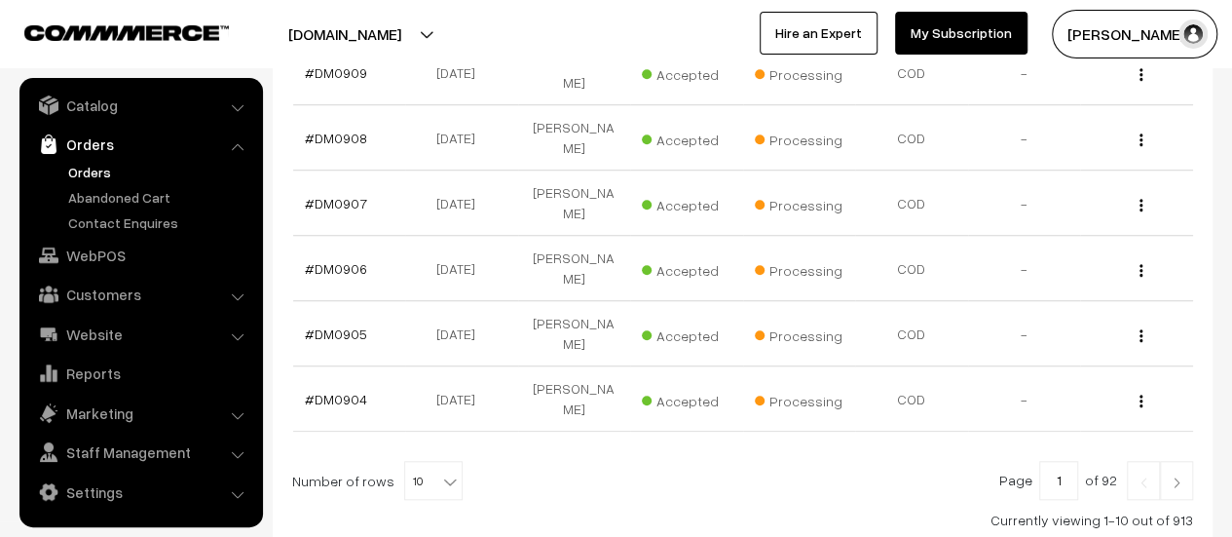
scroll to position [639, 0]
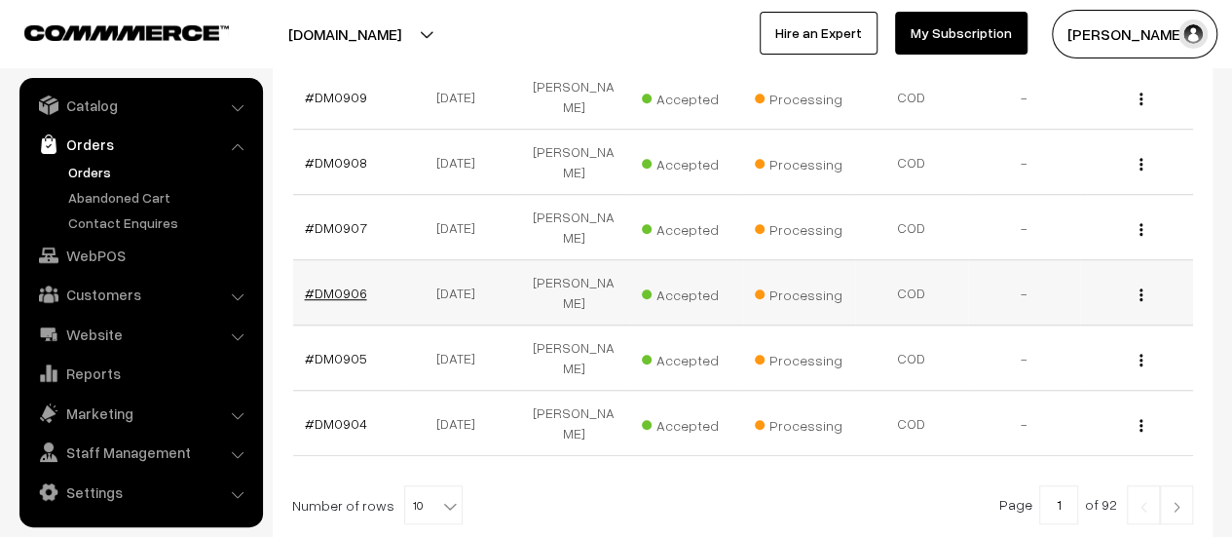
click at [340, 284] on link "#DM0906" at bounding box center [336, 292] width 62 height 17
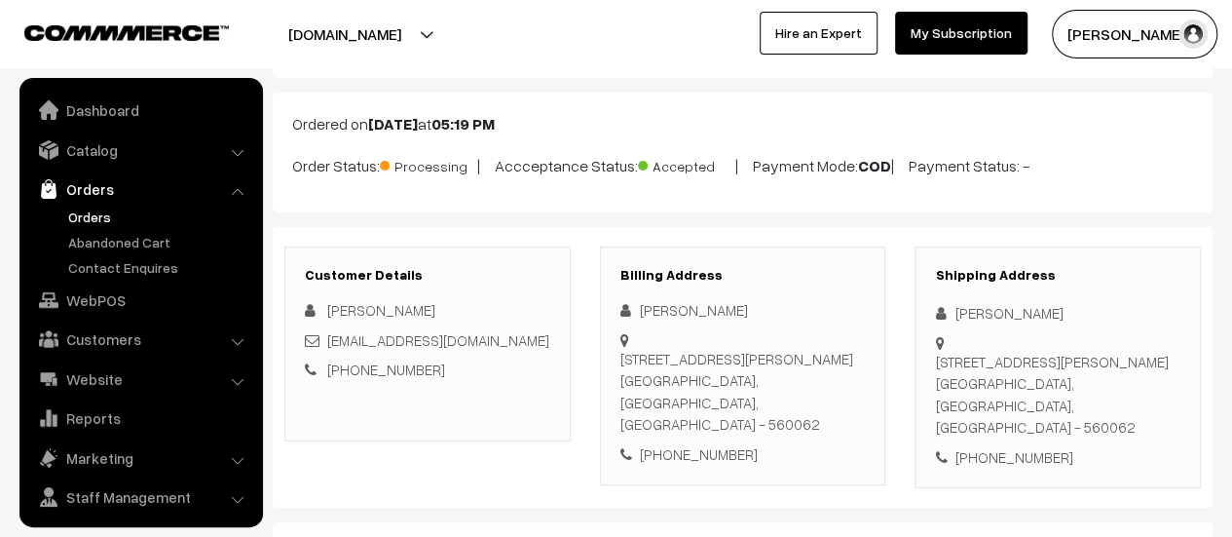
scroll to position [45, 0]
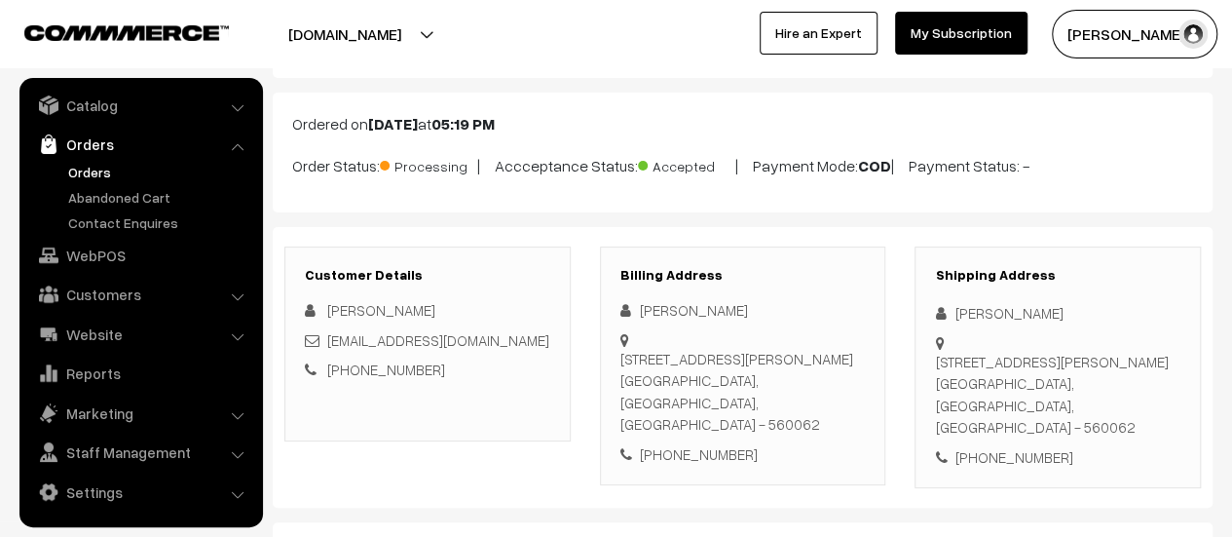
drag, startPoint x: 621, startPoint y: 356, endPoint x: 841, endPoint y: 396, distance: 223.7
click at [841, 396] on div "No 51, 5th Main Road, 6th Cross, Srinidhi Layout, Konanakunte Bangalore, Karnat…" at bounding box center [742, 392] width 245 height 88
copy div "No 51, 5th Main Road, 6th Cross, Srinidhi Layout, Konanakunte Bangalore, Karnat…"
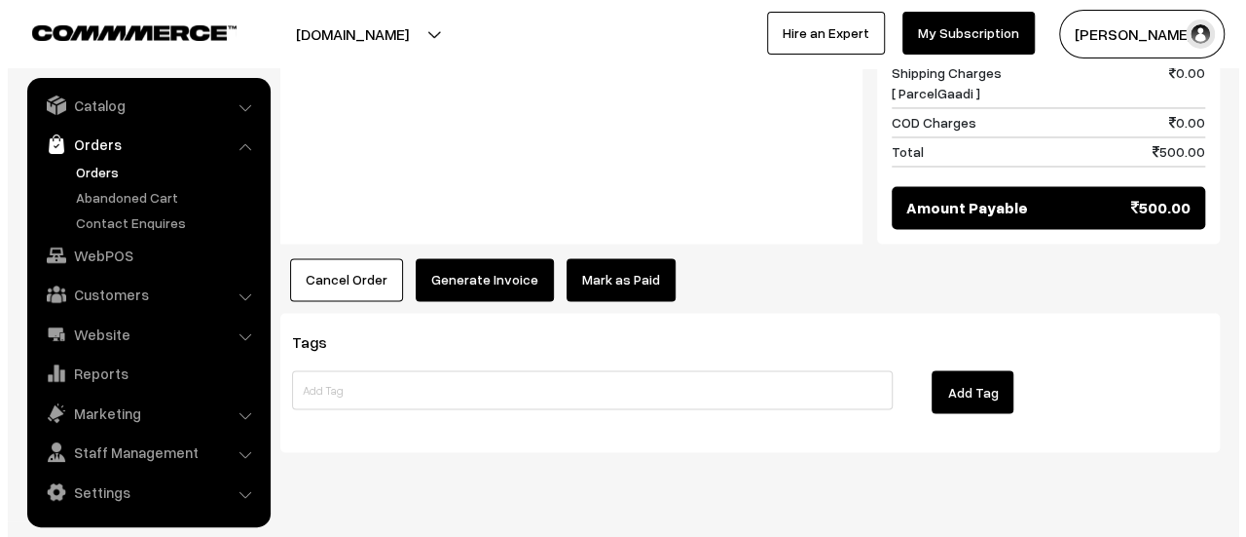
scroll to position [1572, 0]
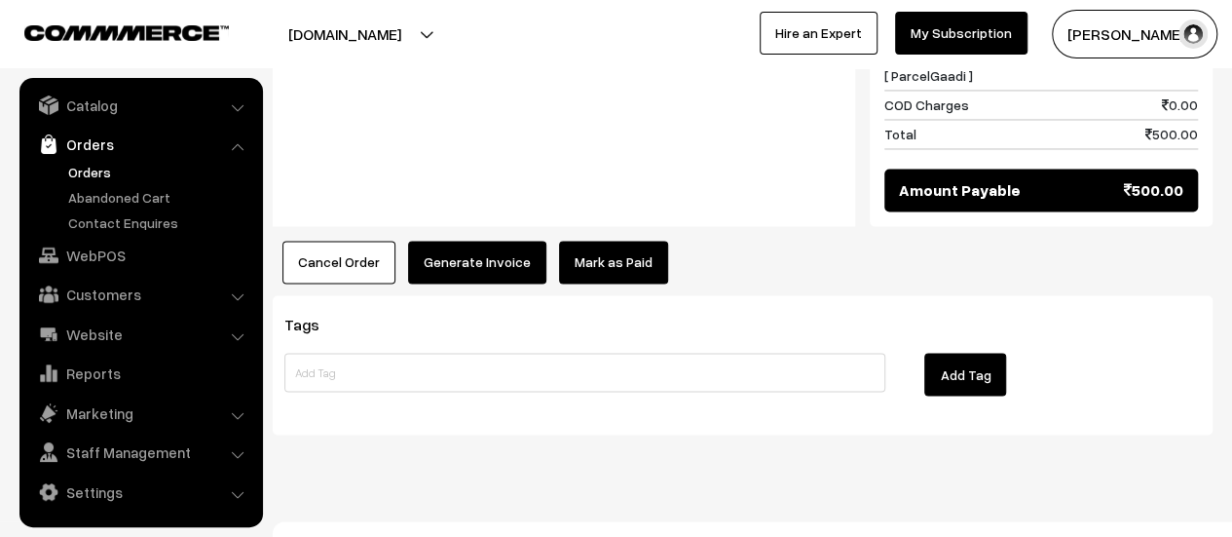
click at [463, 241] on button "Generate Invoice" at bounding box center [477, 262] width 138 height 43
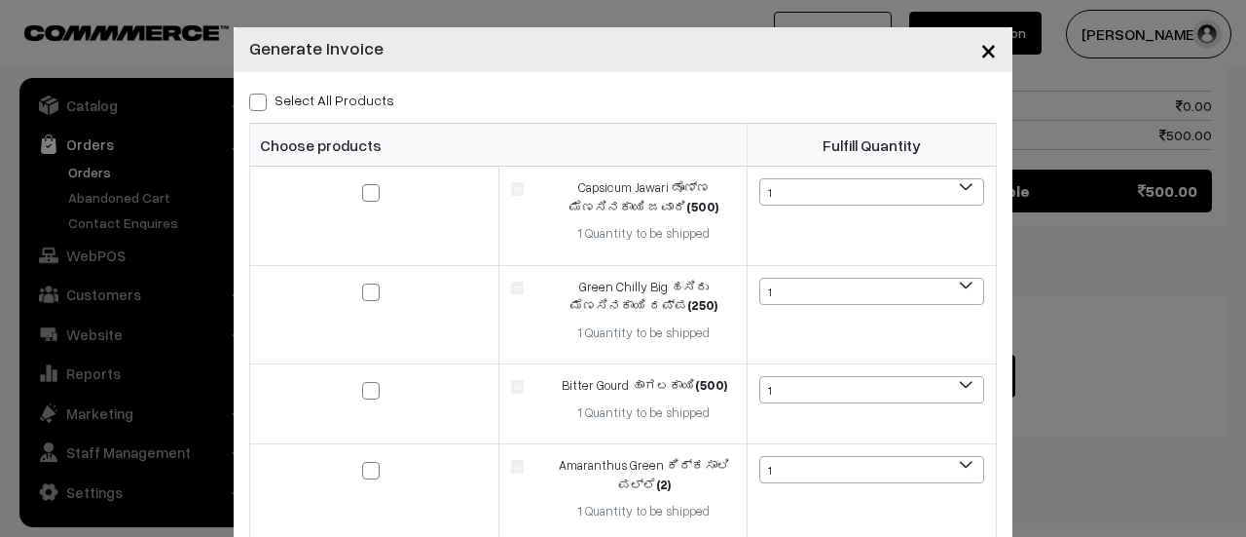
click at [250, 96] on span at bounding box center [258, 102] width 18 height 18
click at [250, 96] on input "Select All Products" at bounding box center [255, 99] width 13 height 13
checkbox input "true"
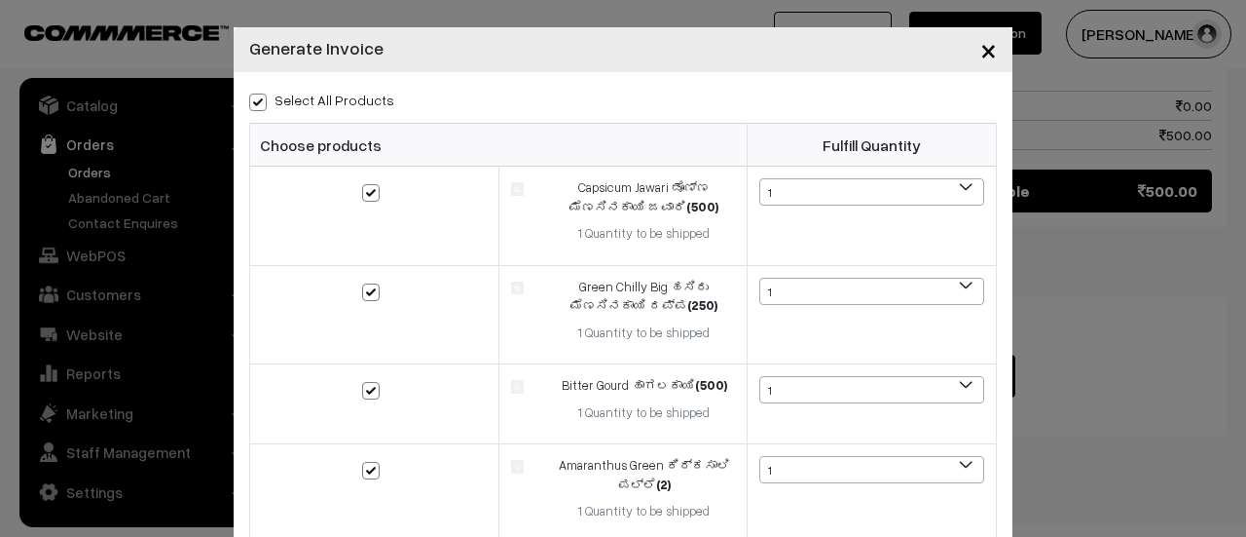
checkbox input "true"
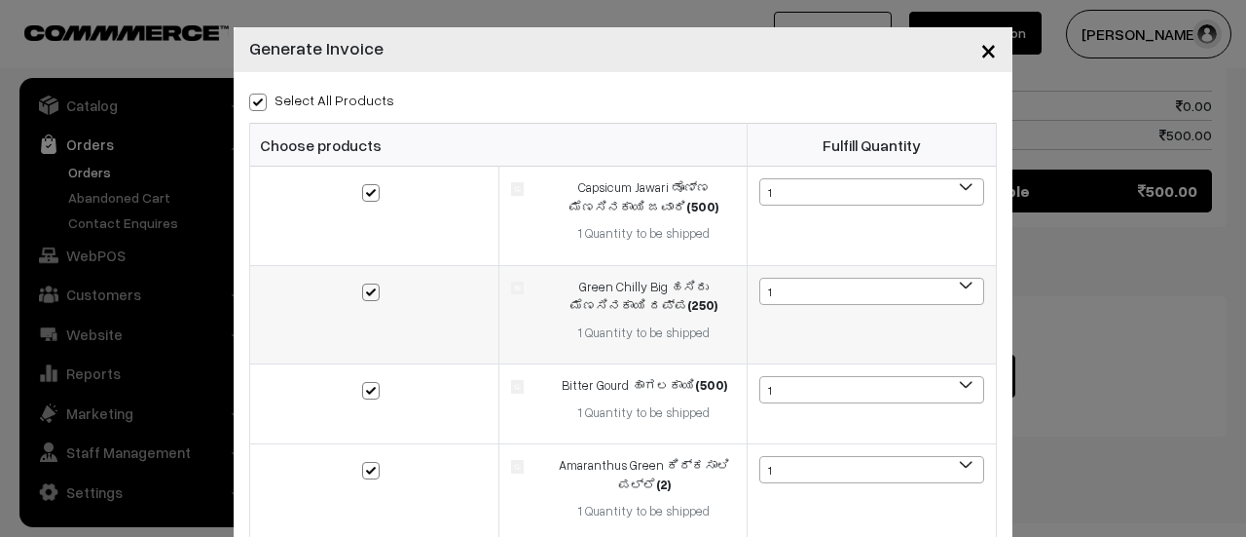
scroll to position [406, 0]
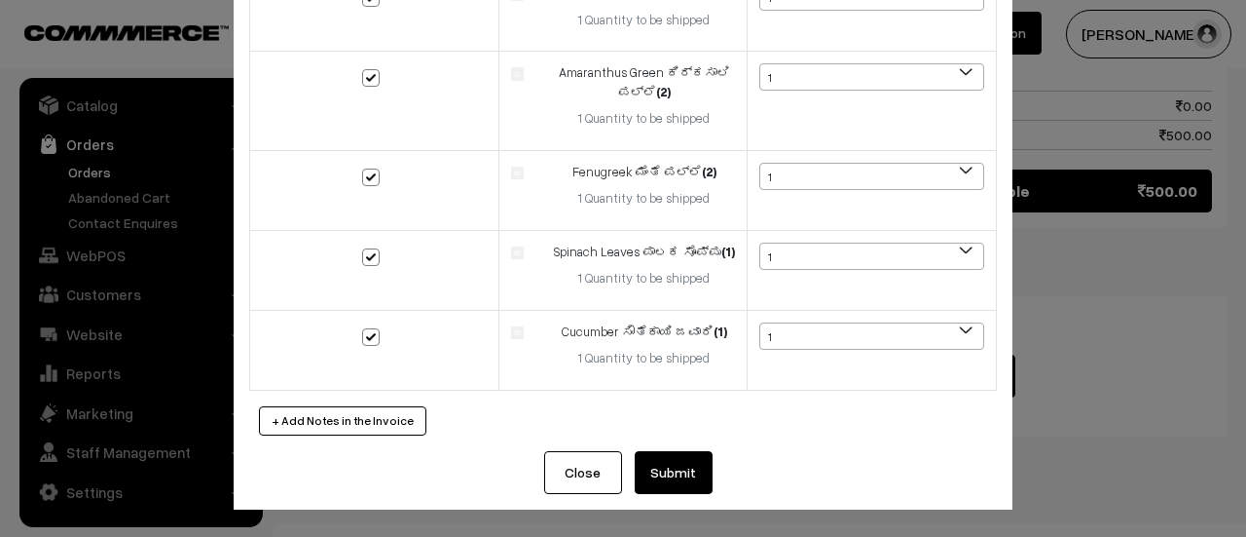
click at [679, 468] on button "Submit" at bounding box center [674, 472] width 78 height 43
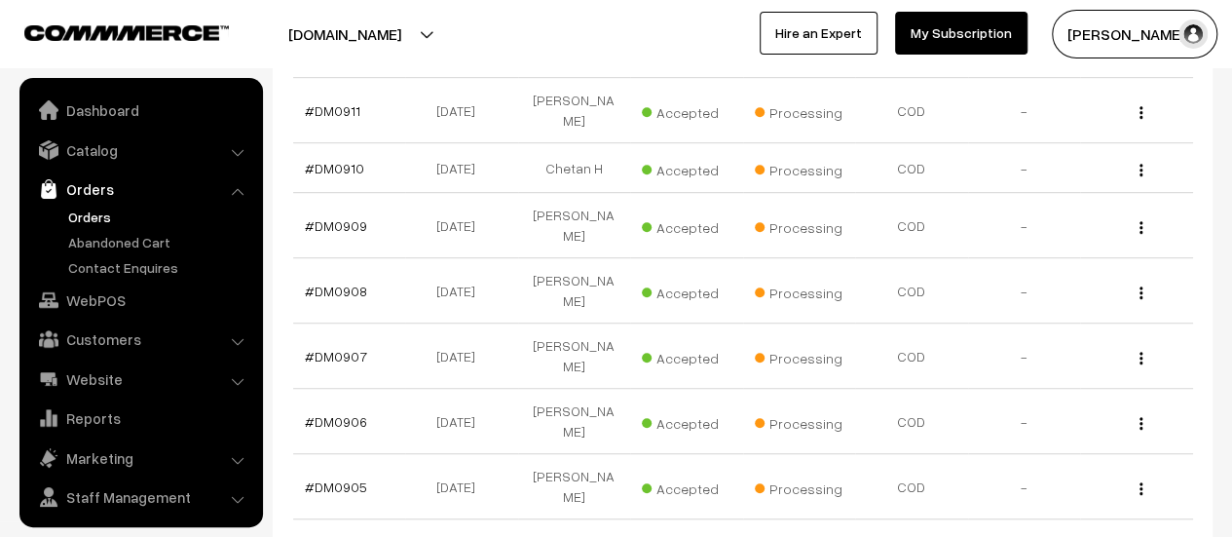
scroll to position [45, 0]
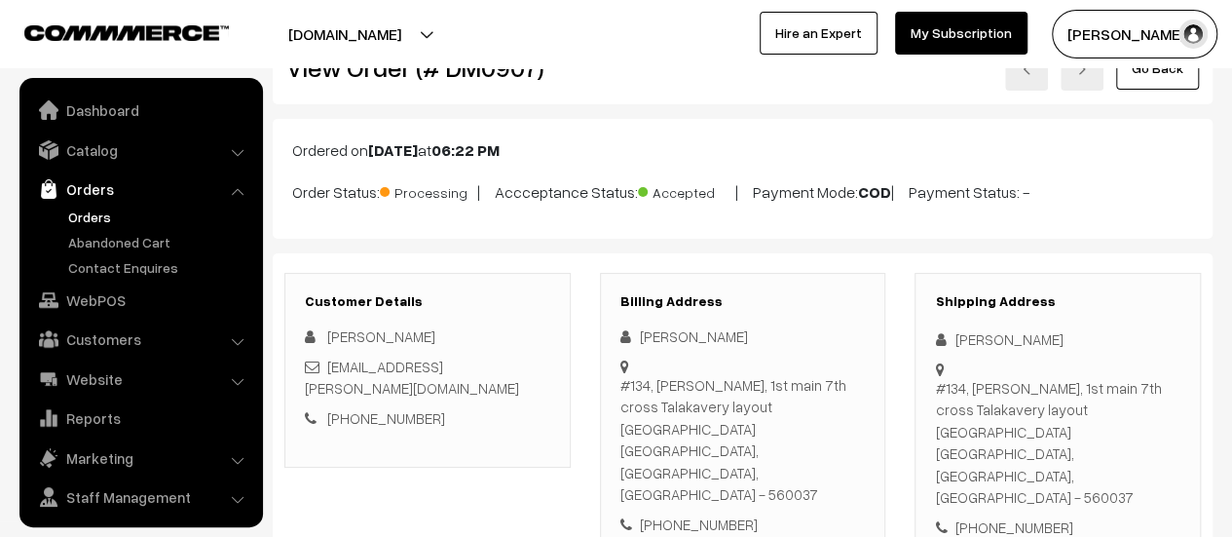
scroll to position [45, 0]
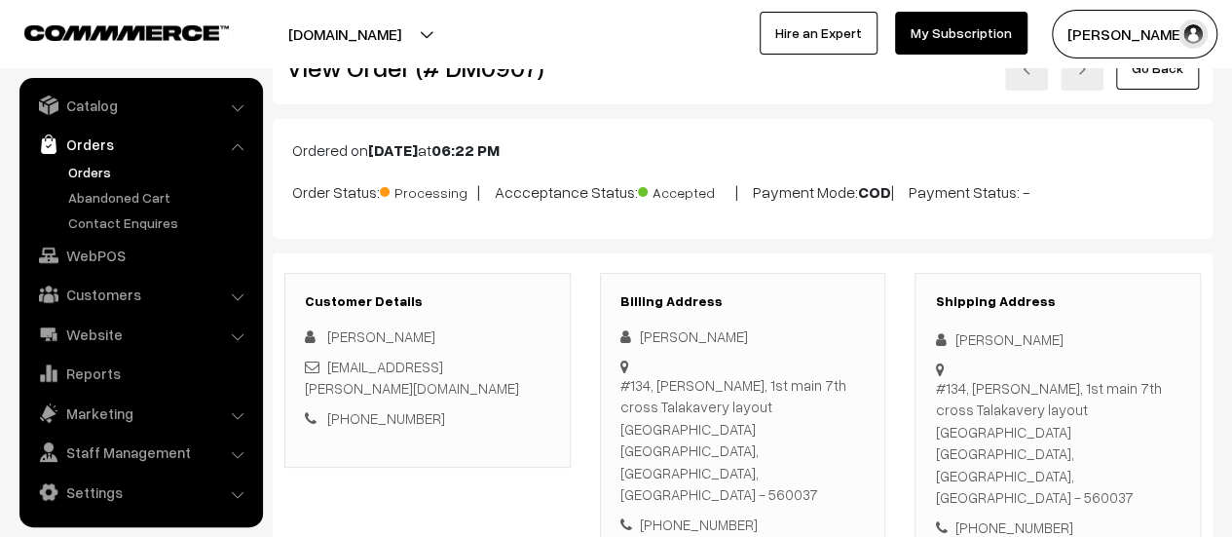
drag, startPoint x: 621, startPoint y: 378, endPoint x: 848, endPoint y: 443, distance: 236.1
click at [848, 443] on div "#134, shree Raghavendra sannidhi, 1st main 7th cross Talakavery layout Basavana…" at bounding box center [742, 439] width 245 height 131
copy div "#134, shree Raghavendra sannidhi, 1st main 7th cross Talakavery layout Basavana…"
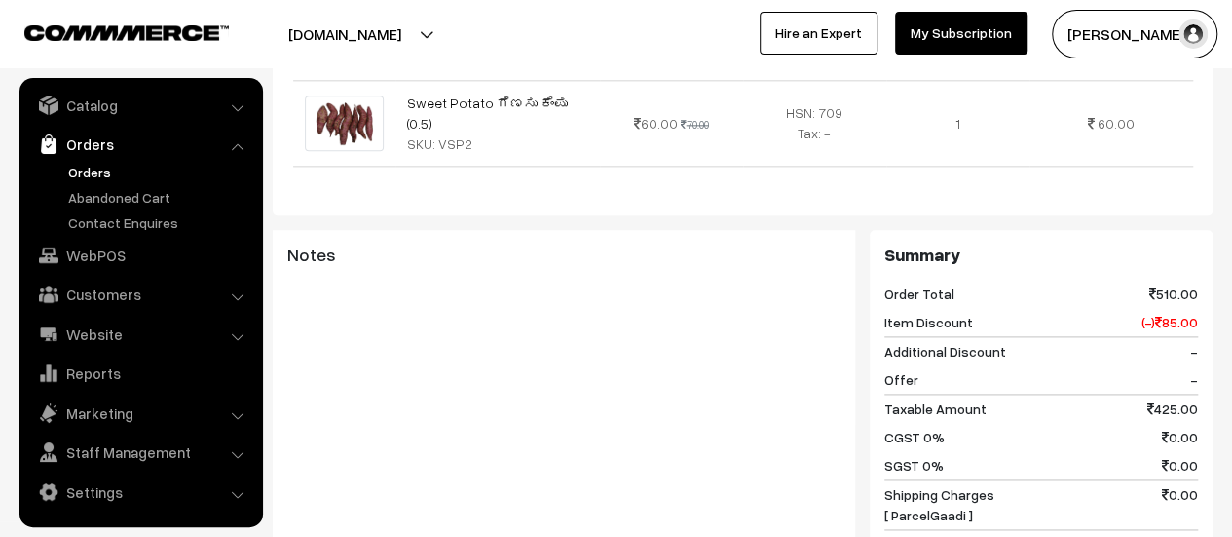
scroll to position [1548, 0]
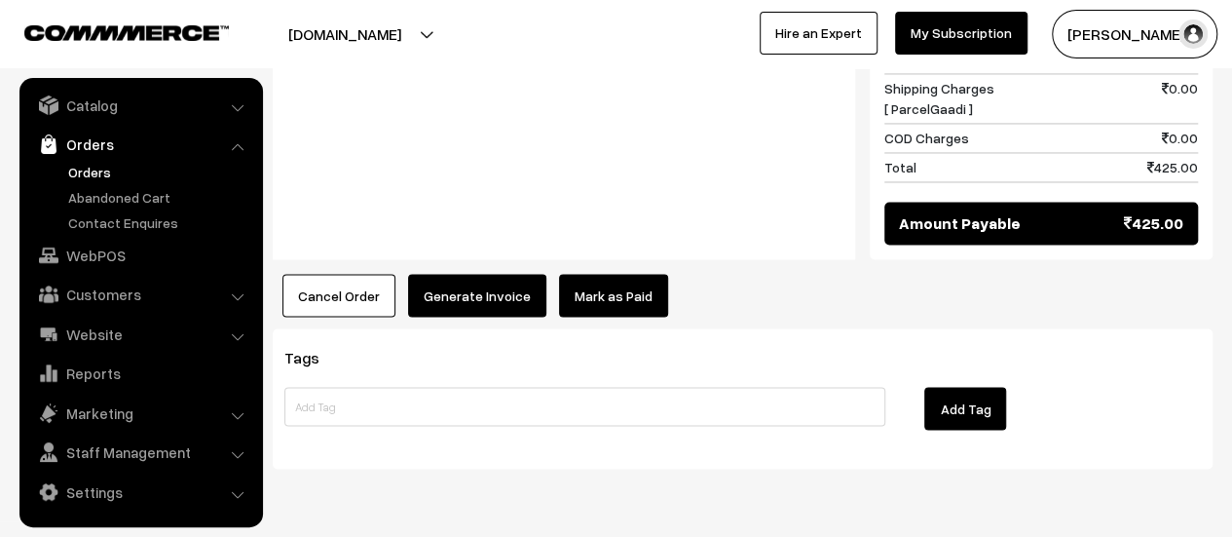
click at [470, 274] on button "Generate Invoice" at bounding box center [477, 295] width 138 height 43
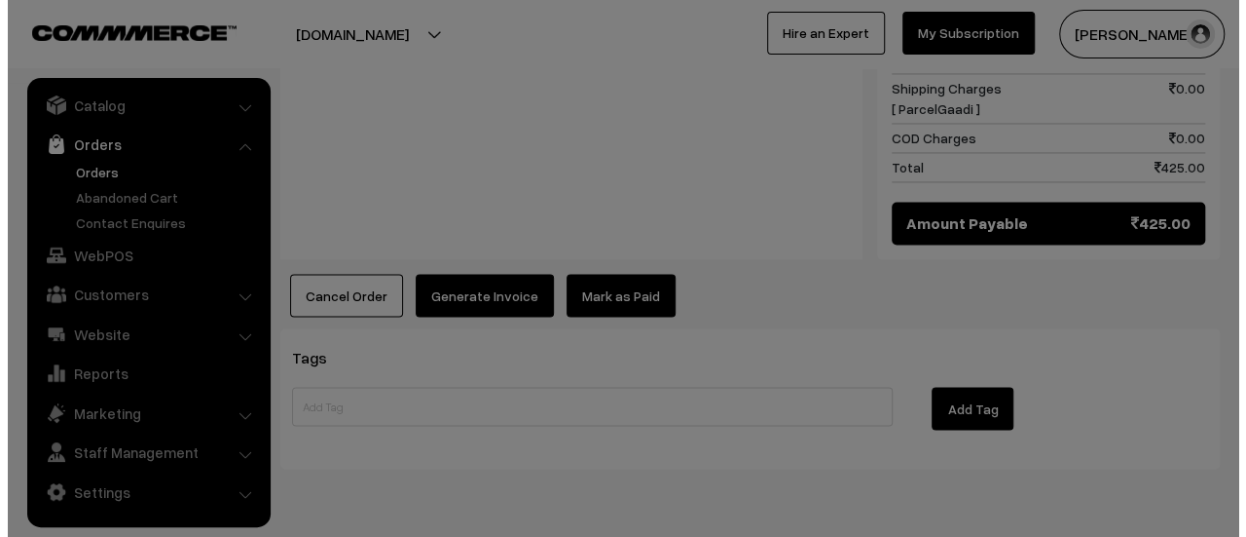
scroll to position [1550, 0]
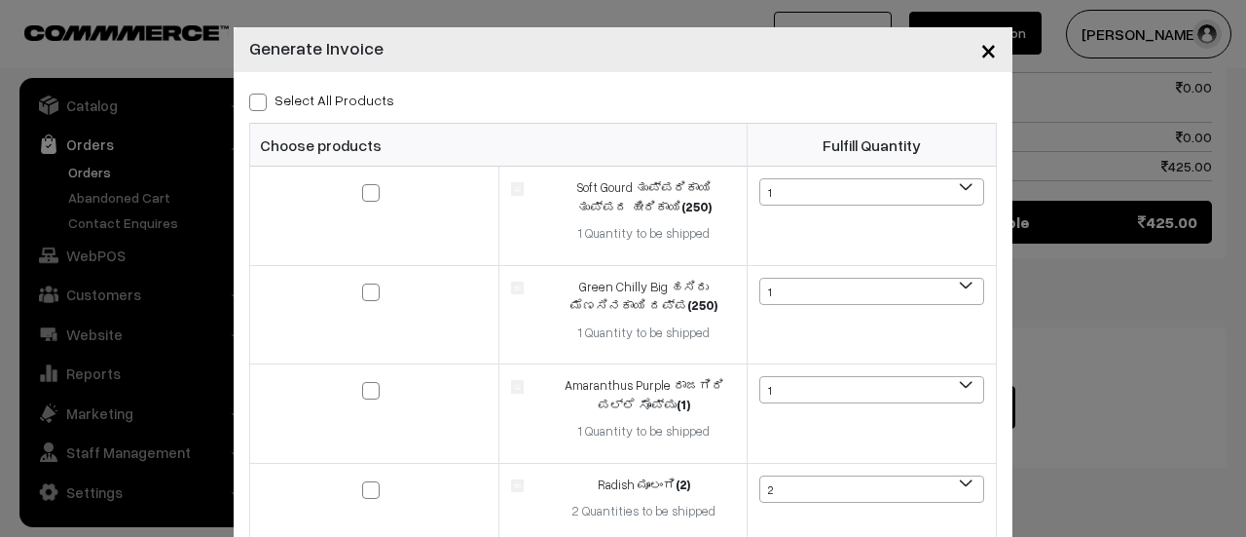
click at [250, 100] on span at bounding box center [258, 102] width 18 height 18
click at [250, 100] on input "Select All Products" at bounding box center [255, 99] width 13 height 13
checkbox input "true"
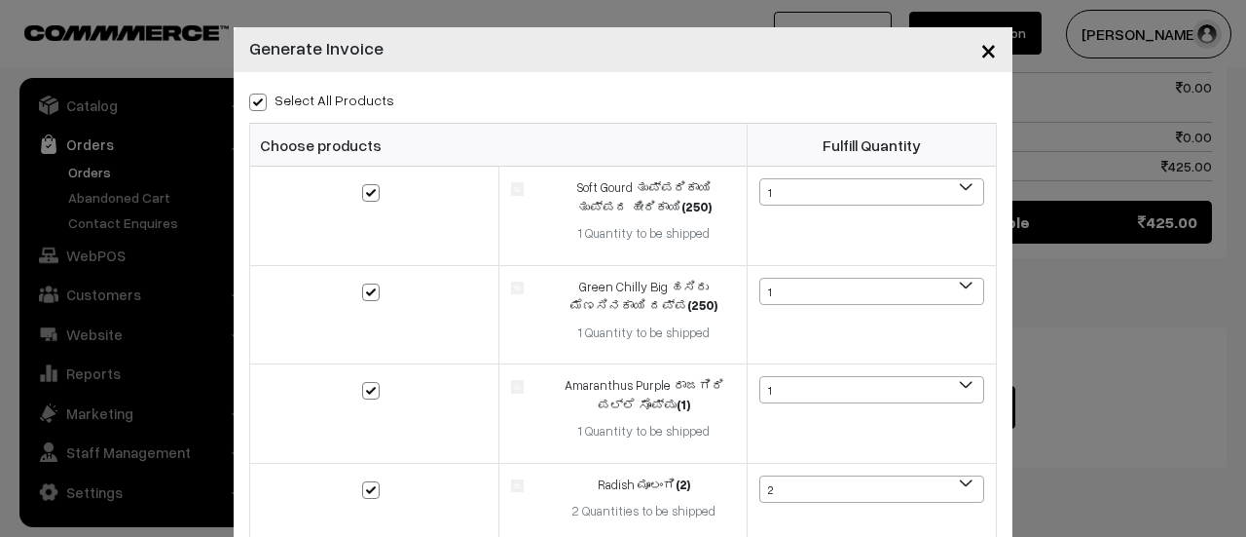
checkbox input "true"
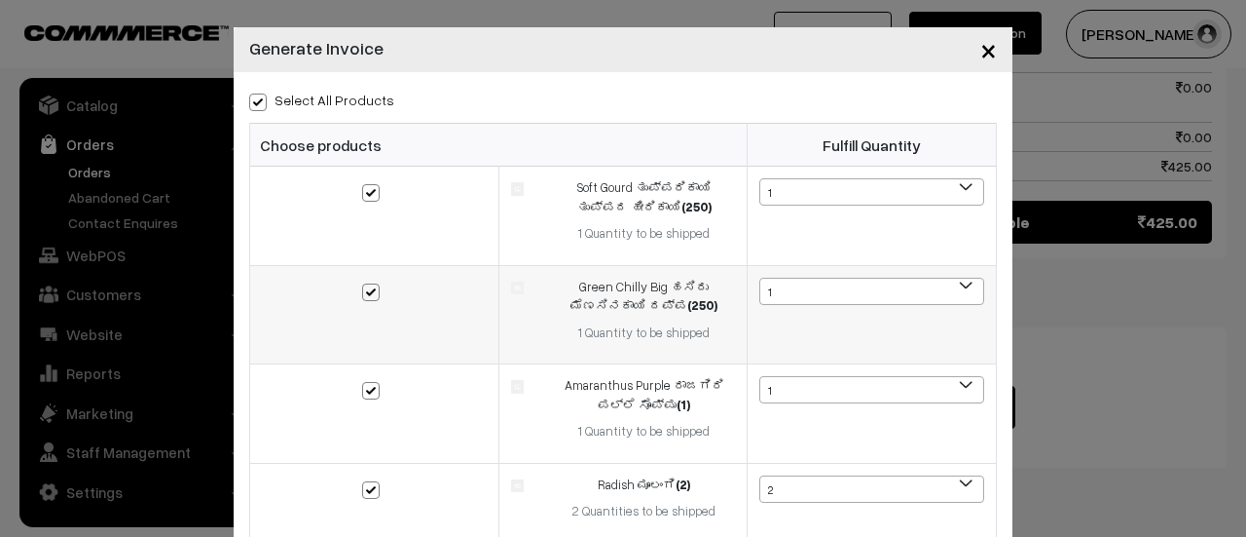
scroll to position [426, 0]
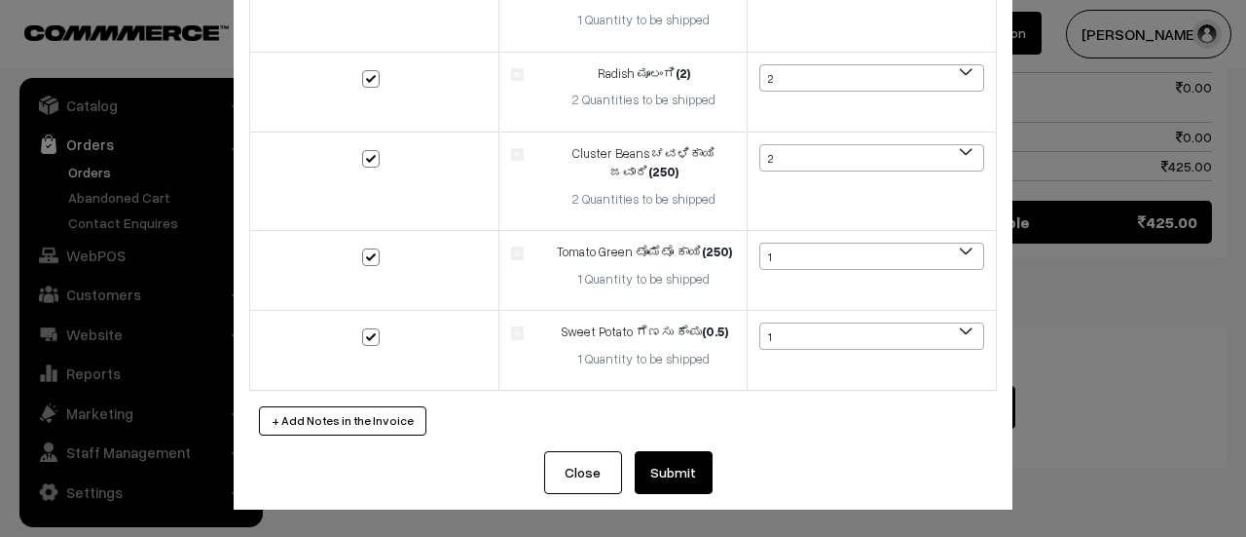
click at [670, 472] on button "Submit" at bounding box center [674, 472] width 78 height 43
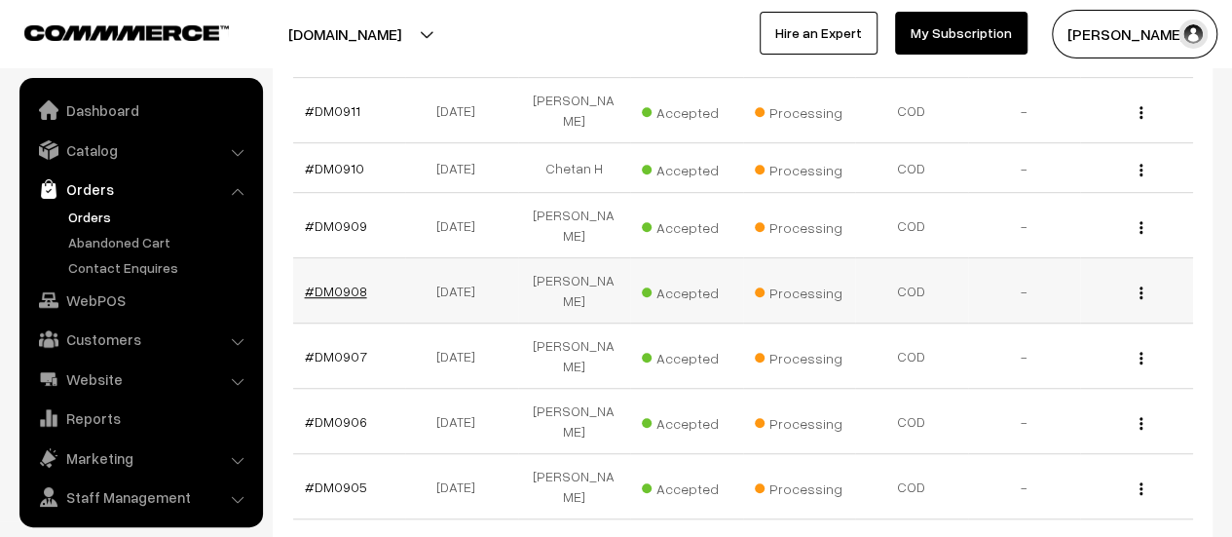
scroll to position [45, 0]
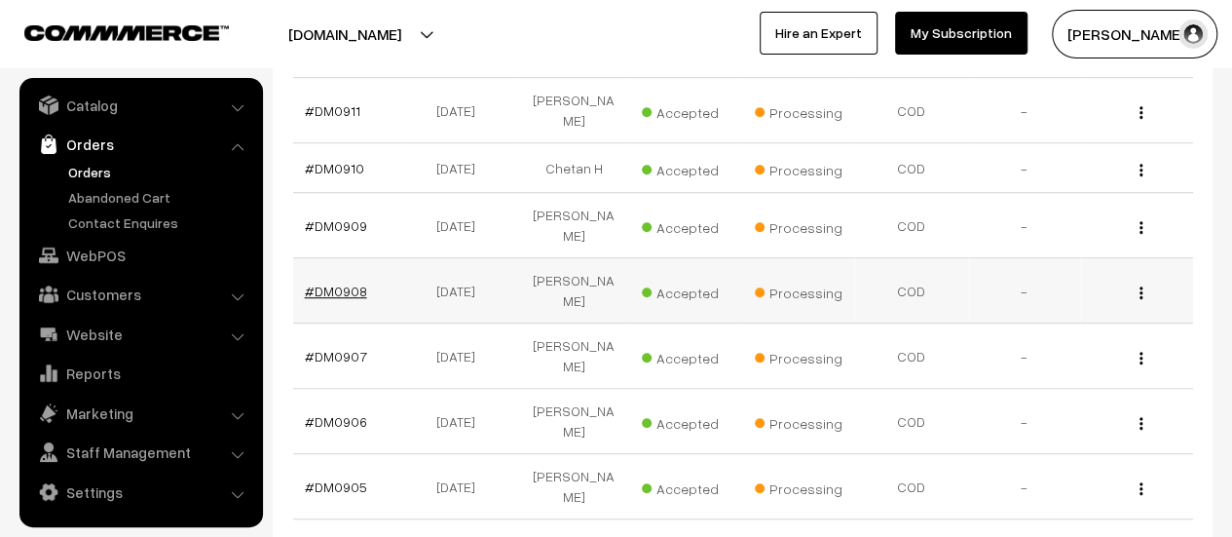
click at [332, 282] on link "#DM0908" at bounding box center [336, 290] width 62 height 17
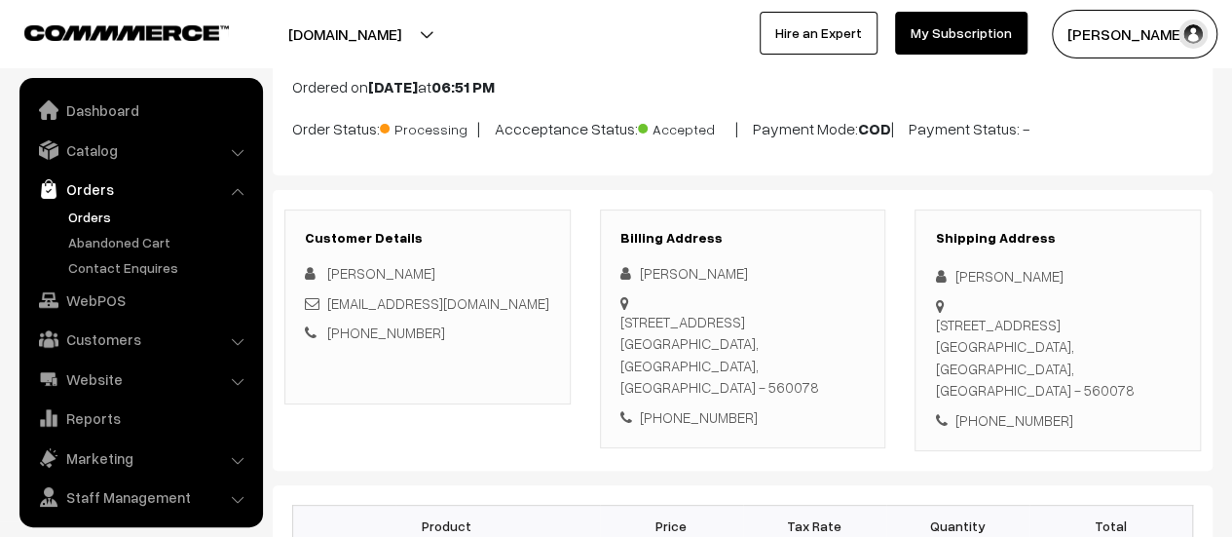
scroll to position [45, 0]
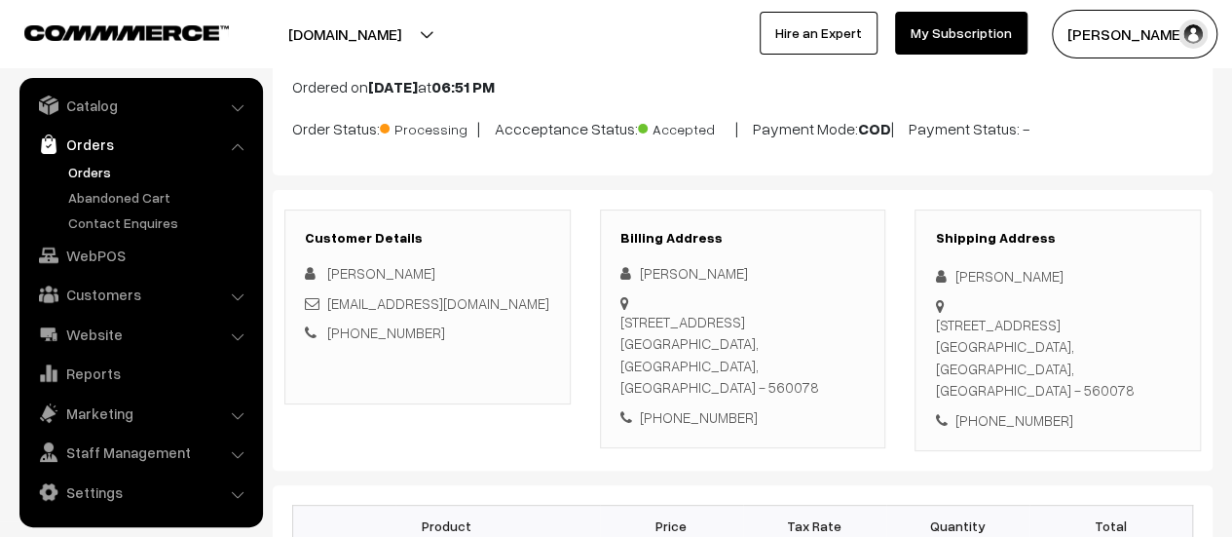
drag, startPoint x: 623, startPoint y: 317, endPoint x: 839, endPoint y: 362, distance: 220.8
click at [839, 362] on div "[STREET_ADDRESS]" at bounding box center [742, 355] width 245 height 88
copy div "[STREET_ADDRESS]"
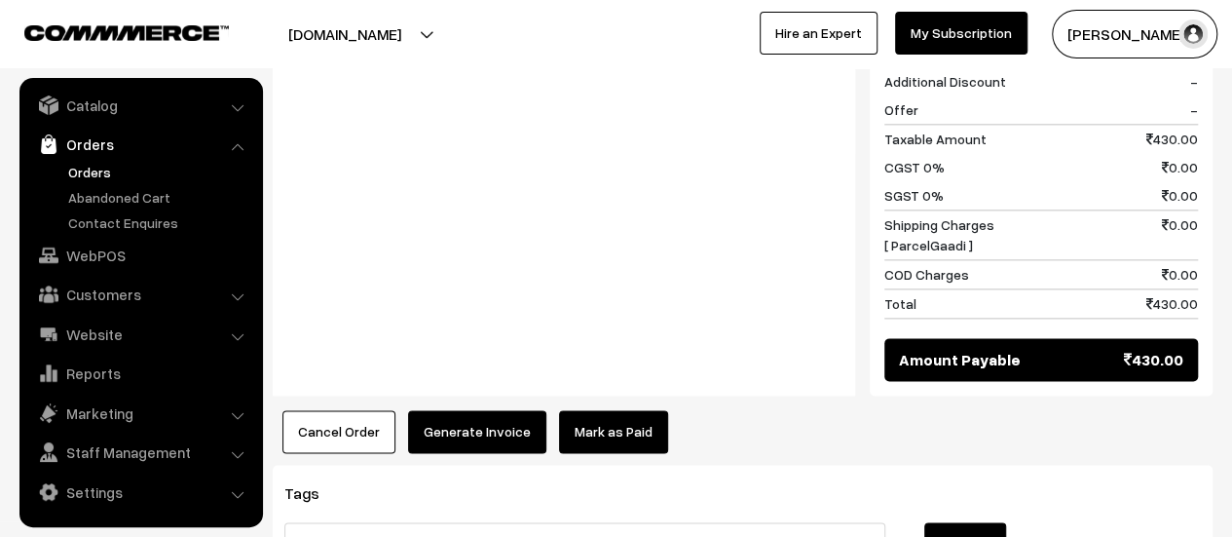
scroll to position [1271, 0]
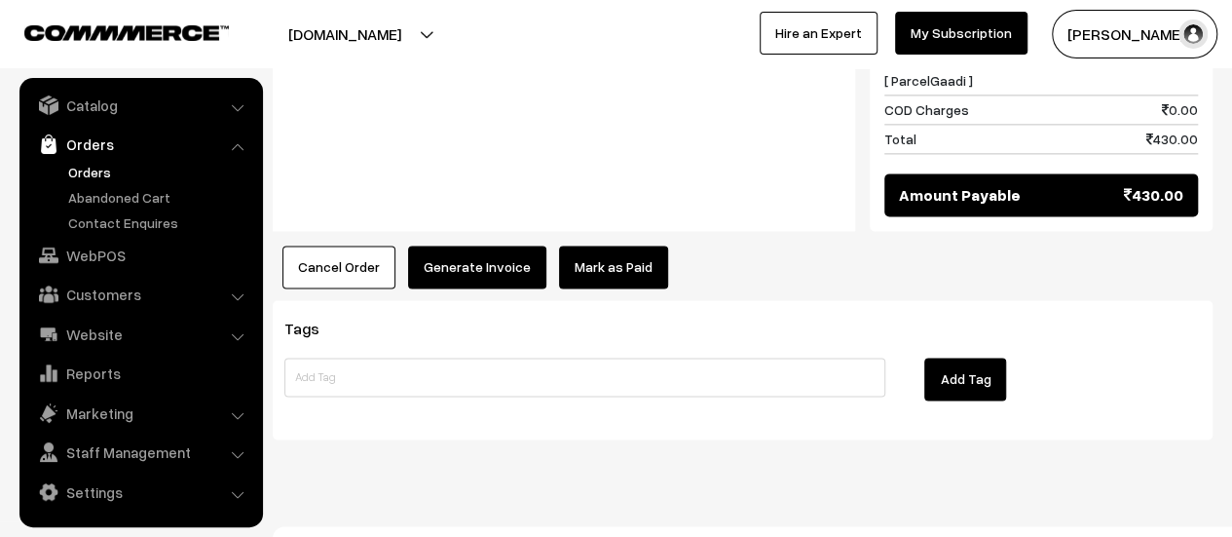
click at [479, 245] on button "Generate Invoice" at bounding box center [477, 266] width 138 height 43
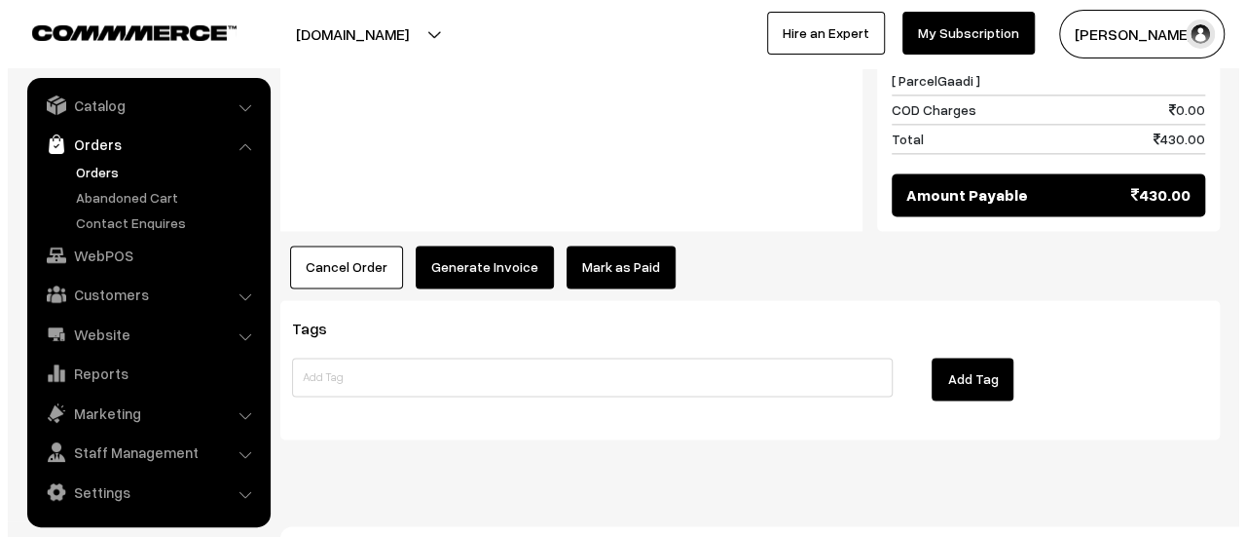
scroll to position [1273, 0]
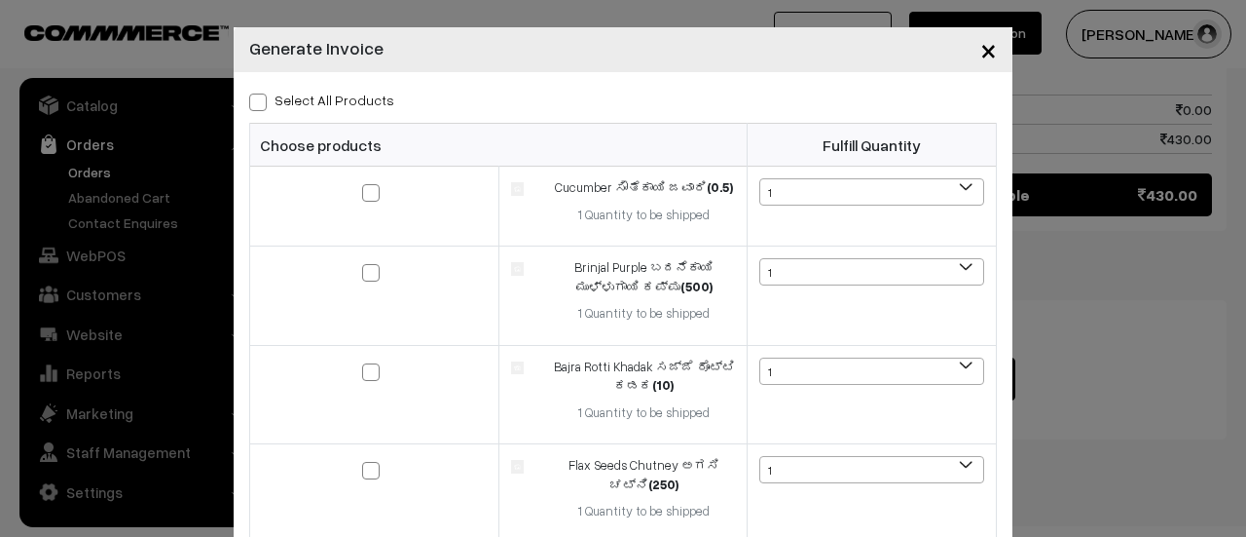
click at [249, 102] on span at bounding box center [258, 102] width 18 height 18
click at [249, 102] on input "Select All Products" at bounding box center [255, 99] width 13 height 13
checkbox input "true"
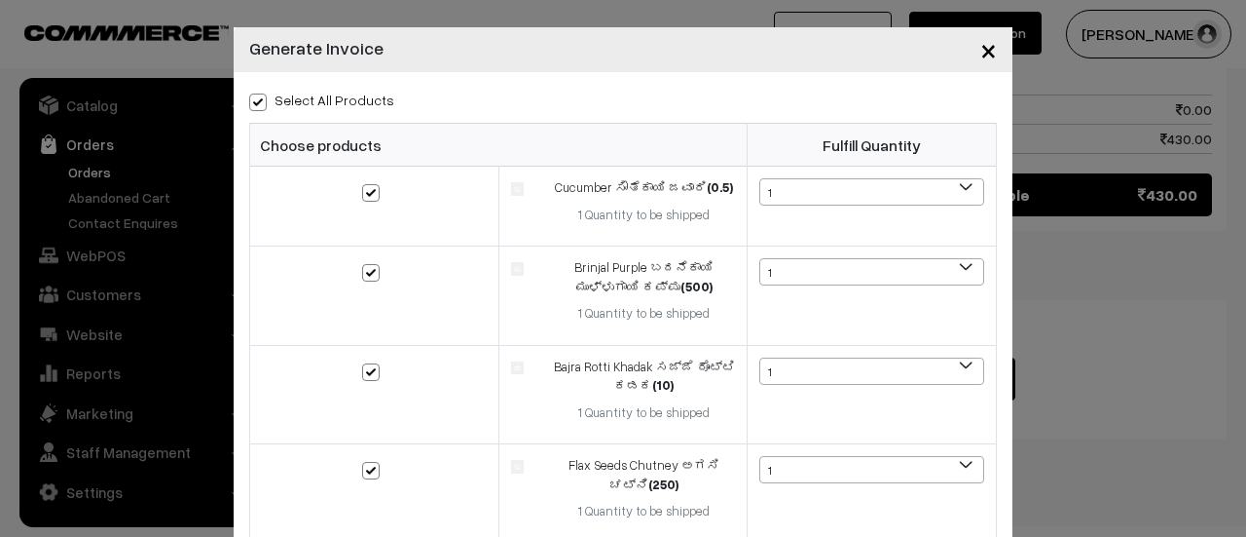
checkbox input "true"
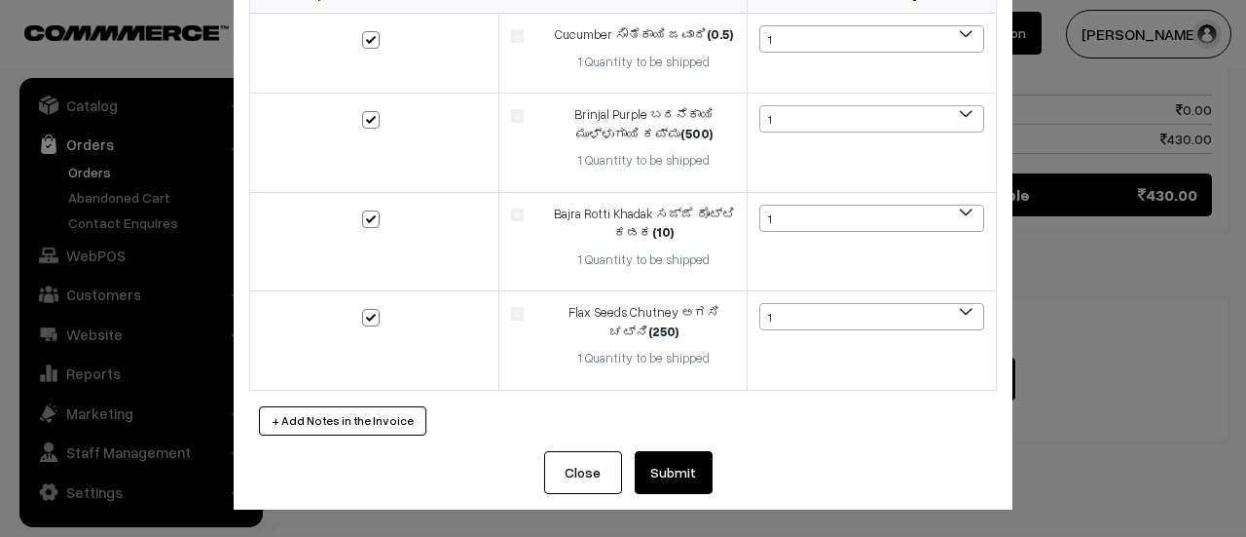
click at [654, 466] on button "Submit" at bounding box center [674, 472] width 78 height 43
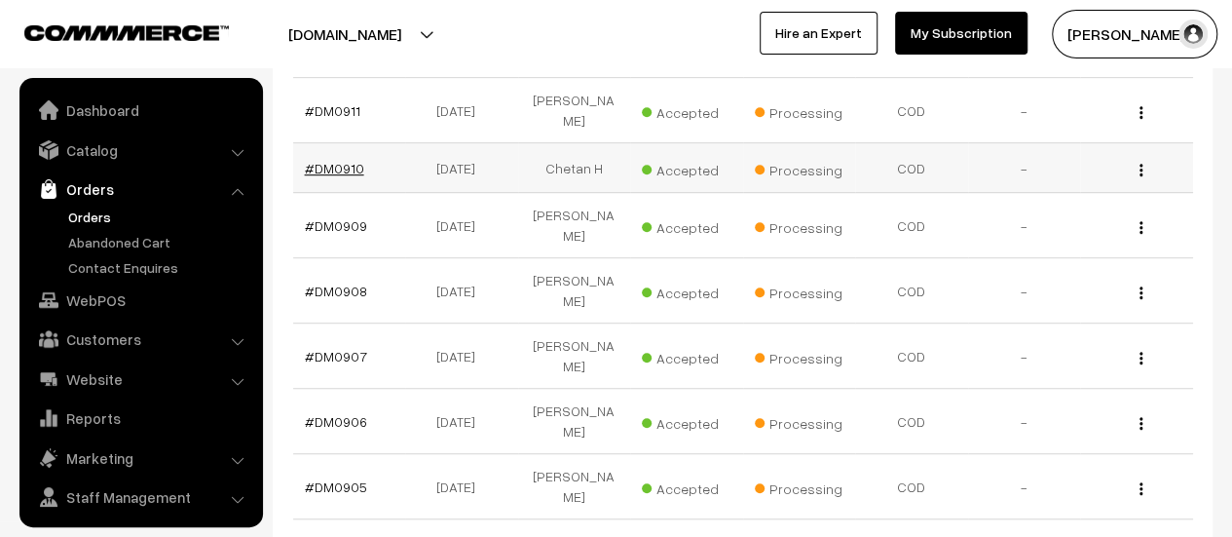
scroll to position [45, 0]
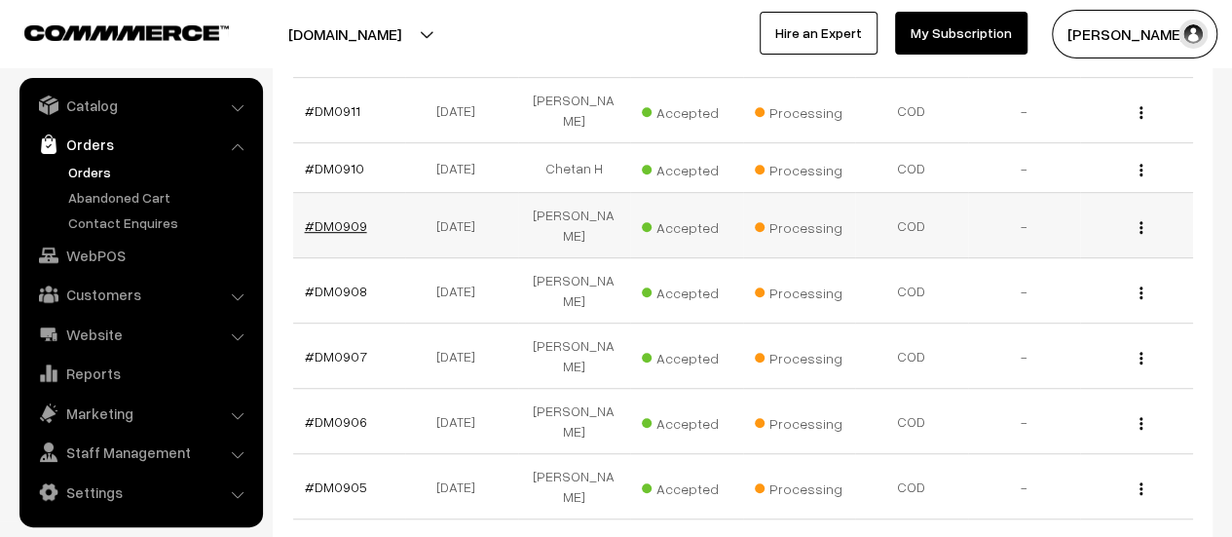
click at [350, 217] on link "#DM0909" at bounding box center [336, 225] width 62 height 17
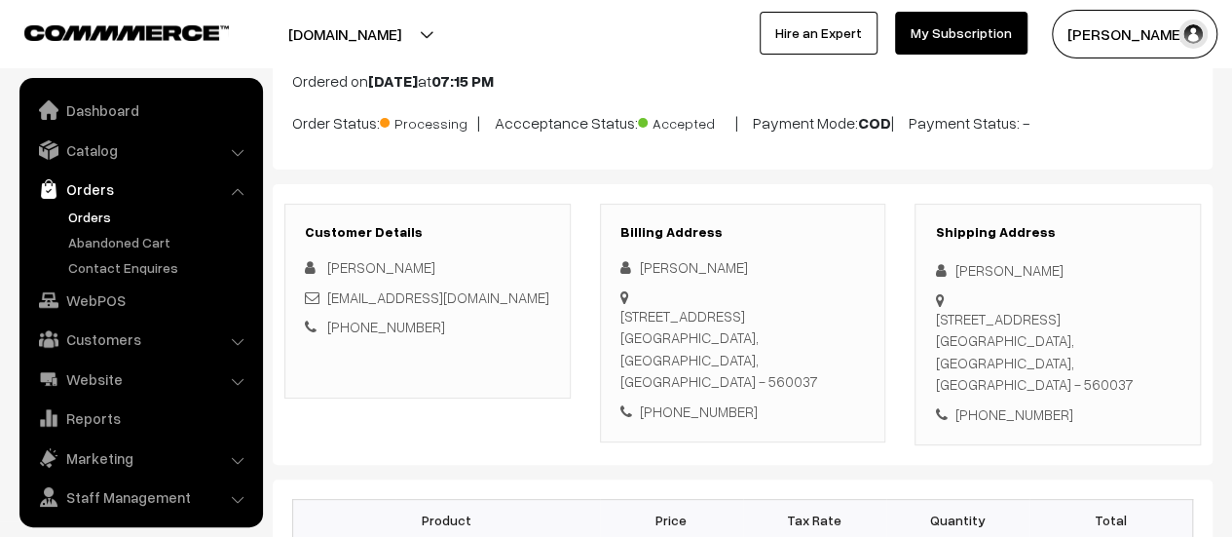
scroll to position [45, 0]
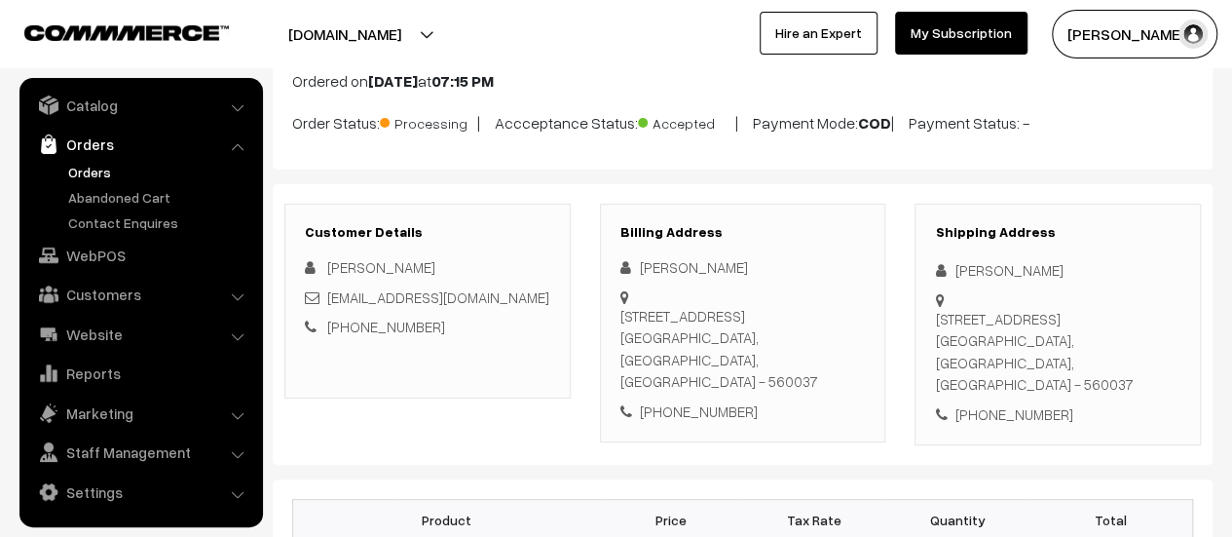
drag, startPoint x: 620, startPoint y: 311, endPoint x: 846, endPoint y: 359, distance: 231.1
click at [846, 359] on div "H no-953,C block,3rd main,aecs Layout,kundalahalli,Bangalore-560037 Bangalore, …" at bounding box center [742, 349] width 245 height 88
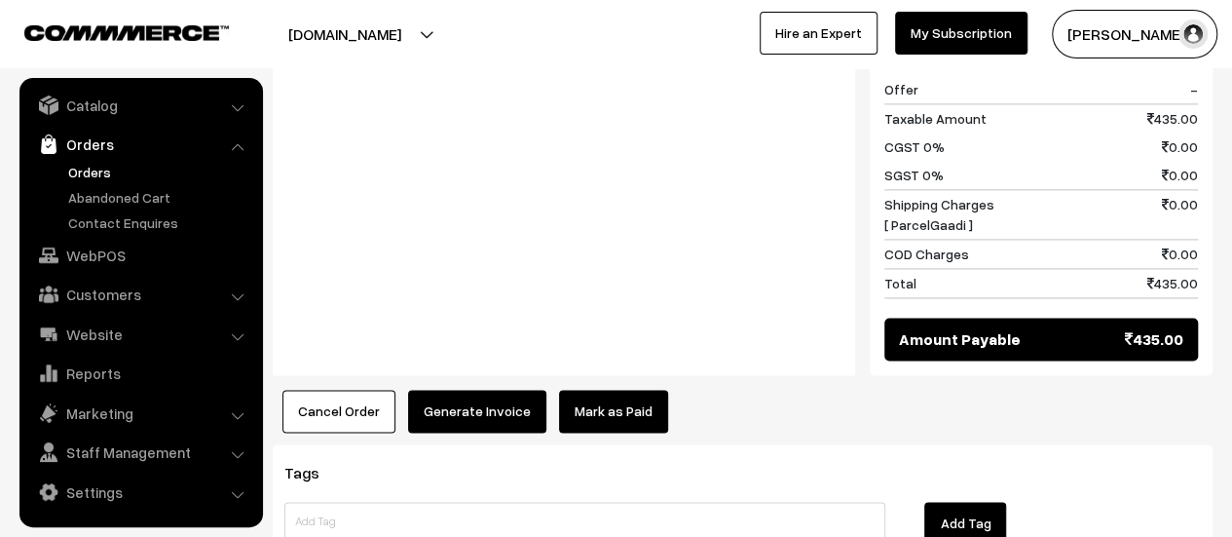
scroll to position [1441, 0]
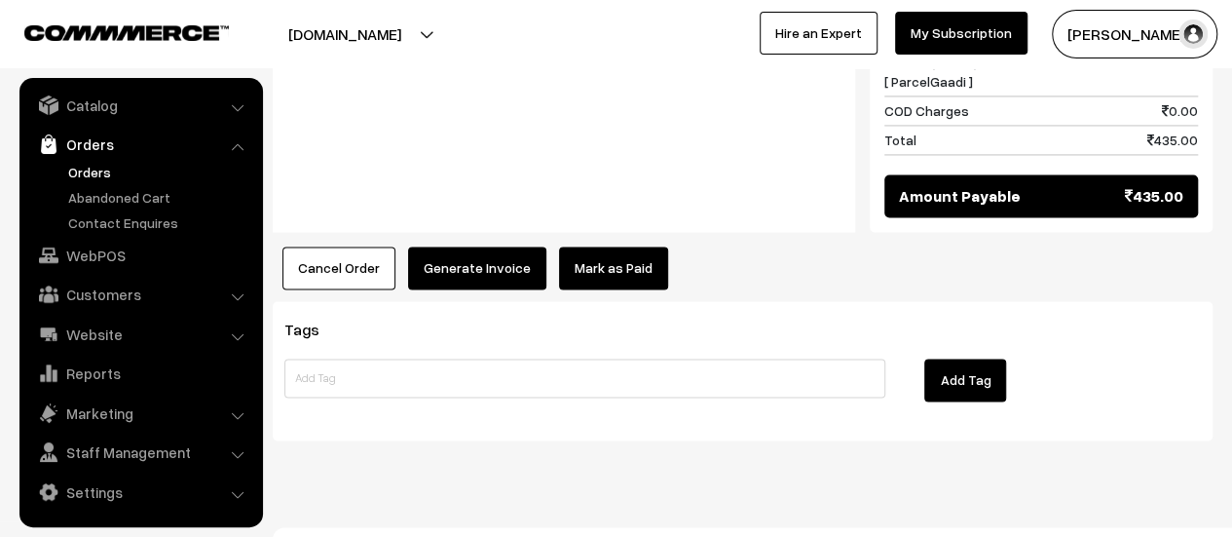
click at [445, 249] on button "Generate Invoice" at bounding box center [477, 267] width 138 height 43
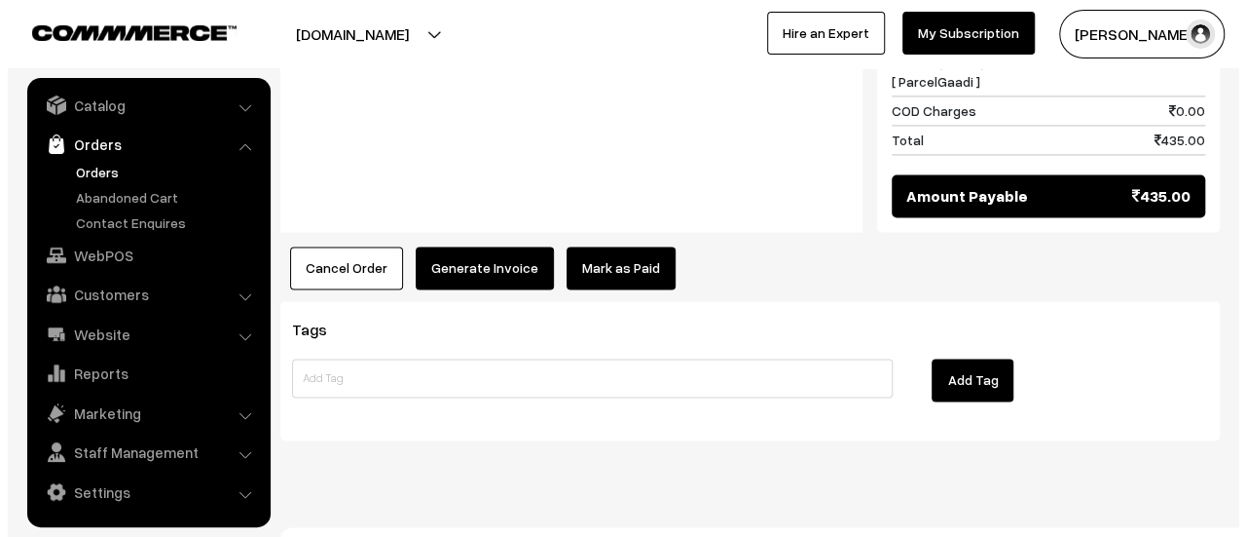
scroll to position [1443, 0]
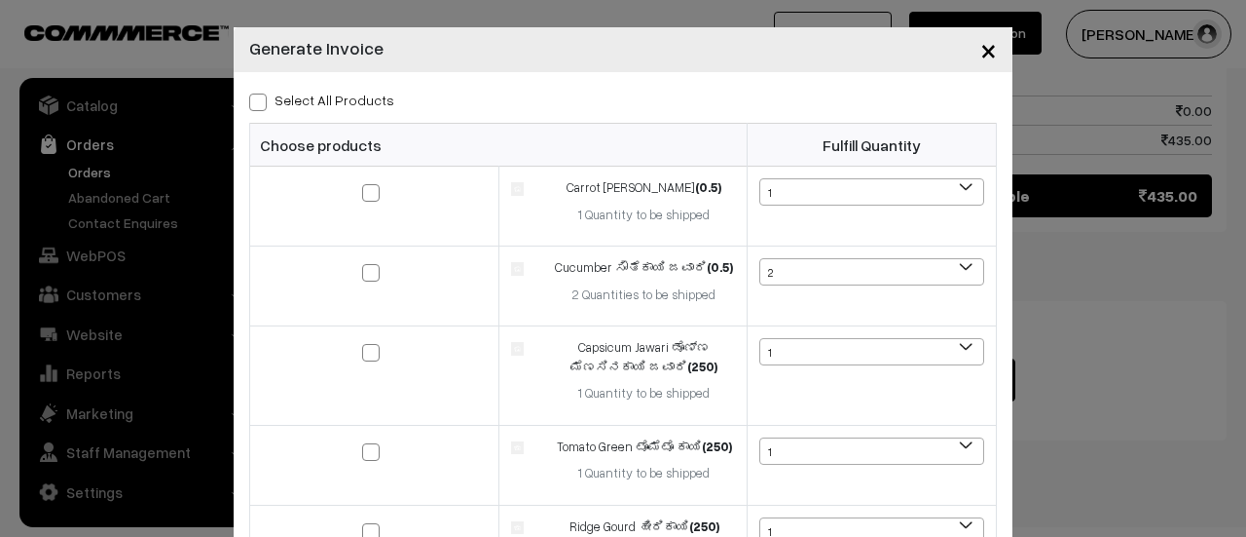
click at [251, 100] on span at bounding box center [258, 102] width 18 height 18
click at [251, 100] on input "Select All Products" at bounding box center [255, 99] width 13 height 13
checkbox input "true"
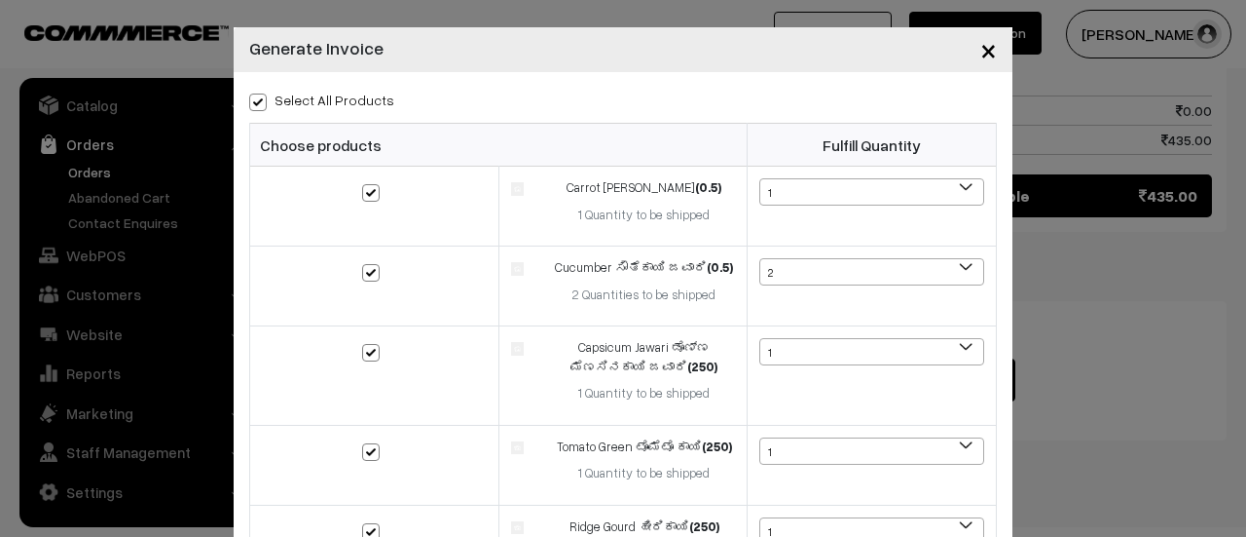
checkbox input "true"
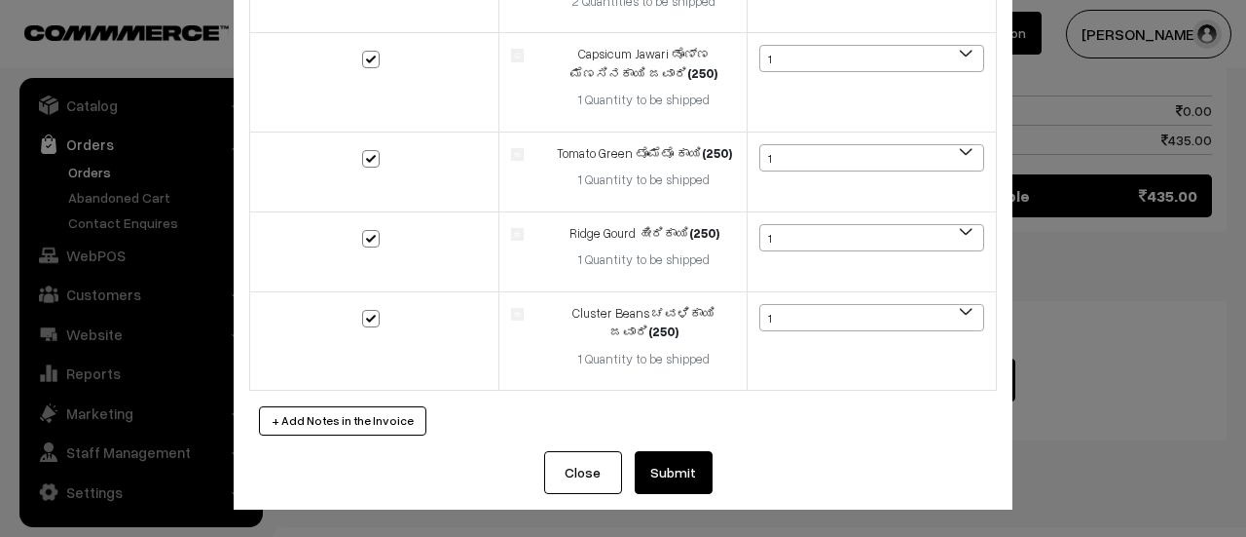
click at [689, 470] on button "Submit" at bounding box center [674, 472] width 78 height 43
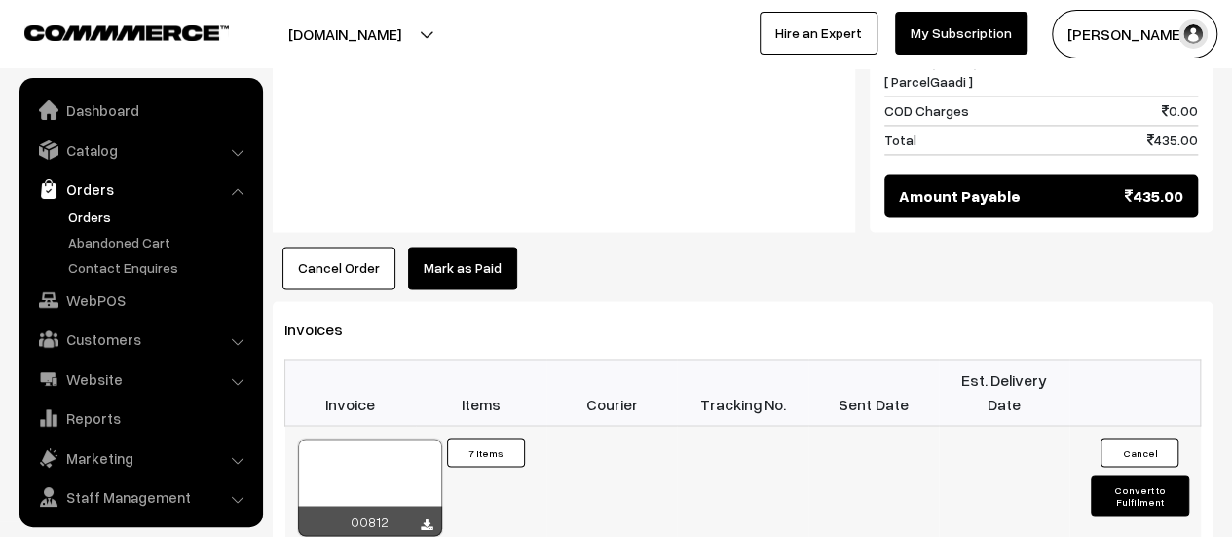
drag, startPoint x: 0, startPoint y: 0, endPoint x: 425, endPoint y: 490, distance: 648.2
click at [425, 518] on icon at bounding box center [427, 524] width 12 height 13
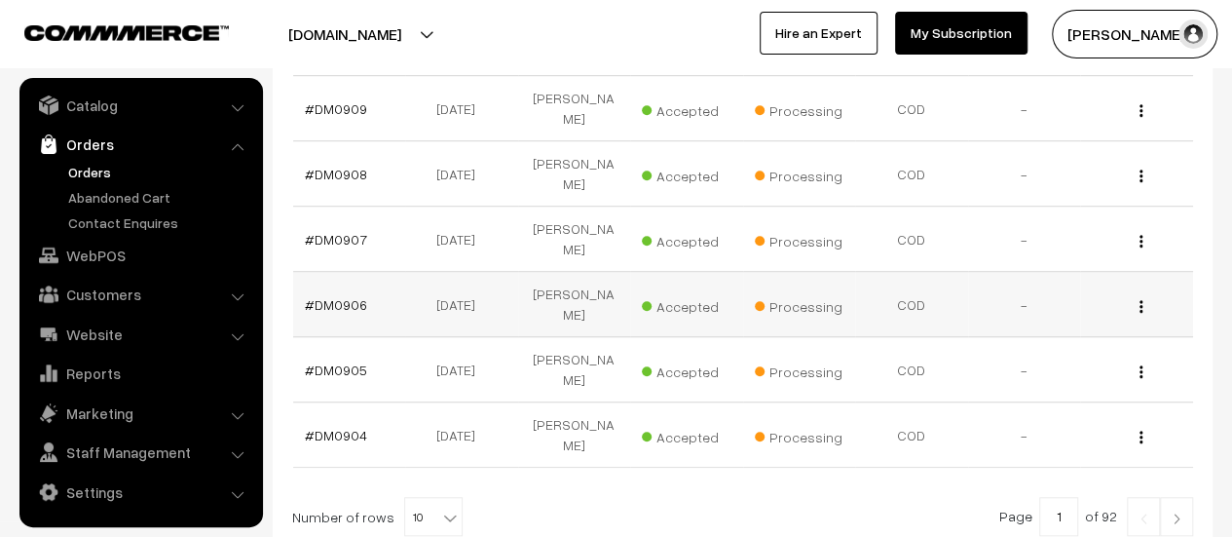
scroll to position [647, 0]
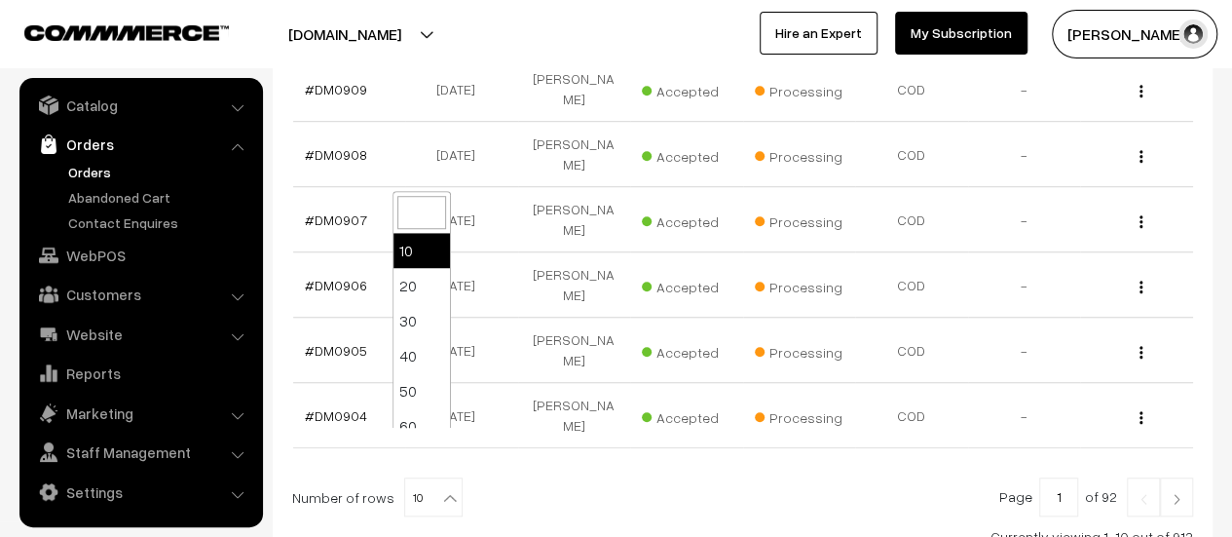
click at [440, 488] on b at bounding box center [449, 497] width 19 height 19
select select "20"
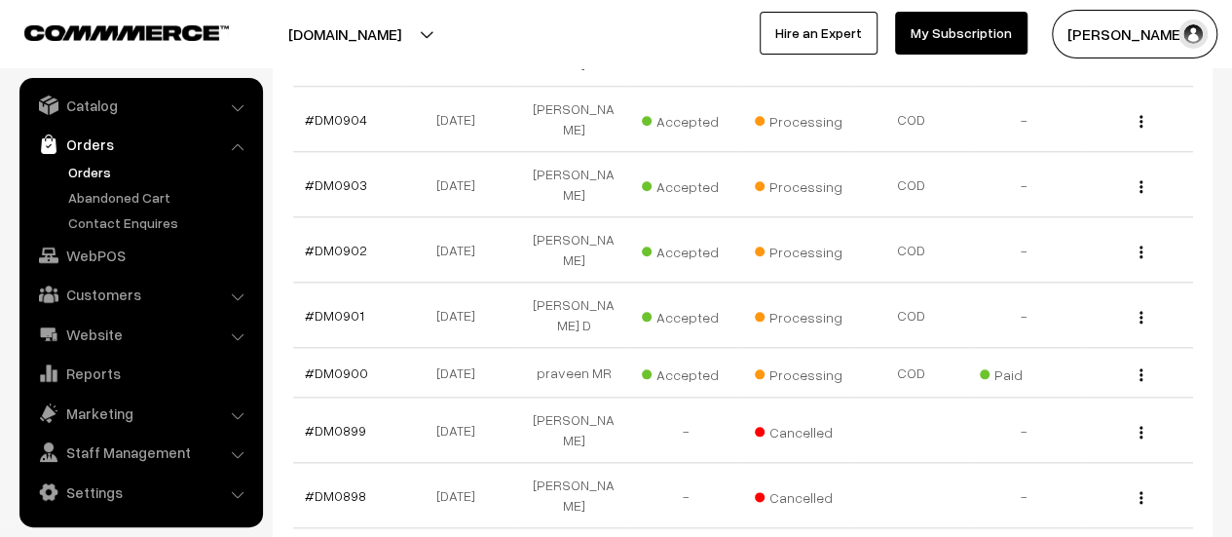
scroll to position [940, 0]
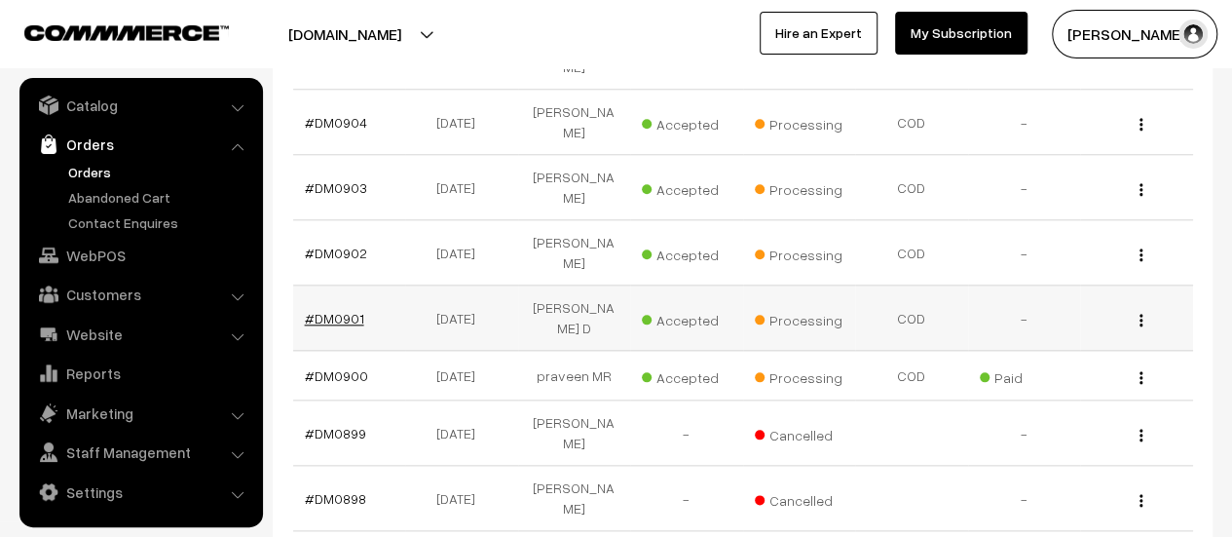
click at [340, 310] on link "#DM0901" at bounding box center [334, 318] width 59 height 17
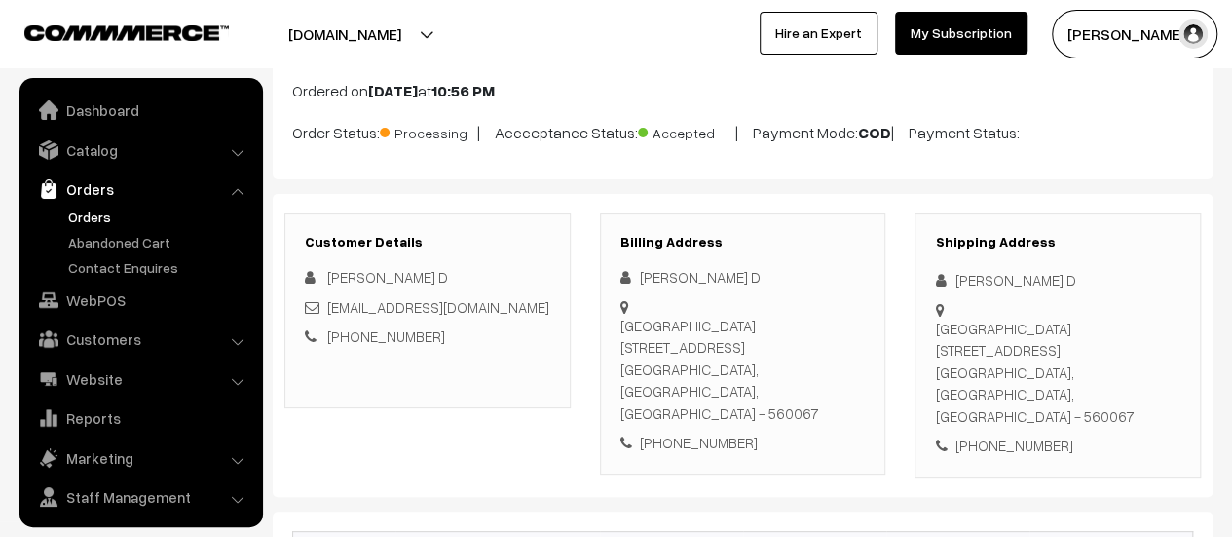
scroll to position [45, 0]
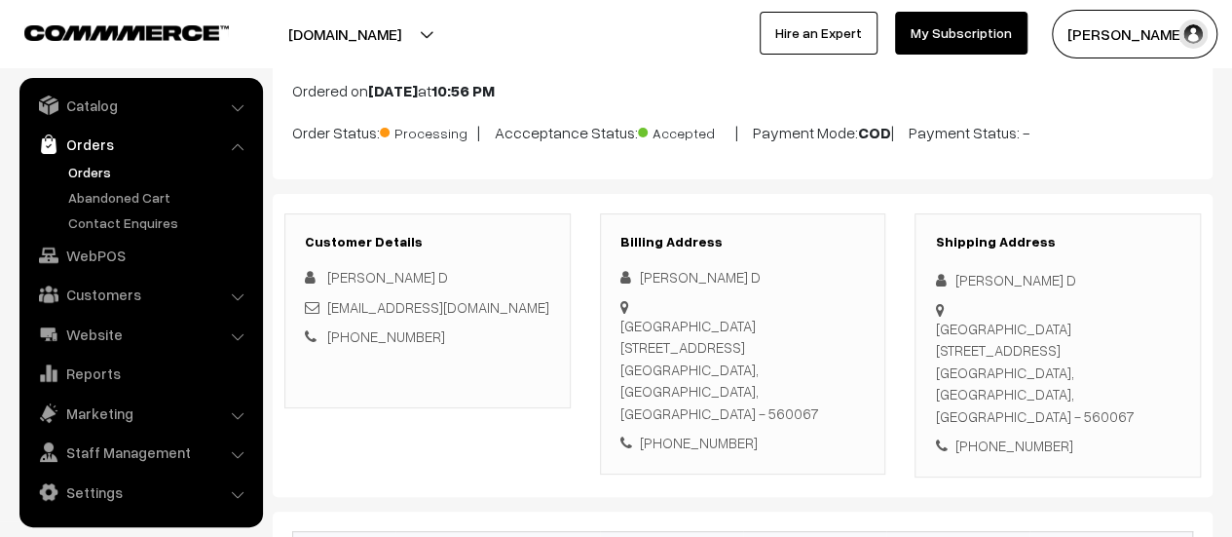
drag, startPoint x: 0, startPoint y: 0, endPoint x: 846, endPoint y: 363, distance: 920.8
click at [846, 363] on div "MVS Paradise Apartment, Flat 205, 2nd Floor, K.Channasandra Bangalore, Karnatak…" at bounding box center [742, 370] width 245 height 110
copy div "MVS Paradise Apartment, Flat 205, 2nd Floor, K.Channasandra Bangalore, Karnatak…"
